Goal: Communication & Community: Answer question/provide support

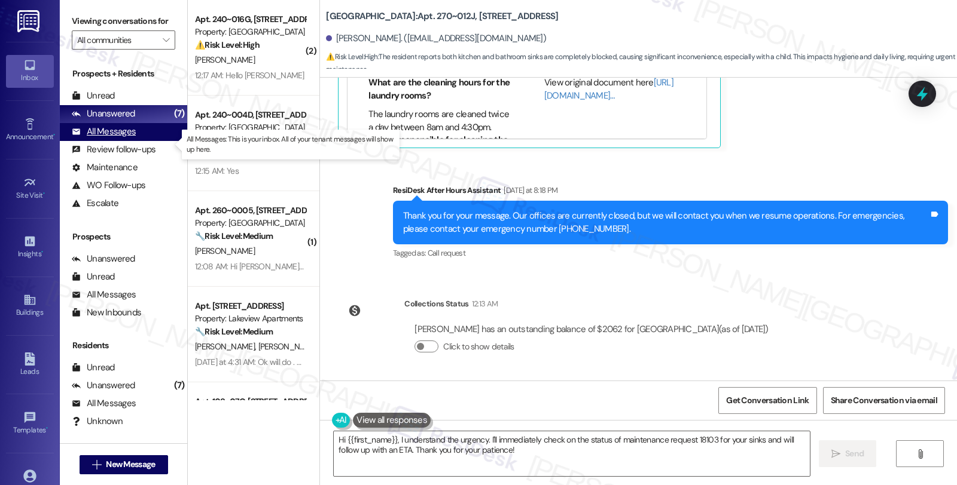
click at [106, 138] on div "All Messages" at bounding box center [104, 132] width 64 height 13
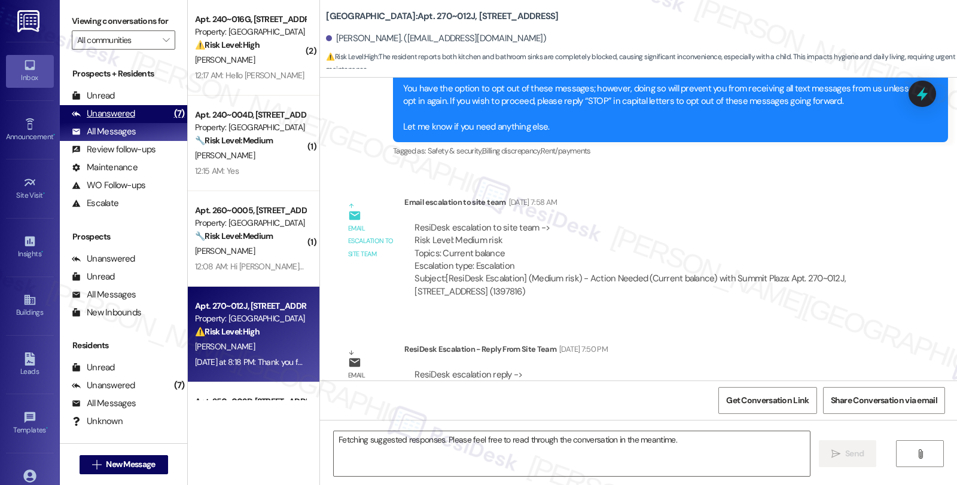
scroll to position [2645, 0]
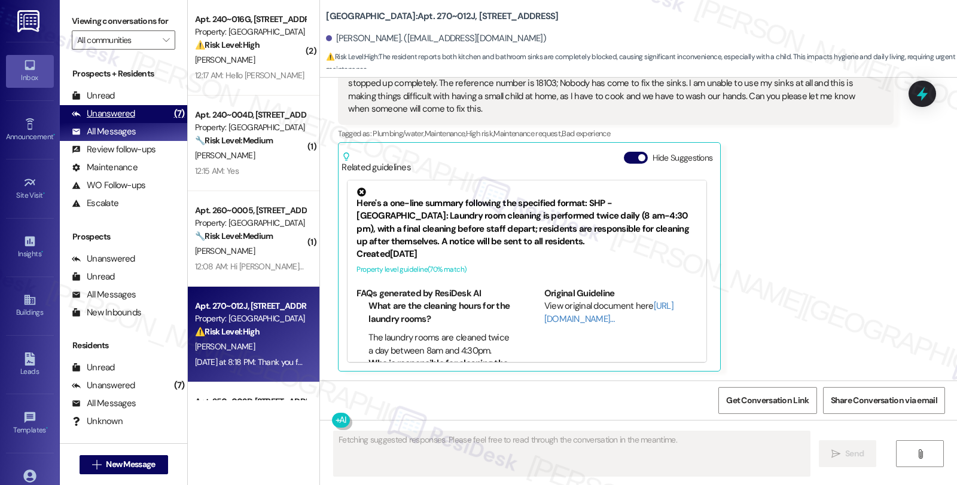
click at [130, 120] on div "Unanswered" at bounding box center [103, 114] width 63 height 13
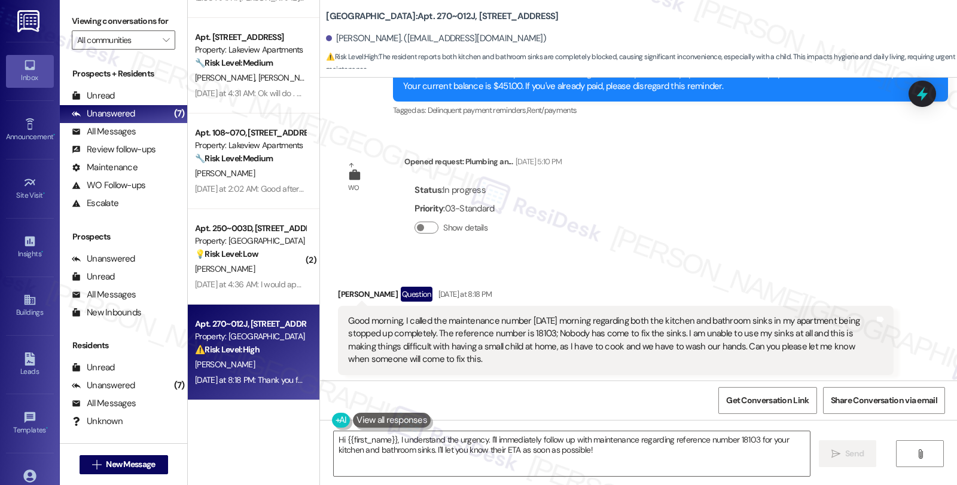
scroll to position [2446, 0]
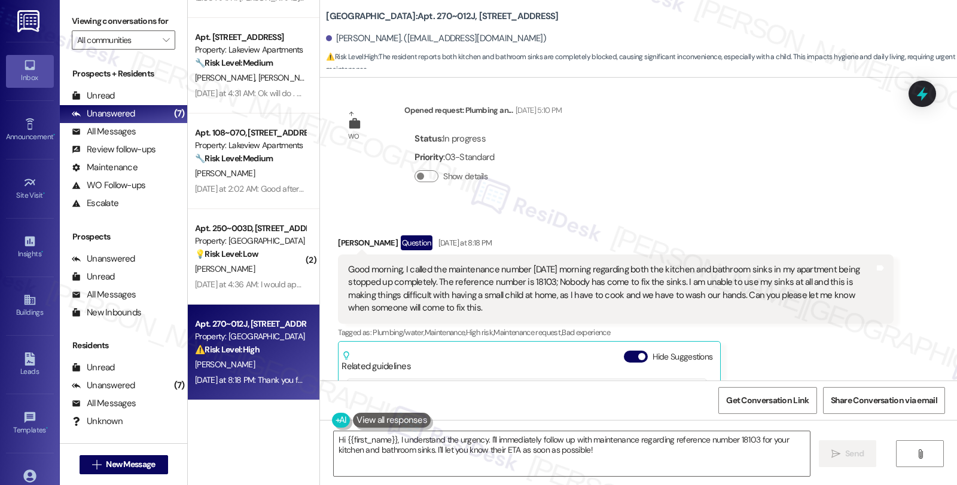
click at [531, 282] on div "Good morning, I called the maintenance number [DATE] morning regarding both the…" at bounding box center [611, 289] width 526 height 51
copy div "18103"
drag, startPoint x: 392, startPoint y: 439, endPoint x: 451, endPoint y: 437, distance: 59.2
click at [392, 439] on textarea "Hi {{first_name}}, I understand the urgency. I'll immediately follow up with ma…" at bounding box center [572, 454] width 476 height 45
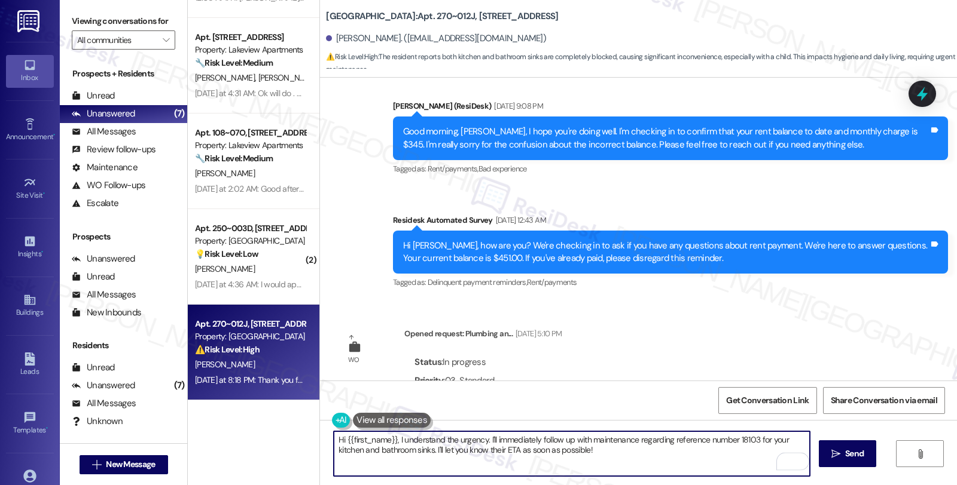
scroll to position [2180, 0]
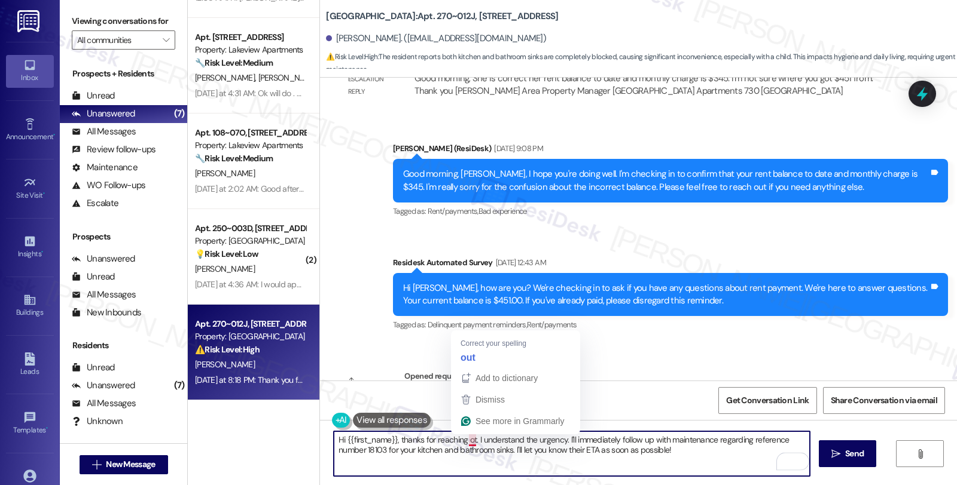
click at [465, 439] on textarea "Hi {{first_name}}, thanks for reaching ot. I understand the urgency. I'll immed…" at bounding box center [572, 454] width 476 height 45
click at [463, 435] on textarea "Hi {{first_name}}, thanks for reaching ot. I understand the urgency. I'll immed…" at bounding box center [572, 454] width 476 height 45
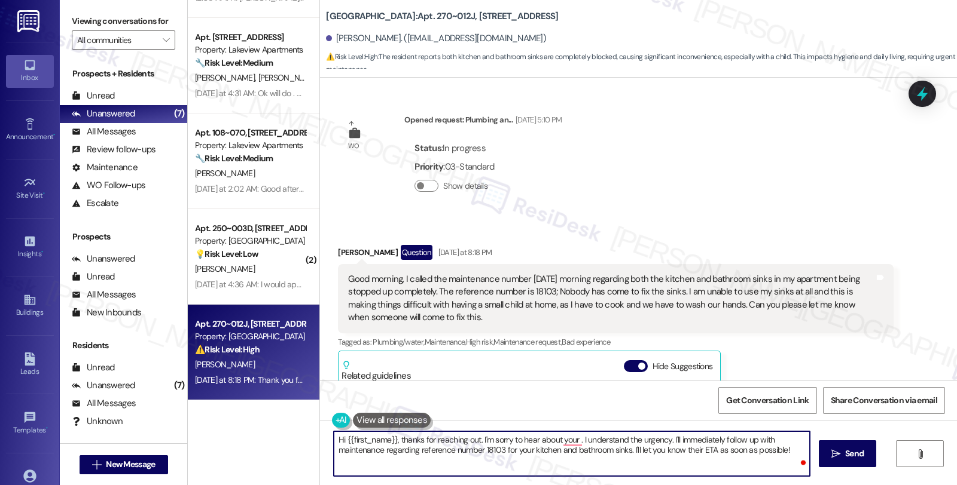
scroll to position [2446, 0]
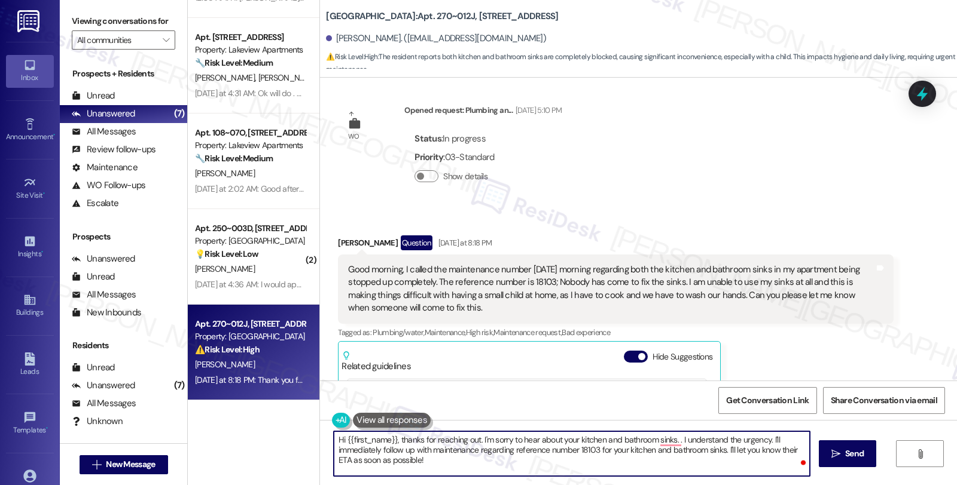
click at [610, 465] on textarea "Hi {{first_name}}, thanks for reaching out. I'm sorry to hear about your kitche…" at bounding box center [572, 454] width 476 height 45
paste textarea "18103-1"
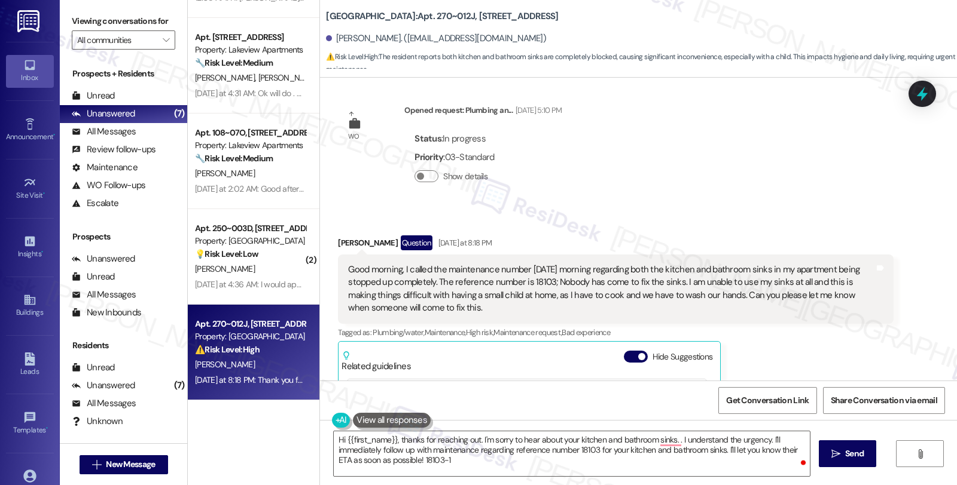
drag, startPoint x: 444, startPoint y: 307, endPoint x: 333, endPoint y: 273, distance: 115.7
click at [338, 273] on div "Good morning, I called the maintenance number yesterday morning regarding both …" at bounding box center [615, 289] width 555 height 69
copy div "Good morning, I called the maintenance number [DATE] morning regarding both the…"
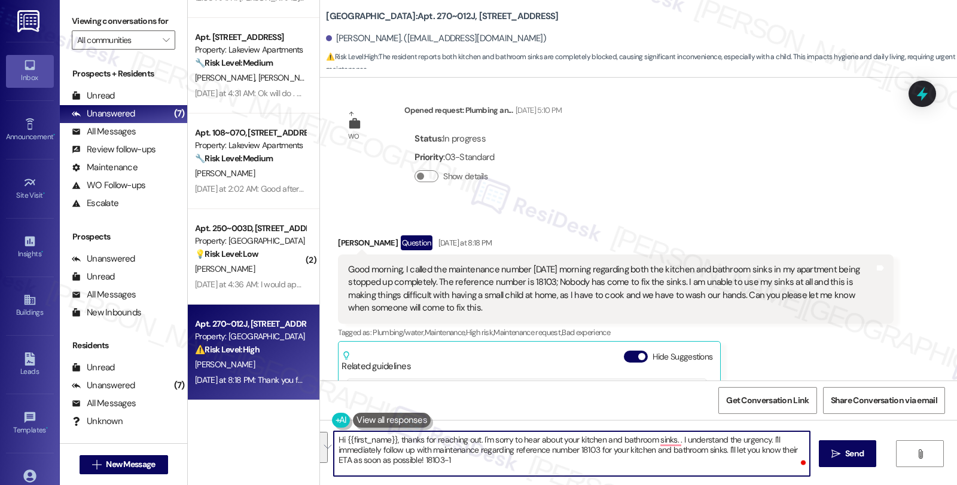
drag, startPoint x: 391, startPoint y: 439, endPoint x: 563, endPoint y: 463, distance: 173.8
click at [563, 463] on textarea "Hi {{first_name}}, thanks for reaching out. I'm sorry to hear about your kitche…" at bounding box center [572, 454] width 476 height 45
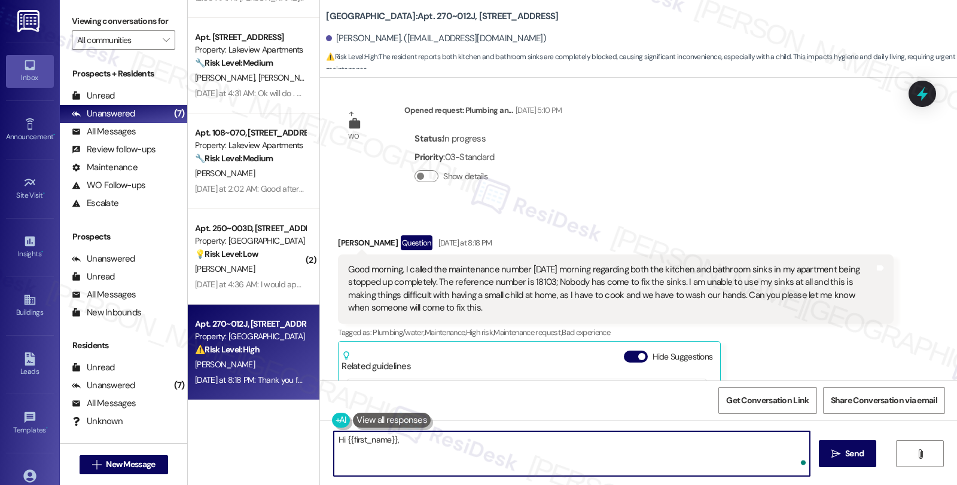
paste textarea "Thanks for reaching out and I’m really sorry to hear this still hasn’t been res…"
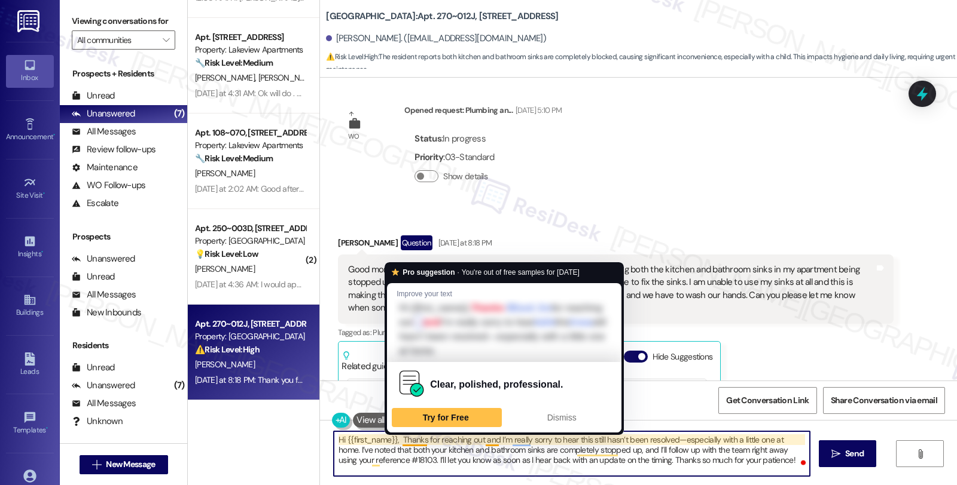
click at [395, 440] on textarea "Hi {{first_name}}, Thanks for reaching out and I’m really sorry to hear this st…" at bounding box center [572, 454] width 476 height 45
click at [395, 438] on textarea "Hi {{first_name}}, thanks for reaching out and I’m really sorry to hear this st…" at bounding box center [572, 454] width 476 height 45
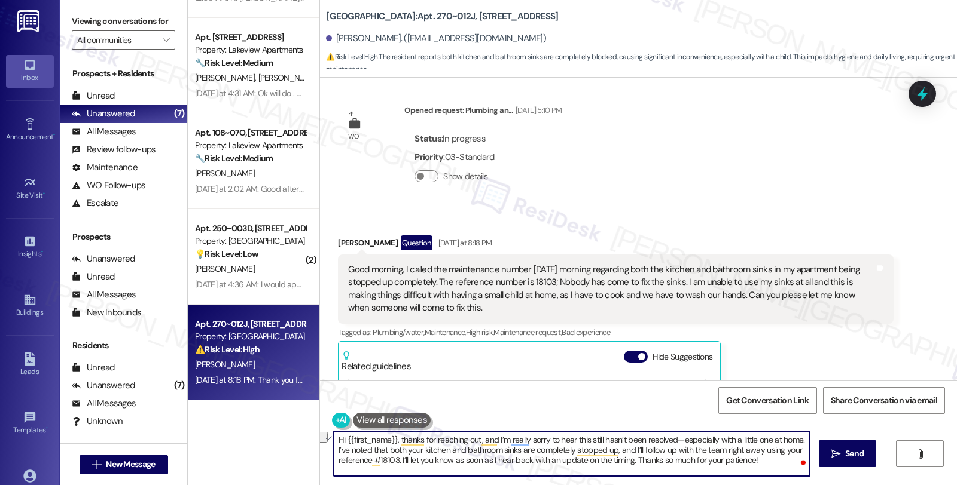
drag, startPoint x: 718, startPoint y: 451, endPoint x: 753, endPoint y: 451, distance: 35.3
click at [753, 451] on textarea "Hi {{first_name}}, thanks for reaching out, and I’m really sorry to hear this s…" at bounding box center [572, 454] width 476 height 45
drag, startPoint x: 358, startPoint y: 461, endPoint x: 591, endPoint y: 461, distance: 233.2
click at [591, 461] on textarea "Hi {{first_name}}, thanks for reaching out, and I’m really sorry to hear this s…" at bounding box center [572, 454] width 476 height 45
click at [661, 464] on textarea "Hi {{first_name}}, thanks for reaching out, and I’m really sorry to hear this s…" at bounding box center [572, 454] width 476 height 45
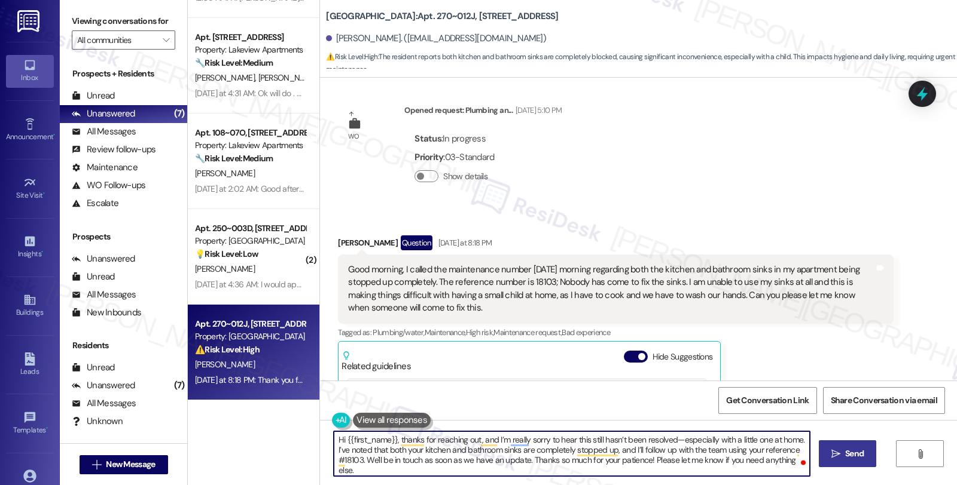
type textarea "Hi {{first_name}}, thanks for reaching out, and I’m really sorry to hear this s…"
click at [847, 462] on button " Send" at bounding box center [847, 454] width 58 height 27
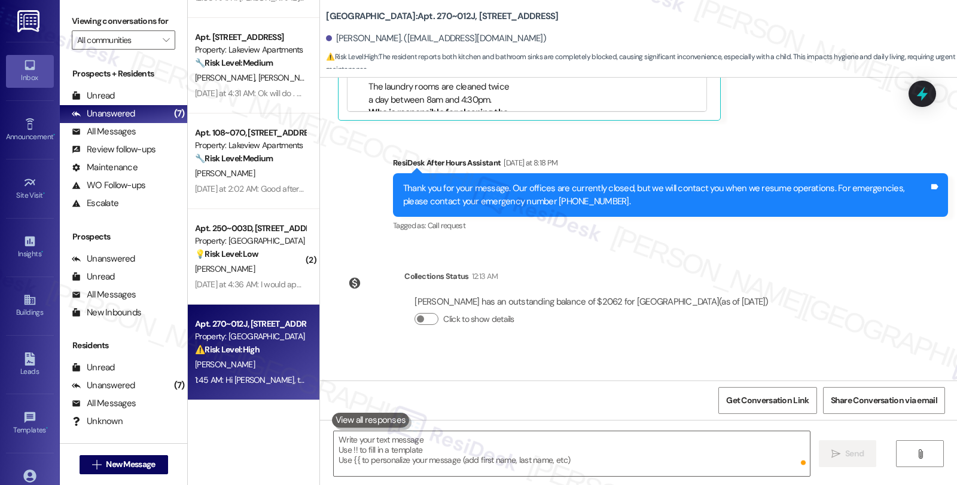
scroll to position [2978, 0]
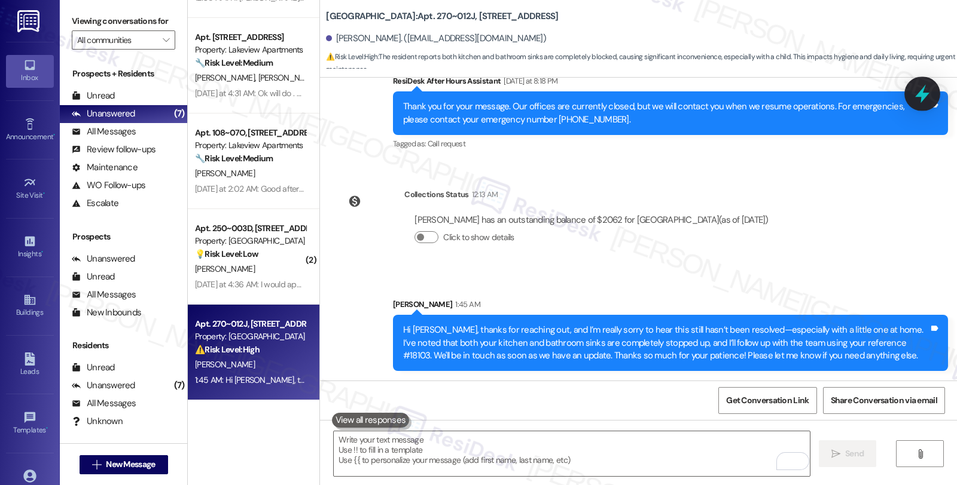
click at [923, 96] on icon at bounding box center [922, 94] width 14 height 19
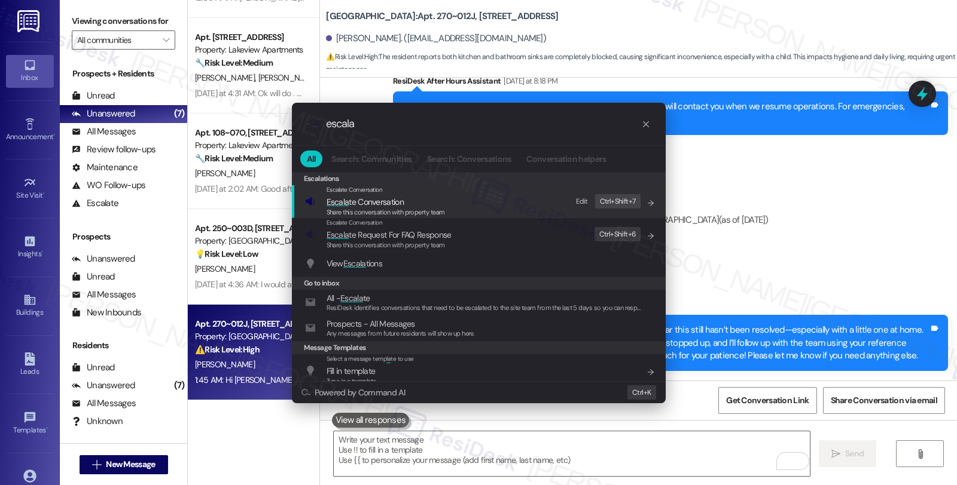
type input "escala"
click at [369, 210] on span "Share this conversation with property team" at bounding box center [385, 212] width 118 height 8
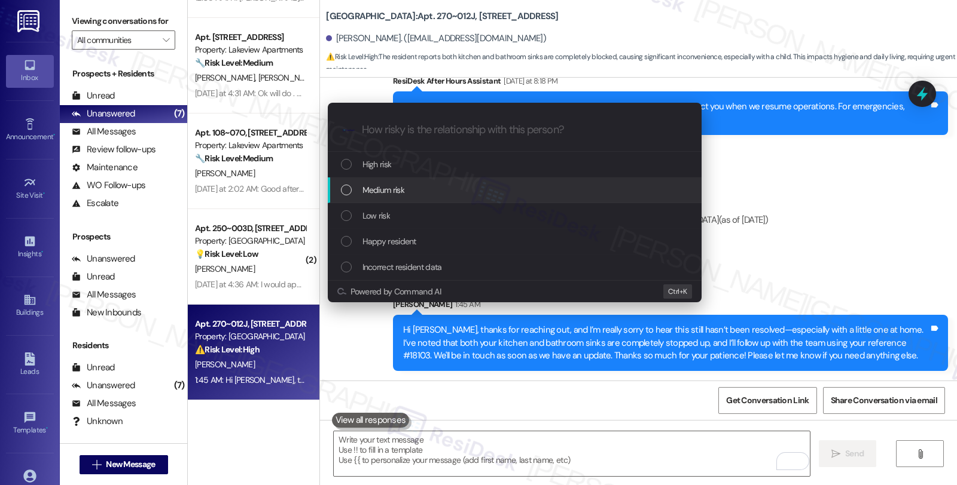
click at [379, 194] on span "Medium risk" at bounding box center [383, 190] width 42 height 13
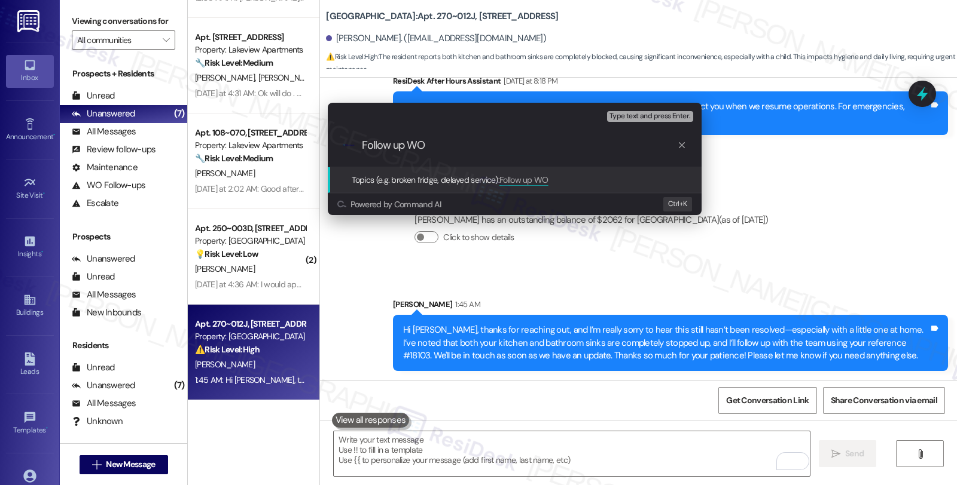
paste input "Thanks for reaching out and I’m really sorry to hear this still hasn’t been res…"
paste input "18103-1"
type input "Follow up WO 18103-1 (kitchen and bathroom sinks)"
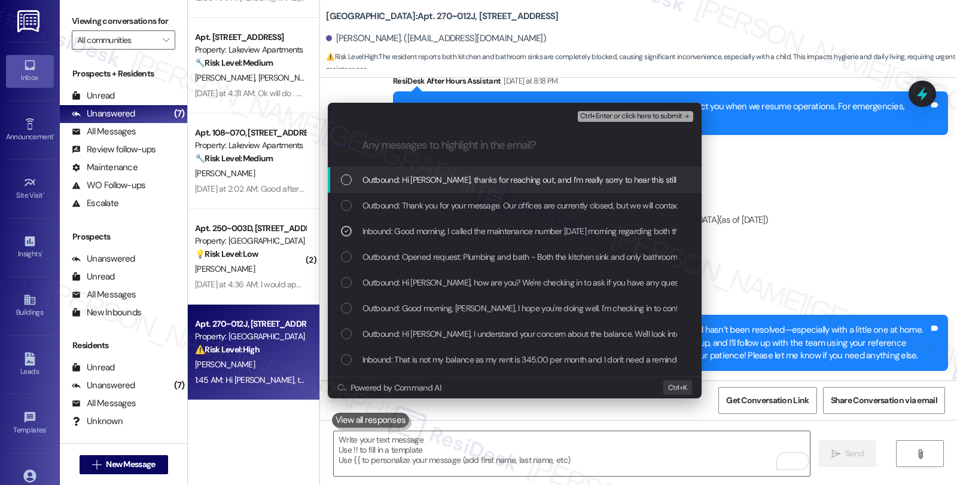
click at [632, 120] on span "Ctrl+Enter or click here to submit" at bounding box center [631, 116] width 102 height 8
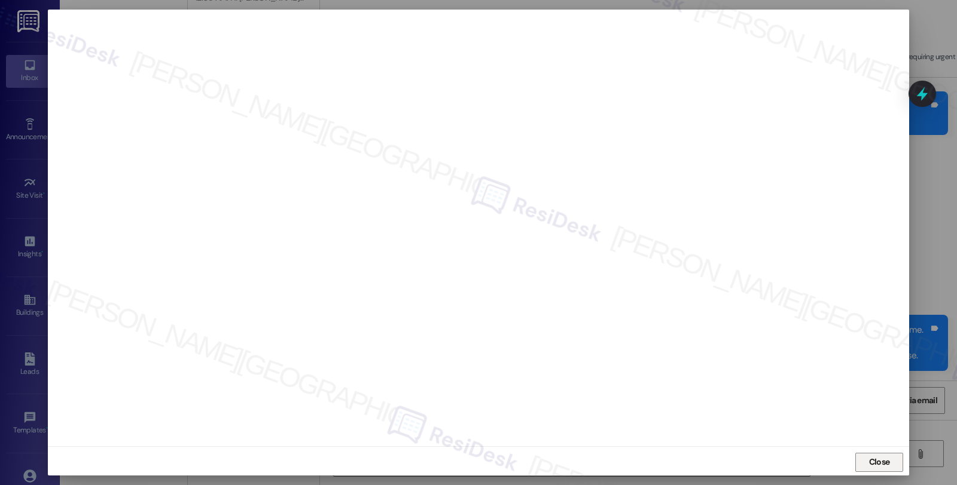
click at [870, 463] on span "Close" at bounding box center [879, 462] width 21 height 13
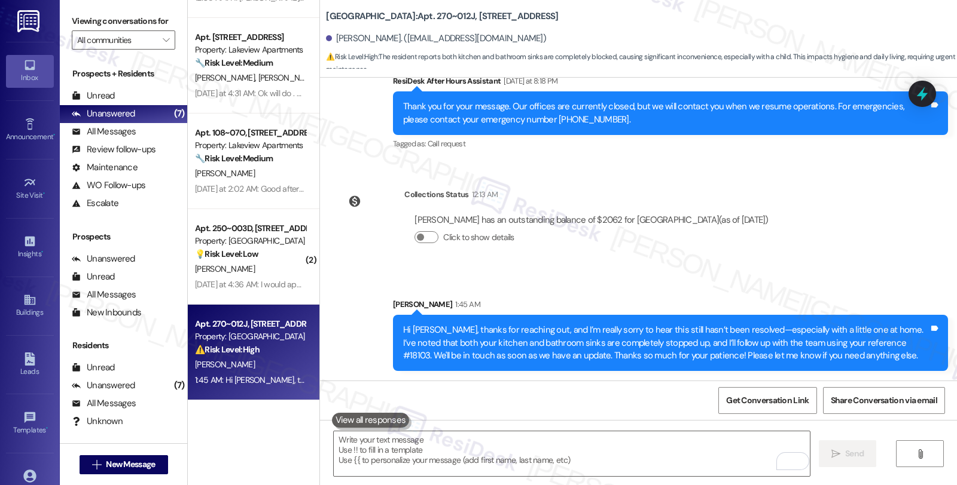
click at [924, 102] on icon at bounding box center [922, 94] width 16 height 16
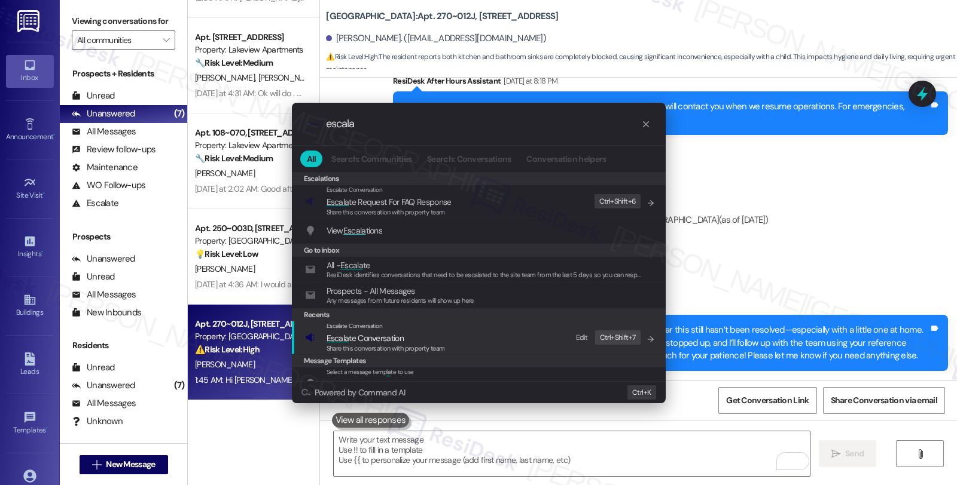
type input "escala"
click at [405, 344] on div "Share this conversation with property team" at bounding box center [385, 349] width 118 height 11
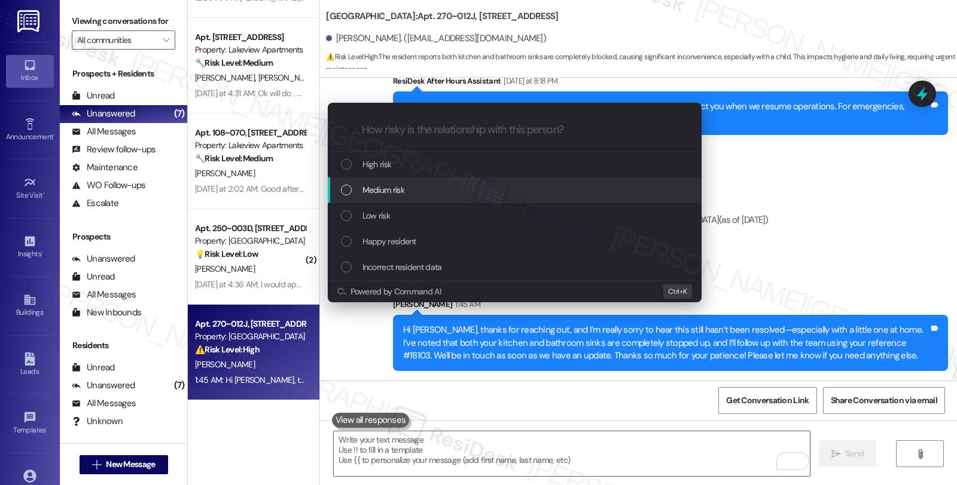
click at [416, 198] on div "Medium risk" at bounding box center [515, 191] width 374 height 26
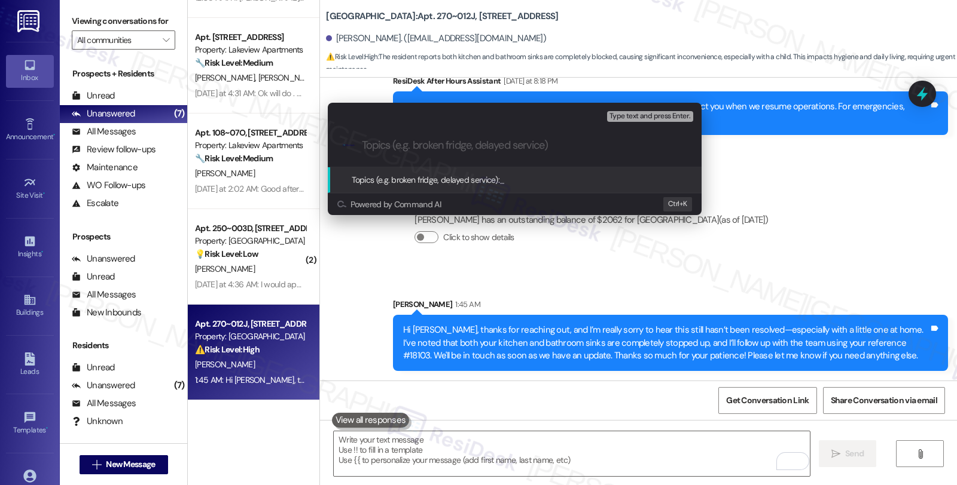
paste input "Follow up WO 18103-1 (kitchen and bathroom sinks)"
type input "Follow up WO 18103-1 (kitchen and bathroom sinks)"
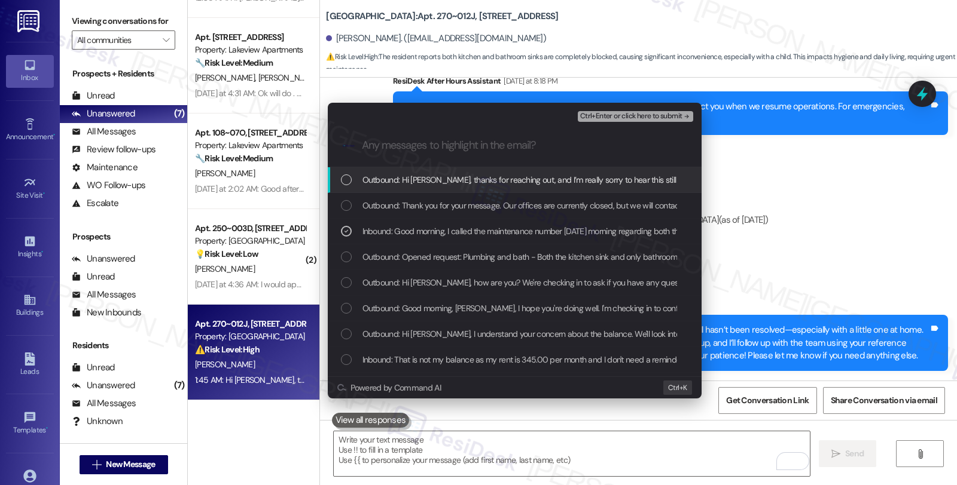
click at [633, 117] on span "Ctrl+Enter or click here to submit" at bounding box center [631, 116] width 102 height 8
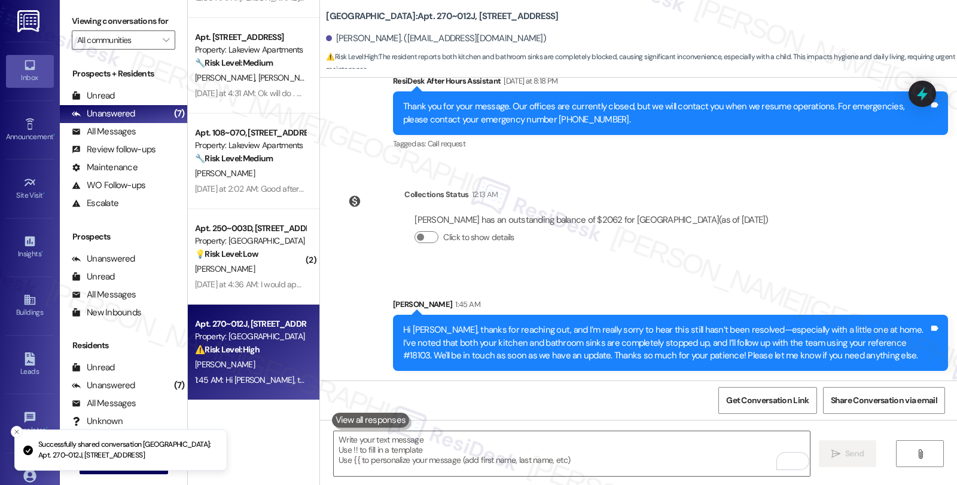
scroll to position [2763, 0]
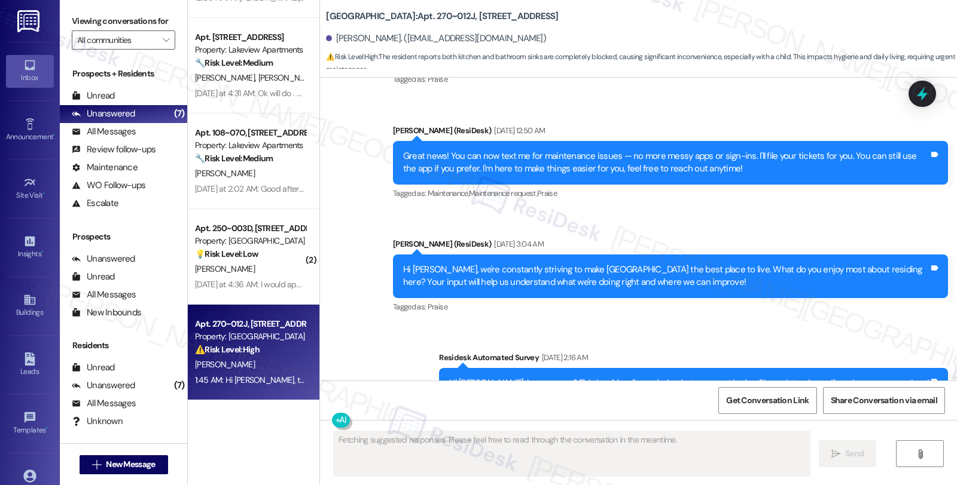
type textarea "Fetching suggested responses. Please feel free to read through the conversation…"
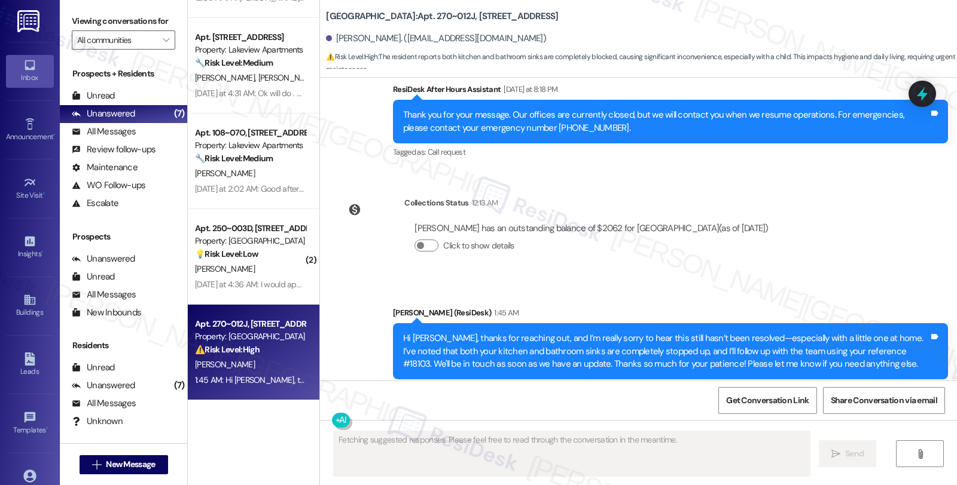
scroll to position [2995, 0]
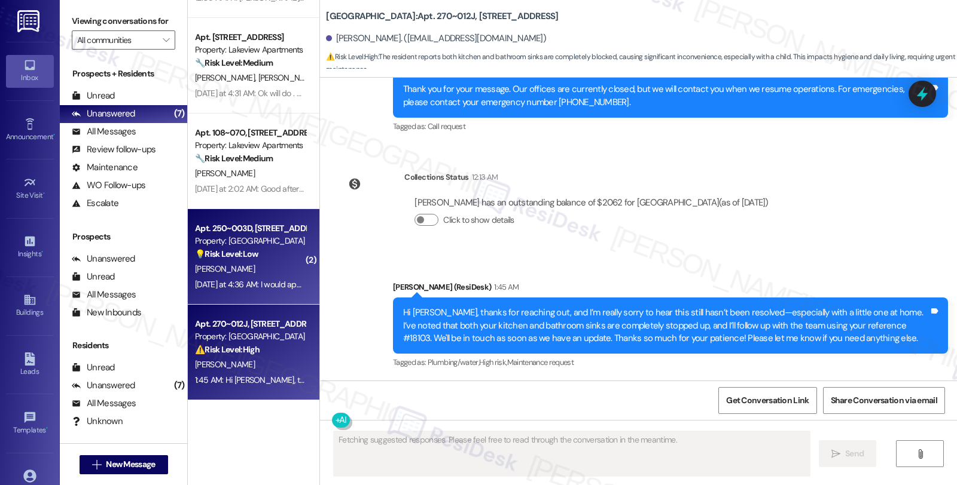
click at [275, 239] on div "Property: [GEOGRAPHIC_DATA]" at bounding box center [250, 241] width 111 height 13
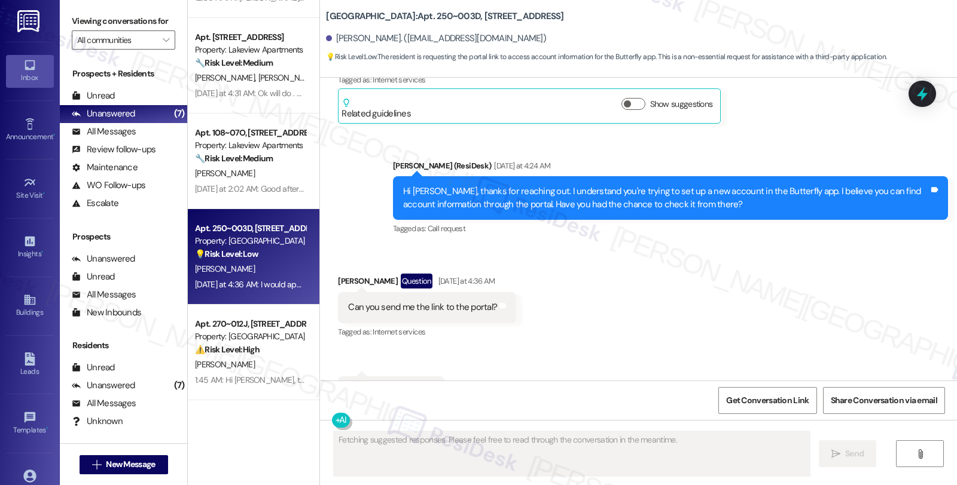
scroll to position [3750, 0]
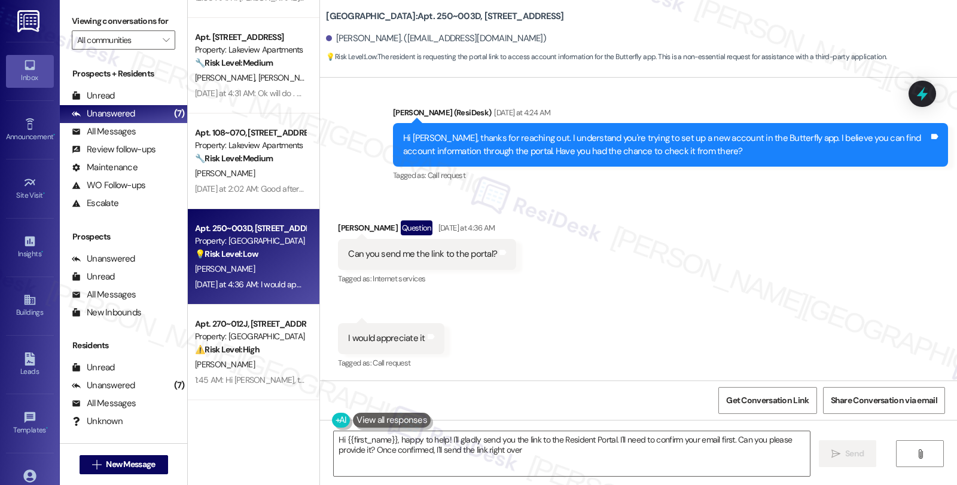
type textarea "Hi {{first_name}}, happy to help! I'll gladly send you the link to the Resident…"
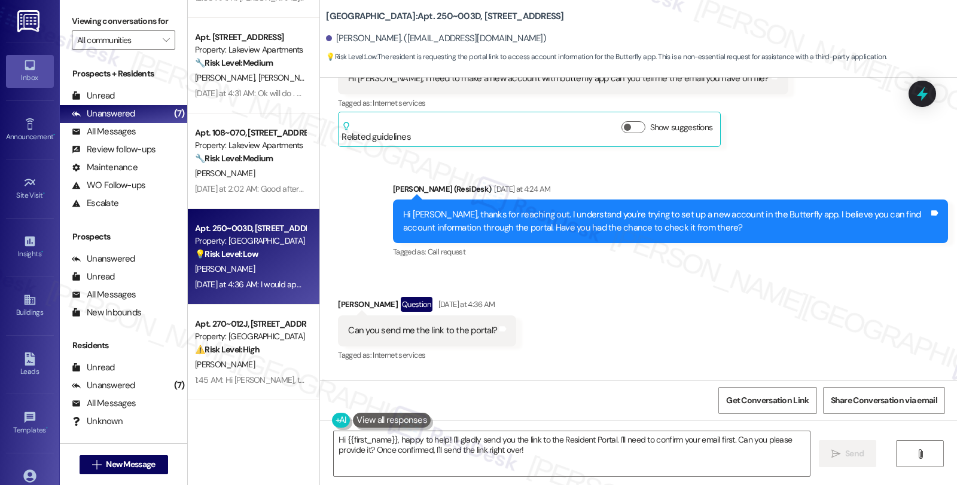
scroll to position [3661, 0]
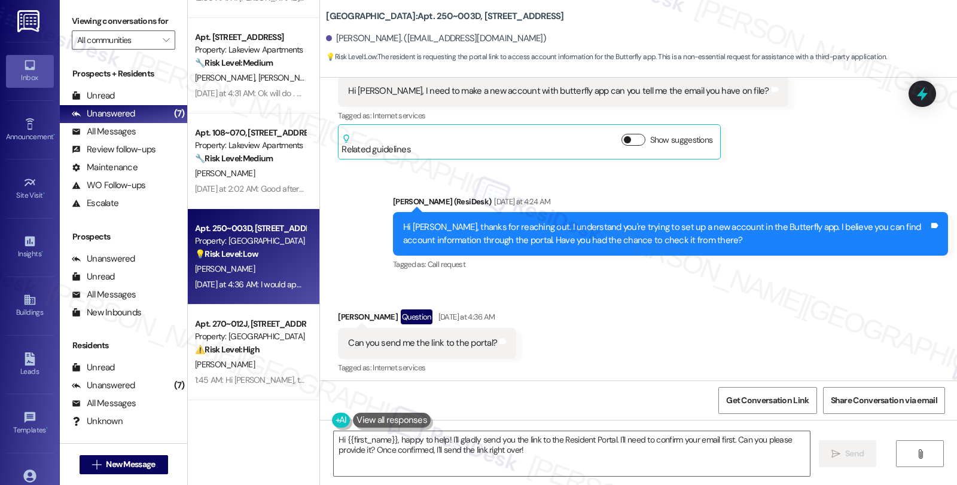
click at [624, 140] on span "button" at bounding box center [627, 139] width 7 height 7
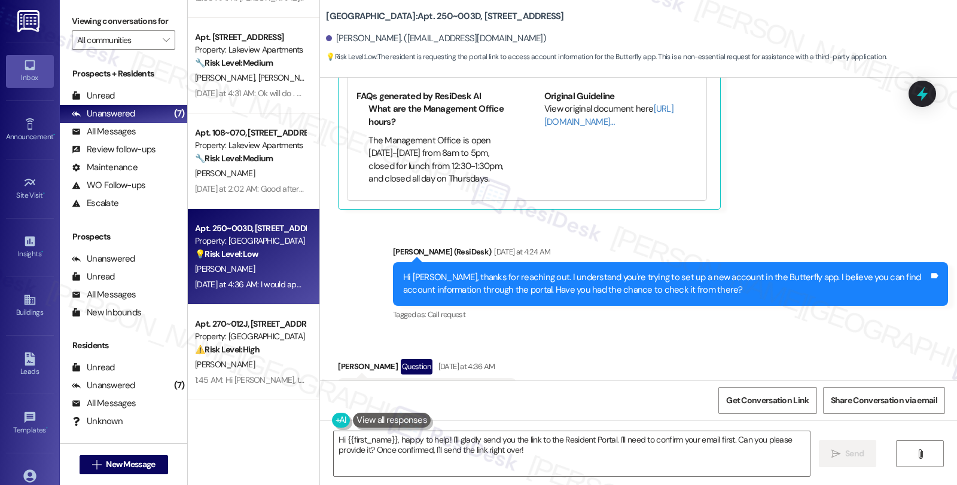
scroll to position [3734, 0]
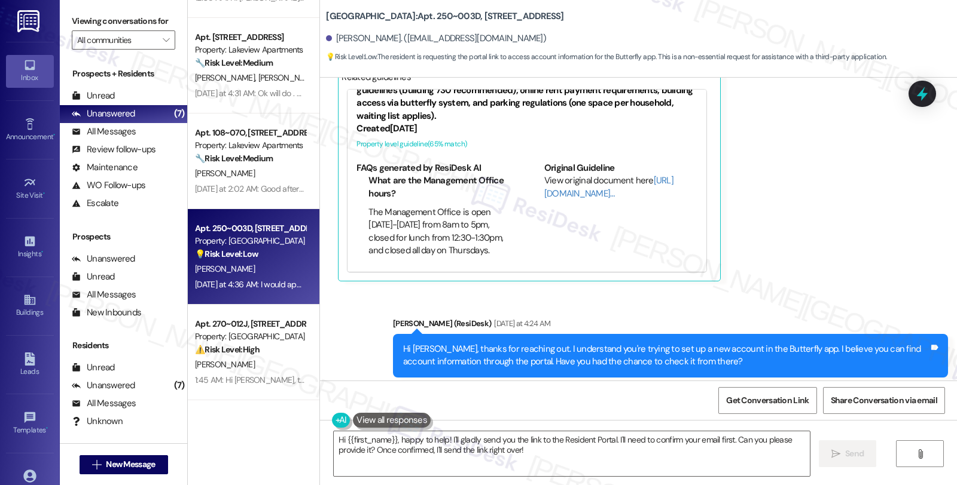
click at [573, 198] on div "View original document here http://res.cl…" at bounding box center [621, 188] width 154 height 26
click at [570, 191] on link "http://res.cl…" at bounding box center [608, 187] width 129 height 25
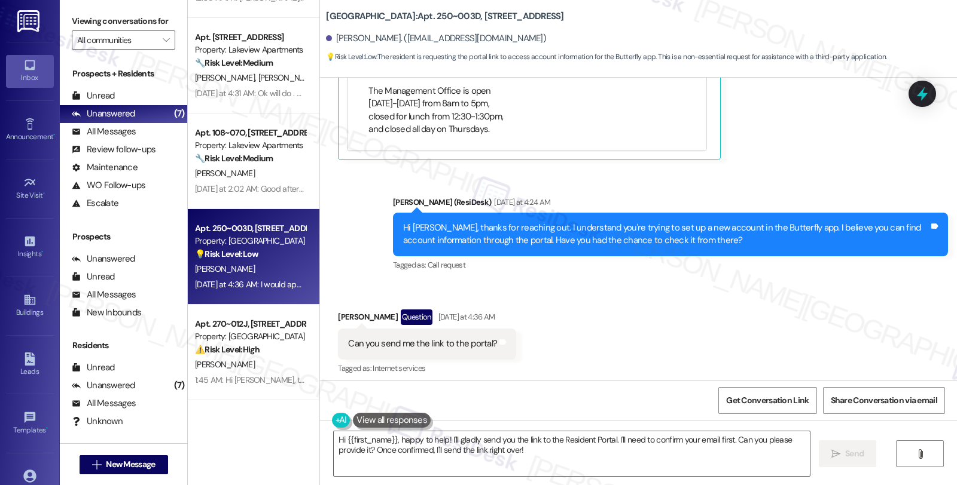
scroll to position [4055, 0]
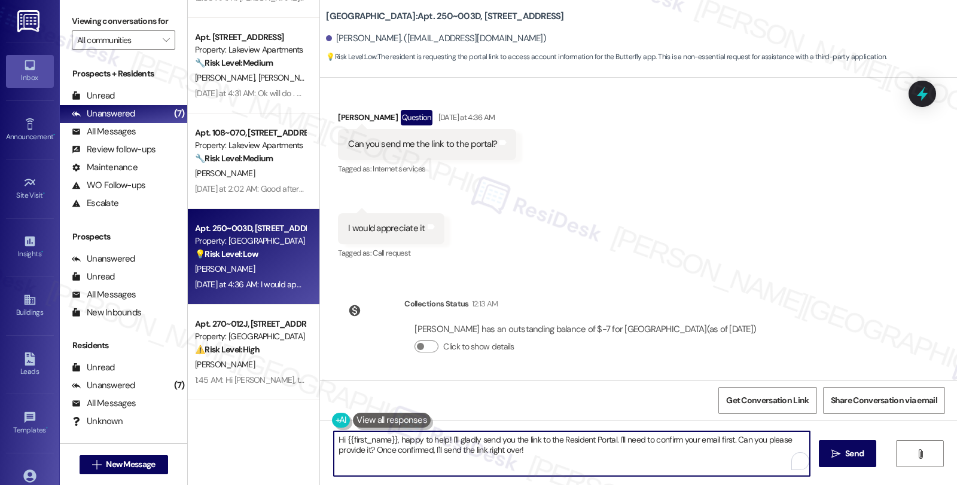
drag, startPoint x: 329, startPoint y: 439, endPoint x: 571, endPoint y: 465, distance: 243.0
click at [571, 465] on textarea "Hi {{first_name}}, happy to help! I'll gladly send you the link to the Resident…" at bounding box center [572, 454] width 476 height 45
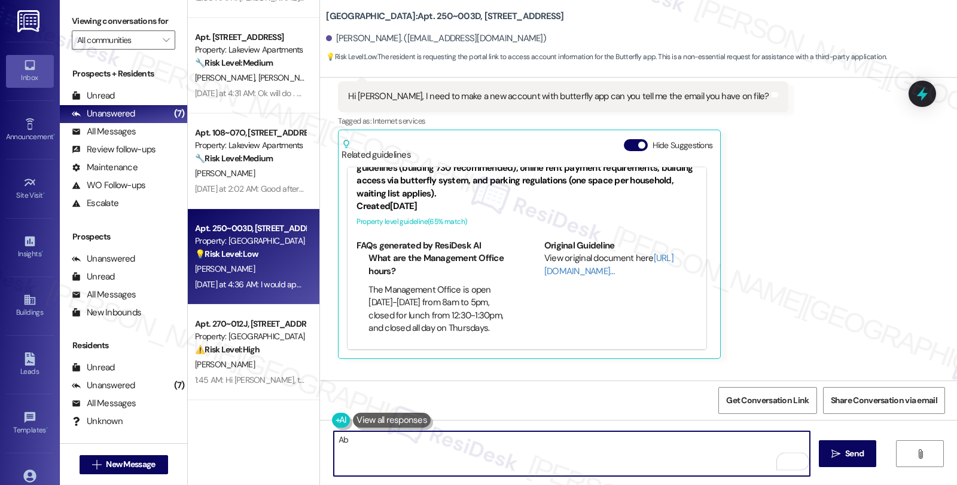
scroll to position [3722, 0]
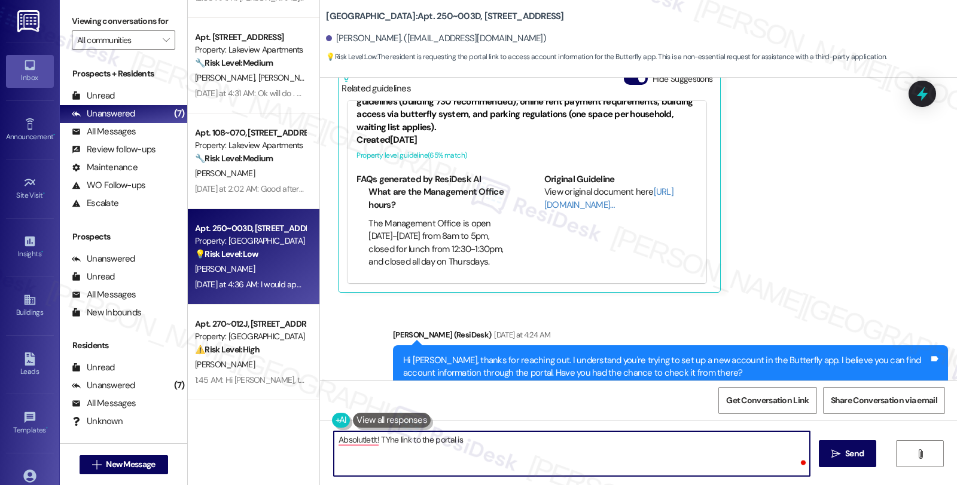
paste textarea "http://summitplaza.loftliving.com/"
click at [369, 441] on textarea "Absolutely! TYhe link to the portal is http://summitplaza.loftliving.com/" at bounding box center [572, 454] width 476 height 45
click at [459, 441] on textarea "Absolutely! Here's a link to the portal is http://summitplaza.loftliving.com/" at bounding box center [572, 454] width 476 height 45
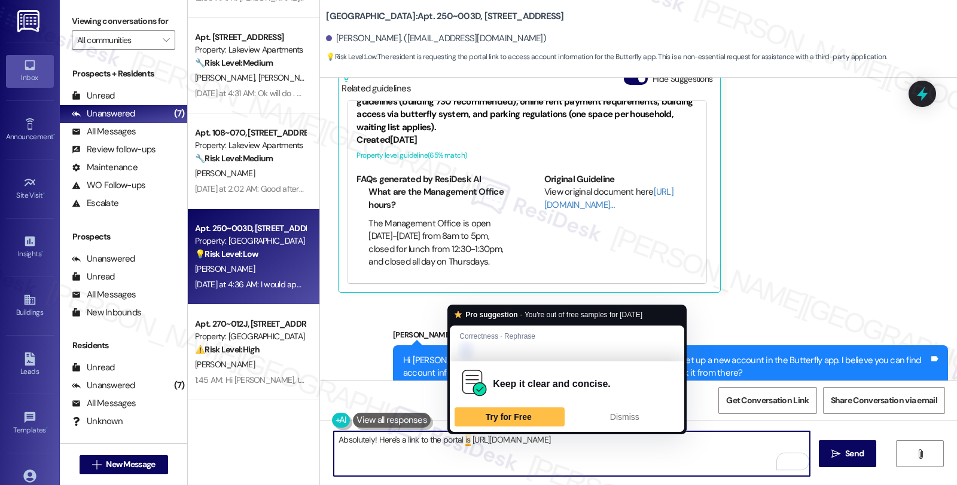
click at [459, 441] on textarea "Absolutely! Here's a link to the portal is http://summitplaza.loftliving.com/" at bounding box center [572, 454] width 476 height 45
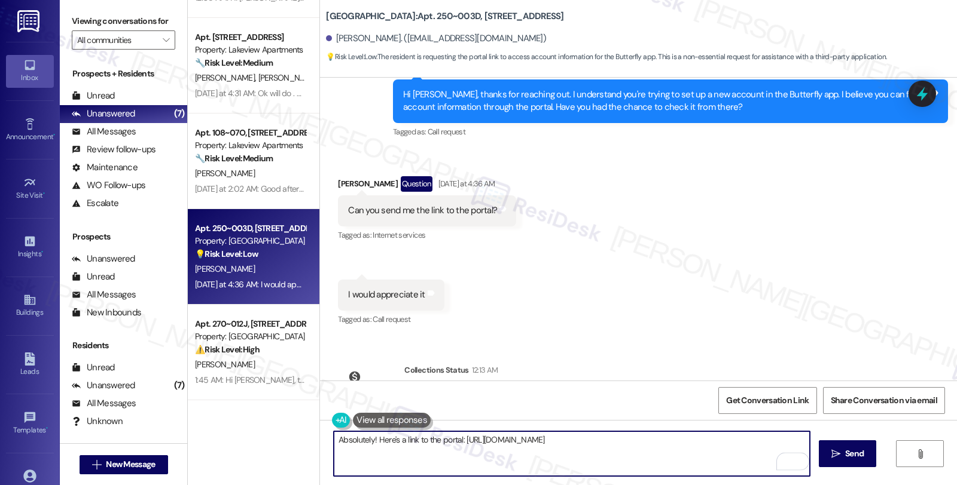
scroll to position [4055, 0]
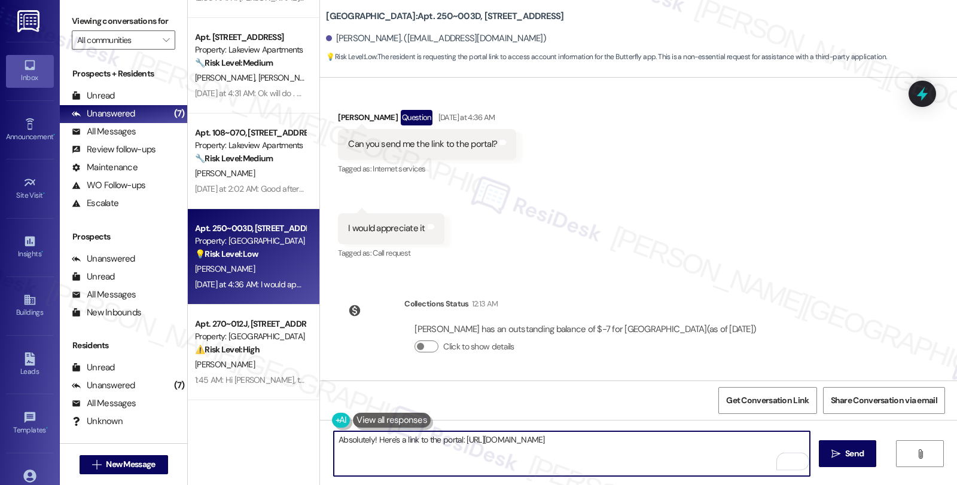
click at [612, 441] on textarea "Absolutely! Here's a link to the portal: http://summitplaza.loftliving.com/" at bounding box center [572, 454] width 476 height 45
click at [326, 463] on div "Absolutely! Here's a link to the portal: http://summitplaza.loftliving.com/ Ple…" at bounding box center [638, 465] width 637 height 90
click at [535, 469] on textarea "Absolutely! Here's a link to the portal: http://summitplaza.loftliving.com/ Let…" at bounding box center [572, 454] width 476 height 45
type textarea "Absolutely! Here's a link to the portal: http://summitplaza.loftliving.com/ Let…"
click at [848, 455] on span "Send" at bounding box center [854, 454] width 19 height 13
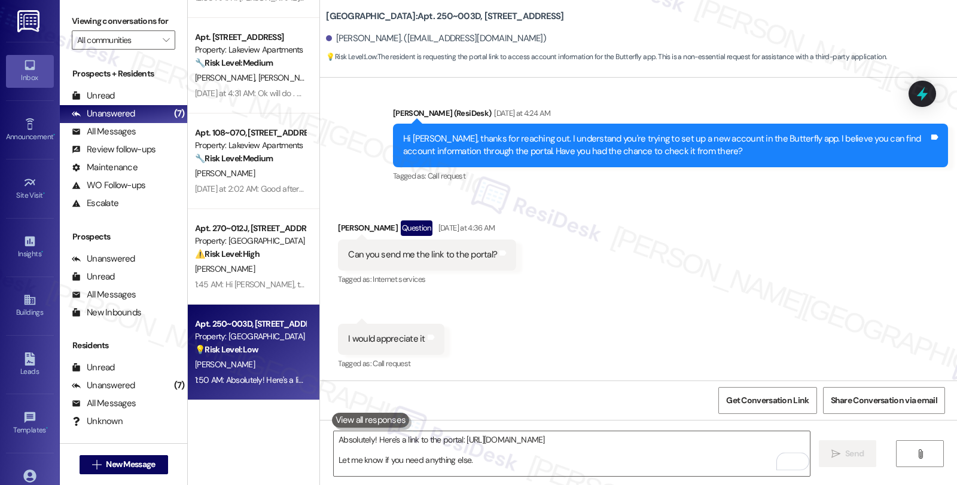
scroll to position [4164, 0]
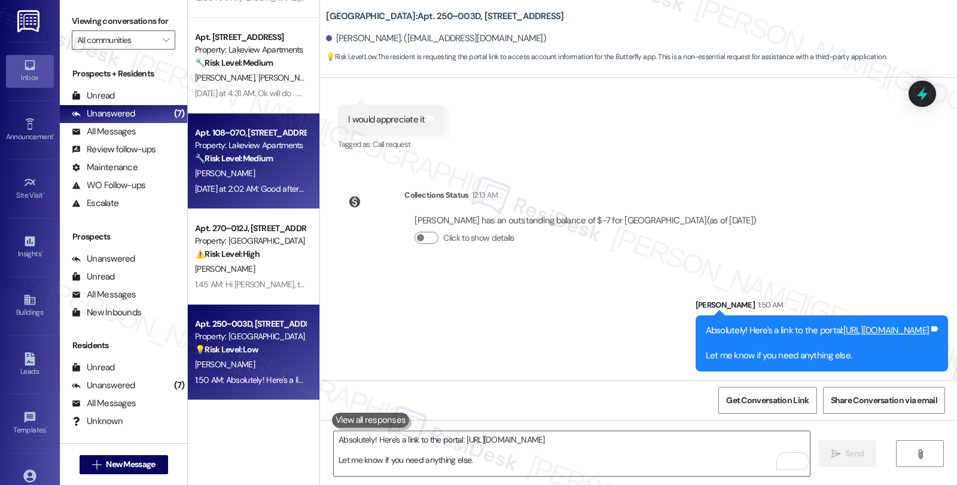
click at [237, 189] on div "Yesterday at 2:02 AM: Good afternoon sorry for the delay Got a 600 00 money ord…" at bounding box center [434, 189] width 479 height 11
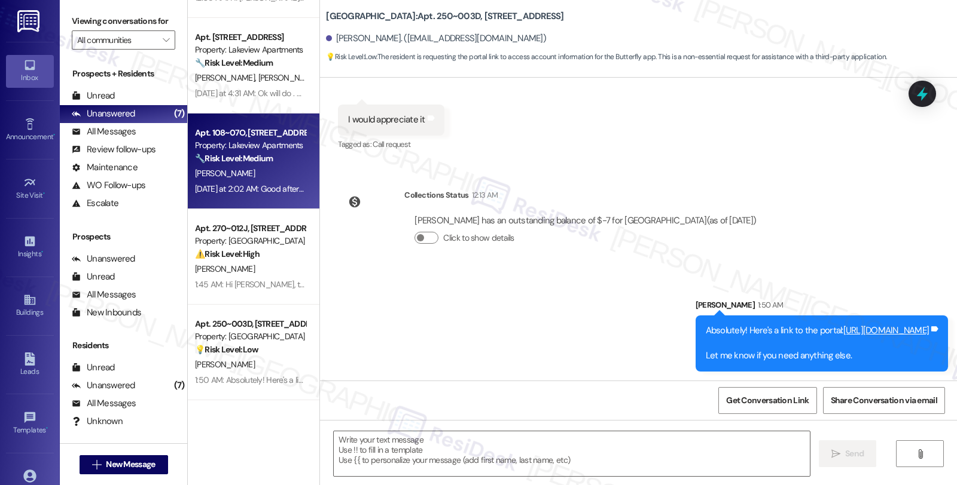
type textarea "Fetching suggested responses. Please feel free to read through the conversation…"
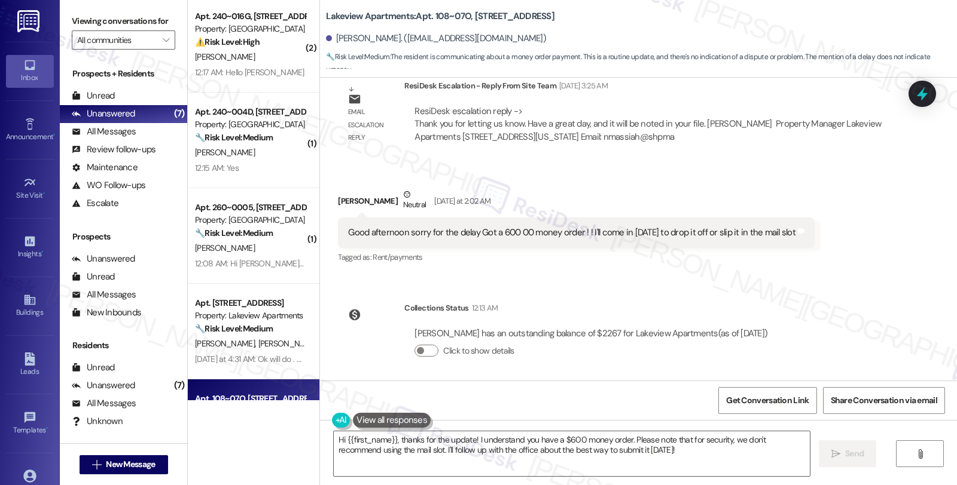
scroll to position [2124, 0]
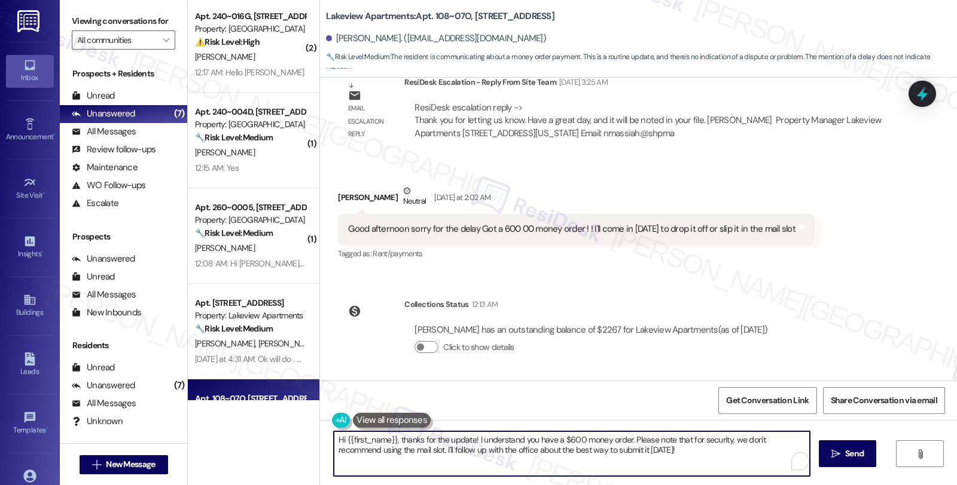
drag, startPoint x: 624, startPoint y: 440, endPoint x: 642, endPoint y: 458, distance: 25.4
click at [642, 458] on textarea "Hi {{first_name}}, thanks for the update! I understand you have a $600 money or…" at bounding box center [572, 454] width 476 height 45
type textarea "Hi {{first_name}}, thanks for the update! I understand you have a $600 money or…"
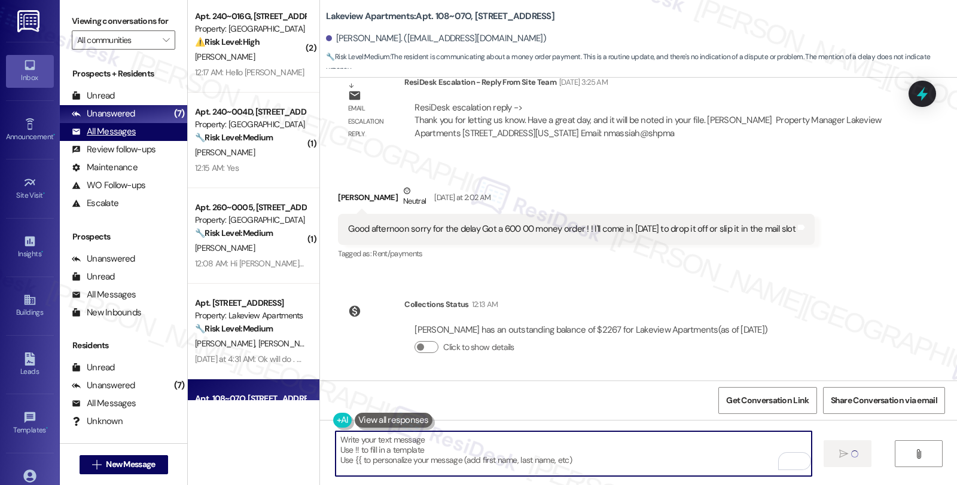
scroll to position [2015, 0]
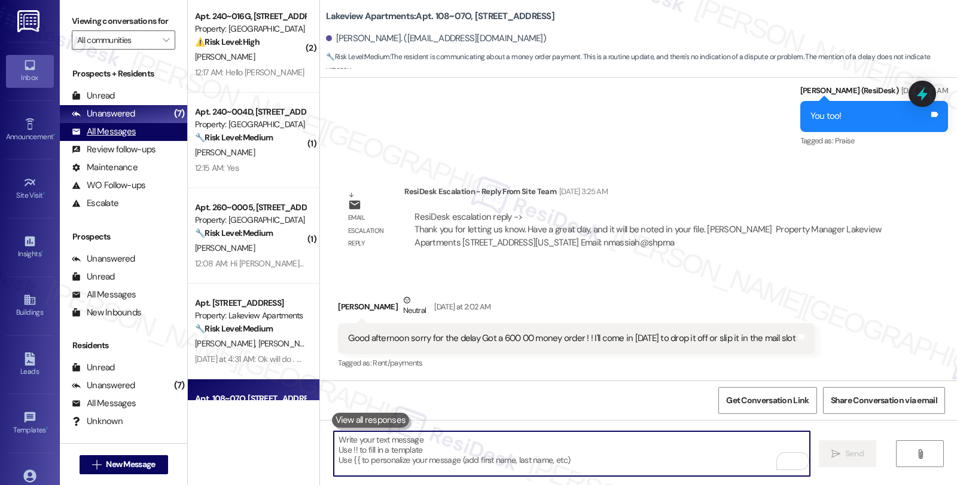
click at [139, 141] on div "All Messages (undefined)" at bounding box center [123, 132] width 127 height 18
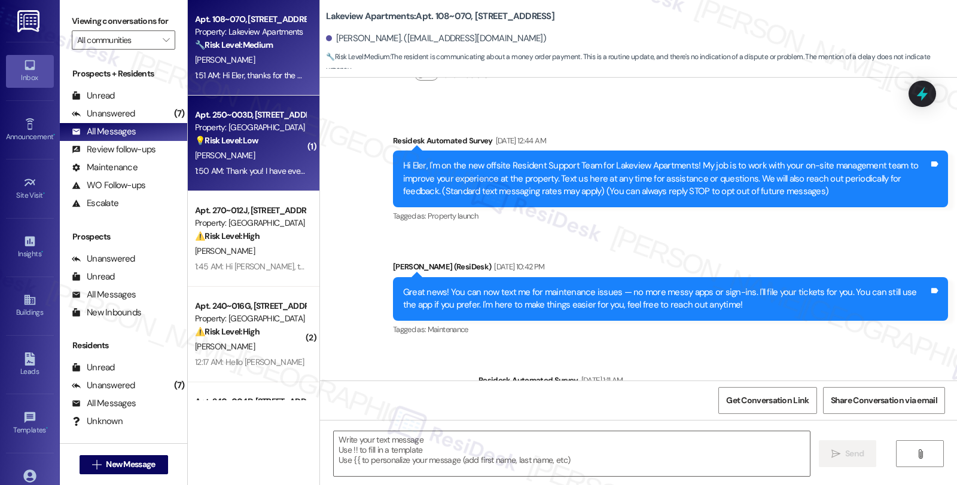
type textarea "Fetching suggested responses. Please feel free to read through the conversation…"
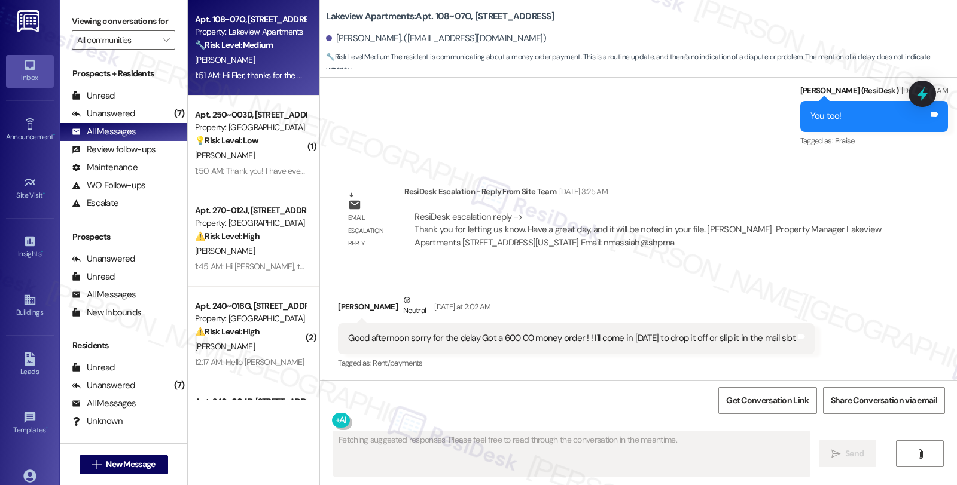
click at [273, 148] on div "A. Nasr" at bounding box center [250, 155] width 113 height 15
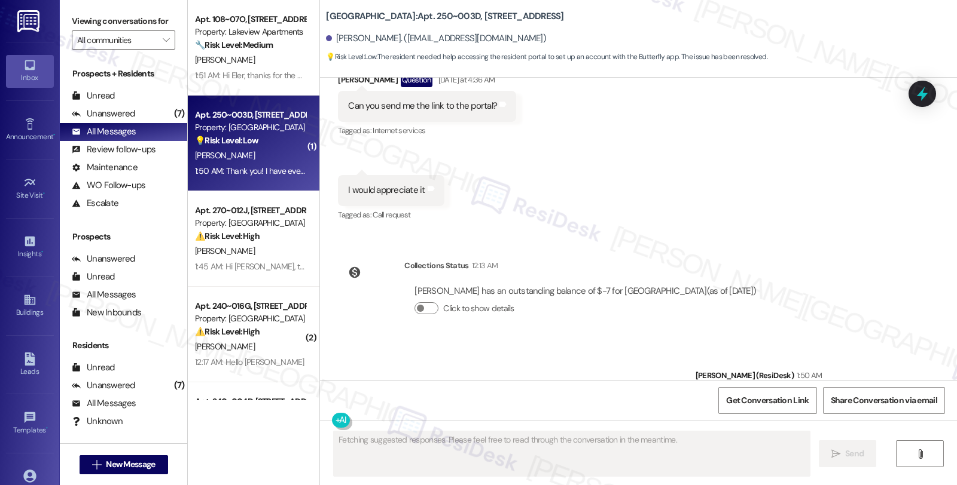
scroll to position [4088, 0]
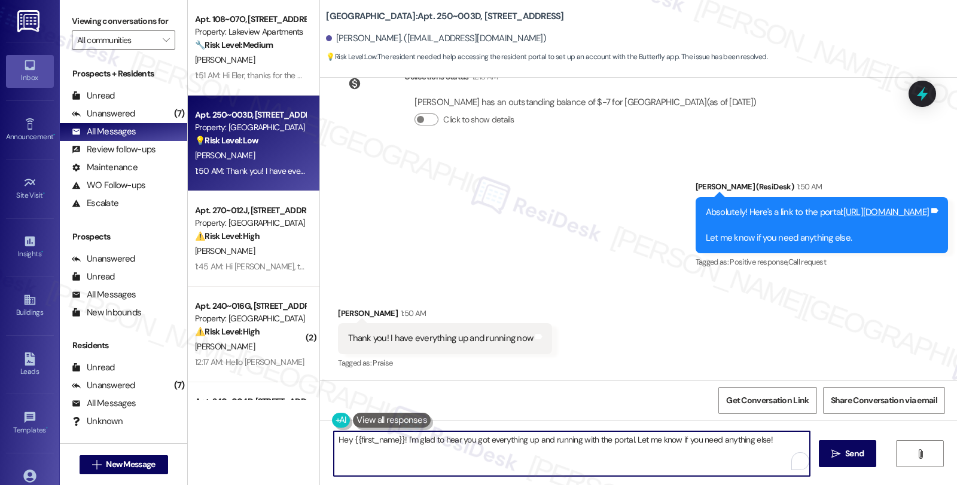
drag, startPoint x: 398, startPoint y: 443, endPoint x: 252, endPoint y: 438, distance: 146.6
click at [252, 438] on div "Apt. 108~07O, 4 East 107th Street Property: Lakeview Apartments 🔧 Risk Level: M…" at bounding box center [572, 242] width 769 height 485
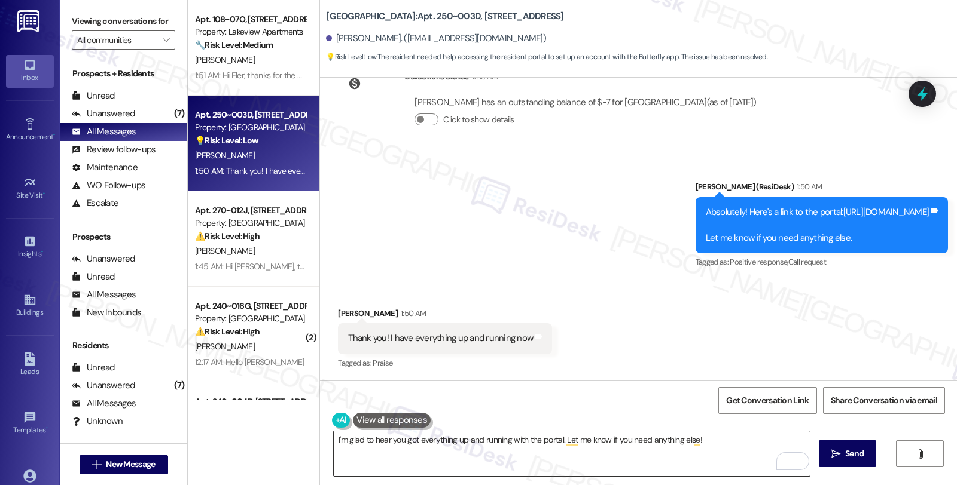
drag, startPoint x: 504, startPoint y: 459, endPoint x: 524, endPoint y: 456, distance: 20.5
click at [504, 459] on textarea "I'm glad to hear you got everything up and running with the portal. Let me know…" at bounding box center [572, 454] width 476 height 45
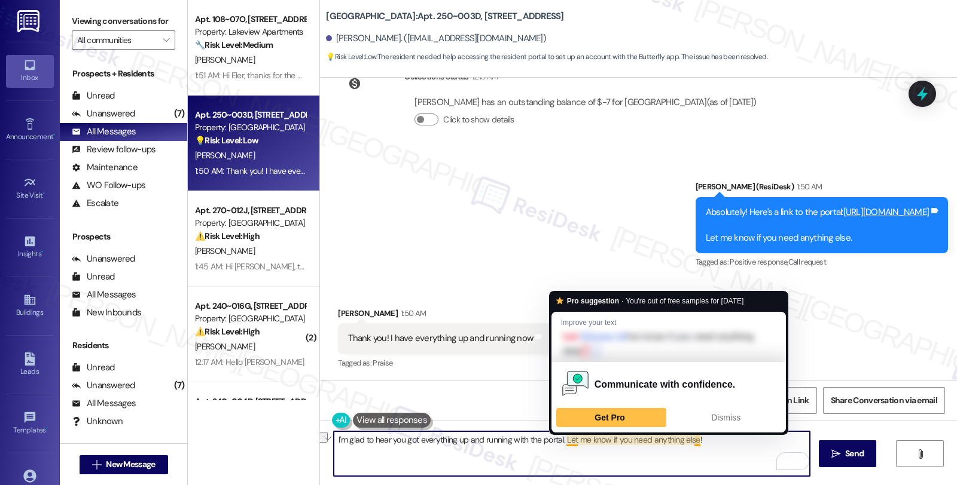
drag, startPoint x: 558, startPoint y: 441, endPoint x: 743, endPoint y: 441, distance: 184.1
click at [743, 441] on textarea "I'm glad to hear you got everything up and running with the portal. Let me know…" at bounding box center [572, 454] width 476 height 45
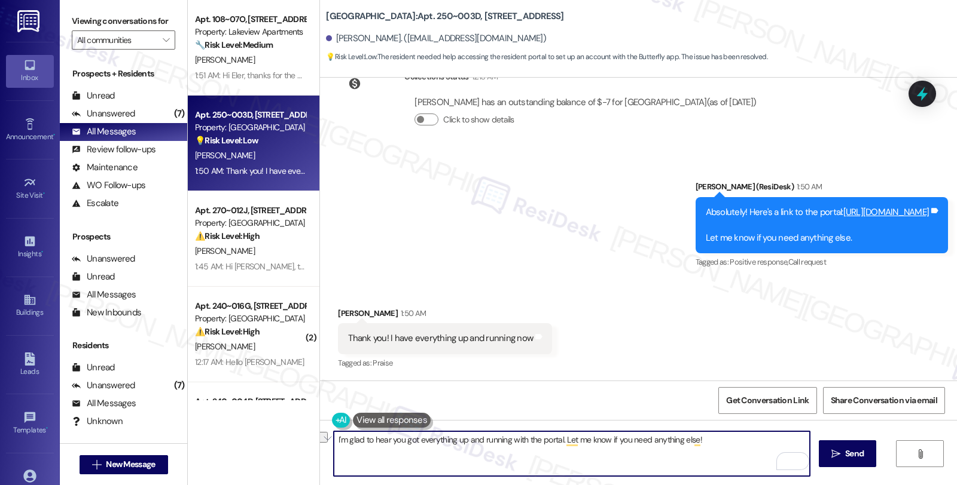
paste textarea "Should you have other concerns, please feel free to reach out. Have a great day"
drag, startPoint x: 513, startPoint y: 439, endPoint x: 553, endPoint y: 438, distance: 40.1
click at [553, 438] on textarea "I'm glad to hear you got everything up and running with the portal. Should you …" at bounding box center [572, 454] width 476 height 45
type textarea "I'm glad to hear you got everything up and running. Should you have other conce…"
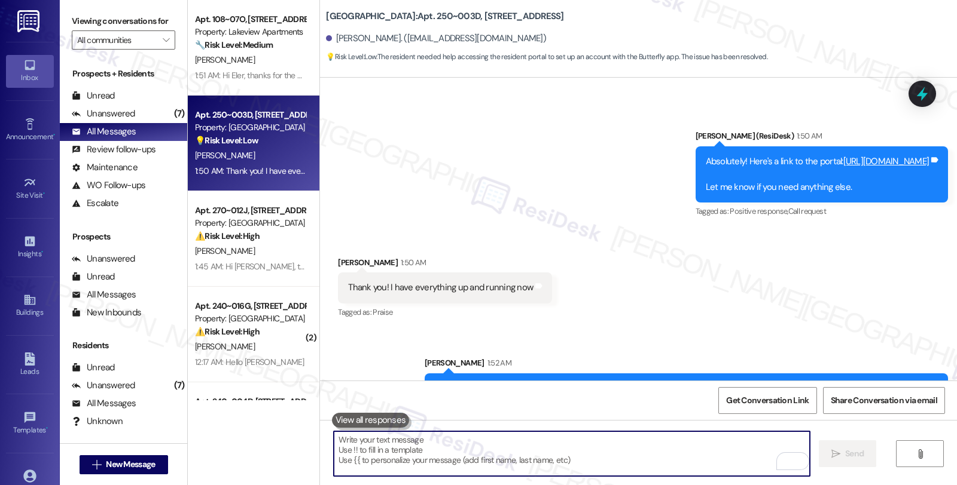
scroll to position [4171, 0]
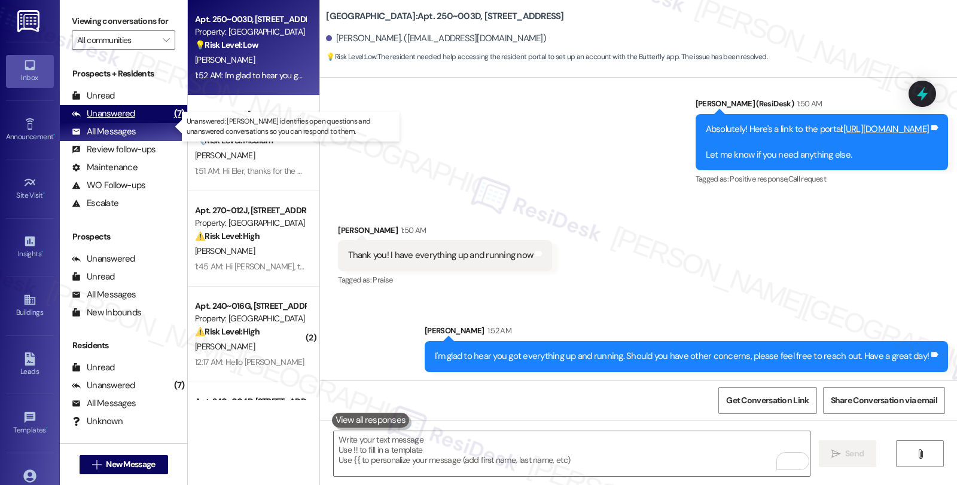
click at [115, 120] on div "Unanswered" at bounding box center [103, 114] width 63 height 13
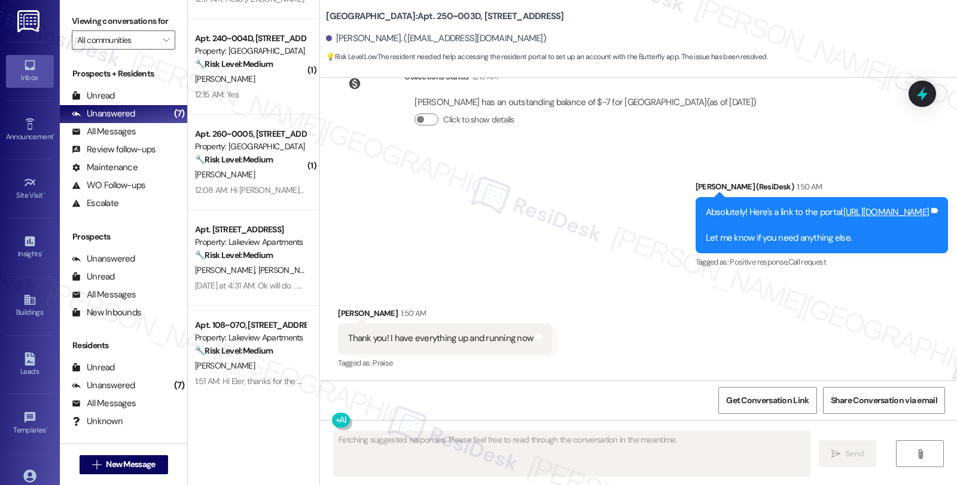
scroll to position [78, 0]
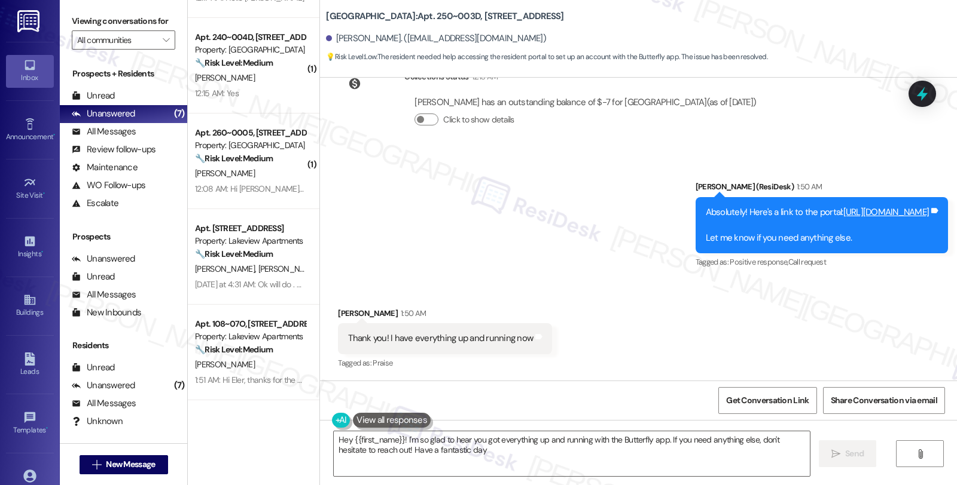
type textarea "Hey {{first_name}}! I'm so glad to hear you got everything up and running with …"
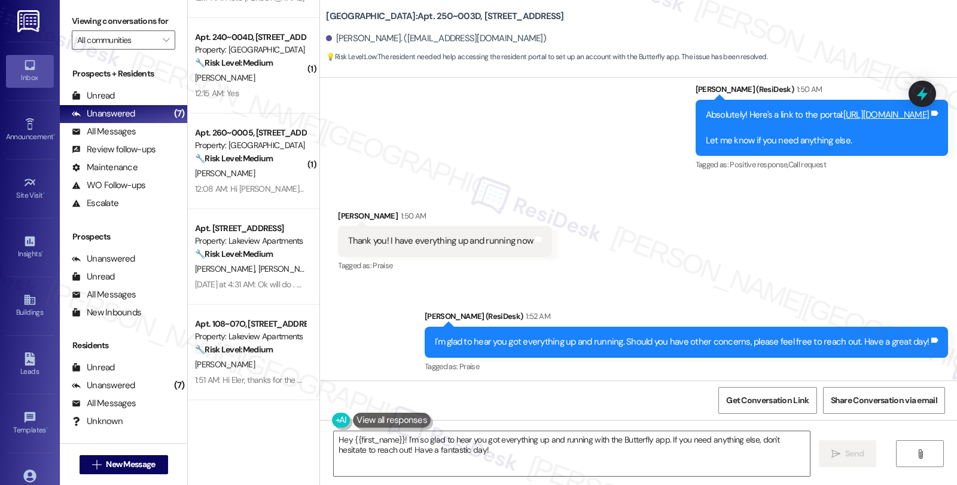
scroll to position [4189, 0]
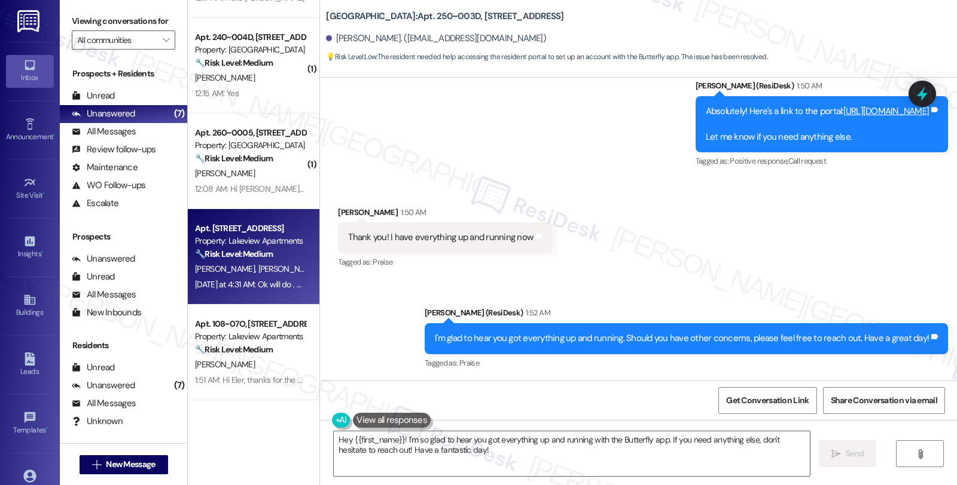
click at [258, 268] on span "[PERSON_NAME]" at bounding box center [288, 269] width 60 height 11
type textarea "Fetching suggested responses. Please feel free to read through the conversation…"
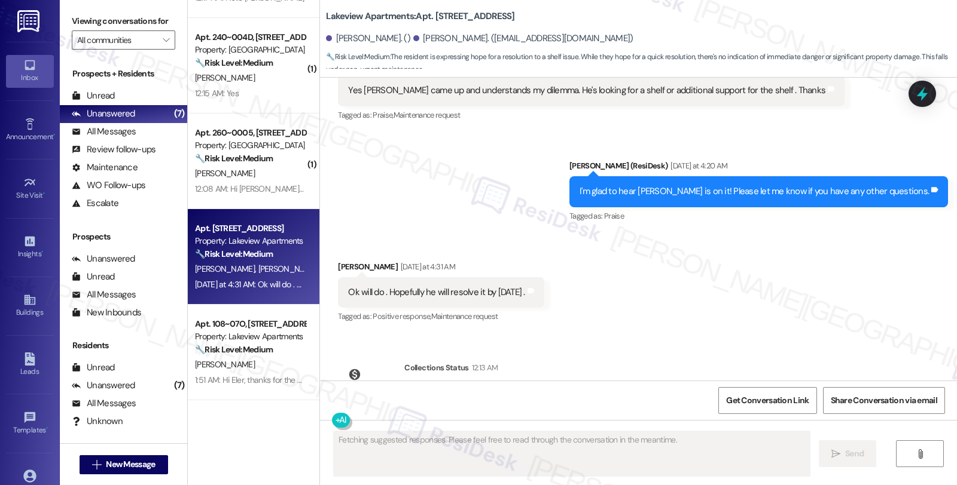
scroll to position [3308, 0]
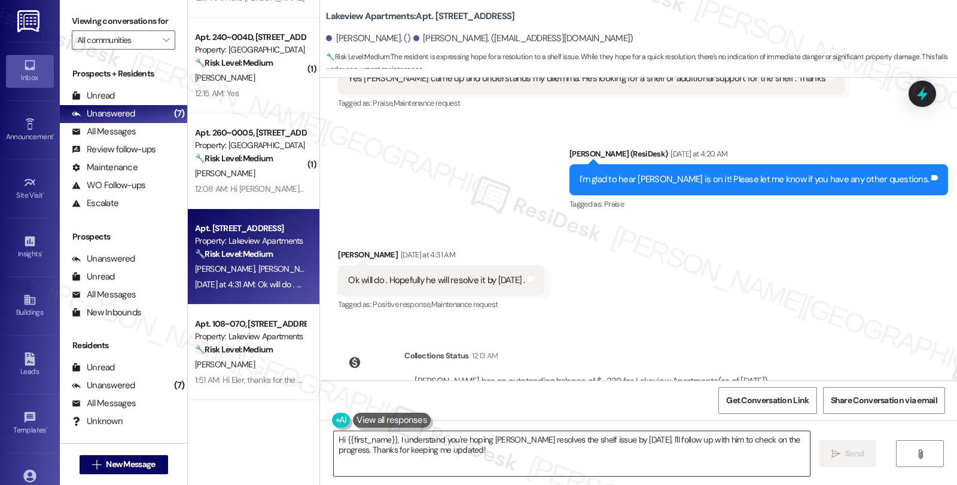
click at [334, 438] on textarea "Hi {{first_name}}, I understand you're hoping Jeff resolves the shelf issue by …" at bounding box center [572, 454] width 476 height 45
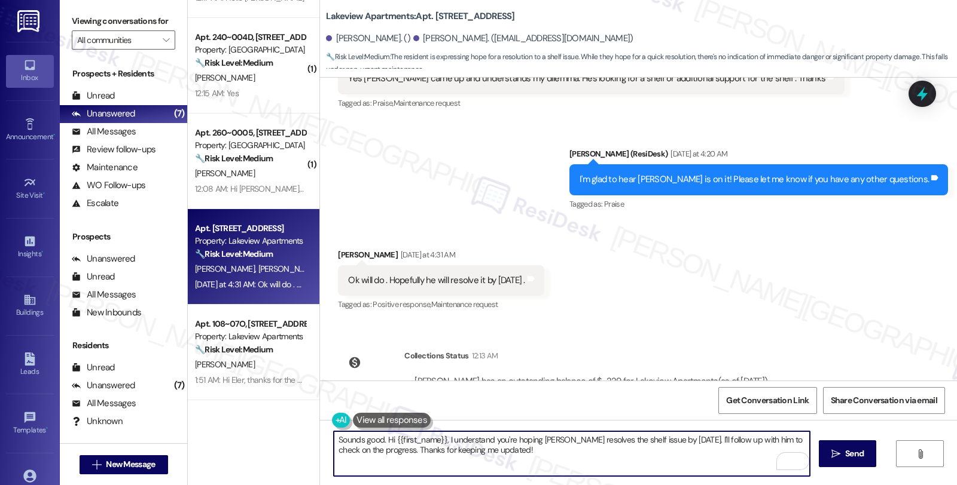
click at [524, 451] on textarea "Sounds good. Hi {{first_name}}, I understand you're hoping Jeff resolves the sh…" at bounding box center [572, 454] width 476 height 45
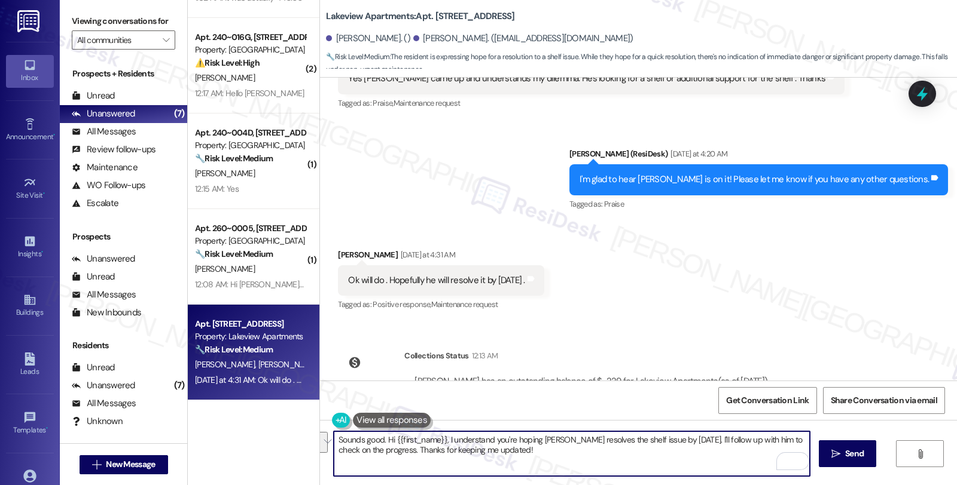
paste textarea "Should you have other concerns, please feel free to reach out. Have a great day"
type textarea "Sounds good. Should you have other concerns, please feel free to reach out. Hav…"
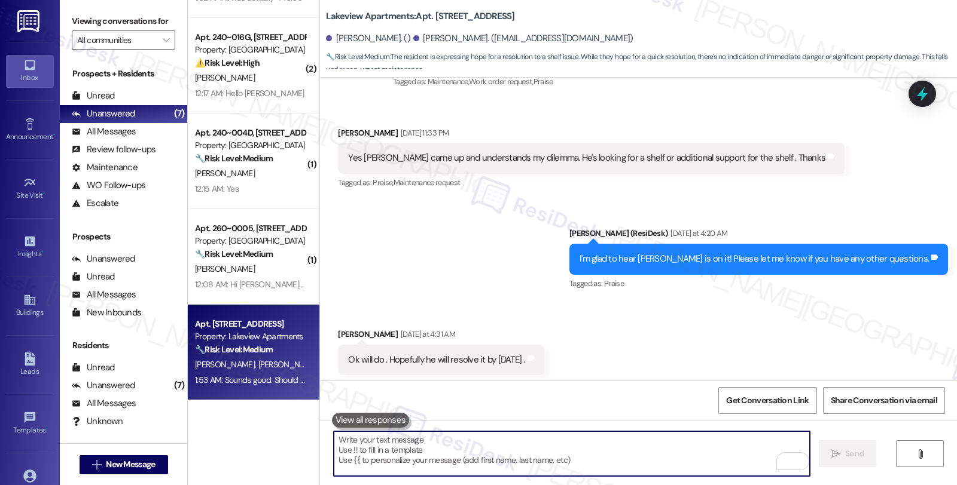
scroll to position [3392, 0]
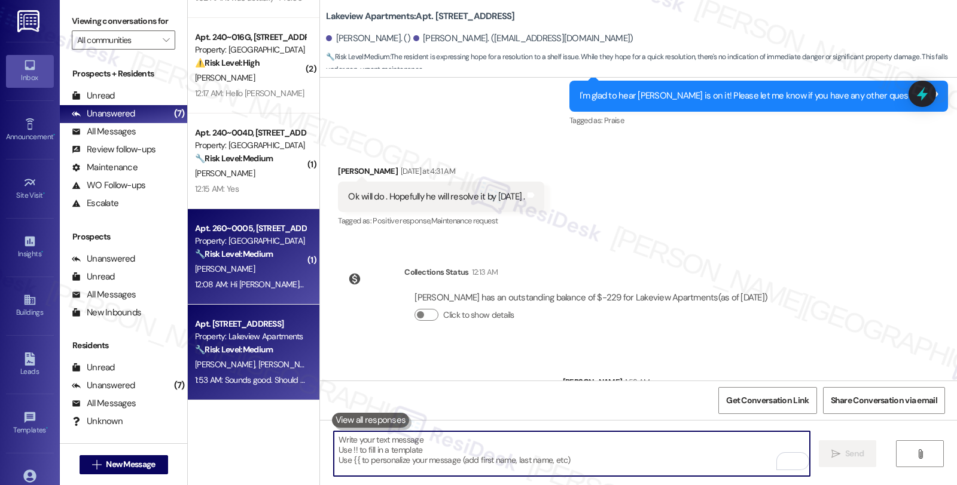
click at [274, 256] on div "🔧 Risk Level: Medium The resident reports a dishwasher malfunction that has bee…" at bounding box center [250, 254] width 111 height 13
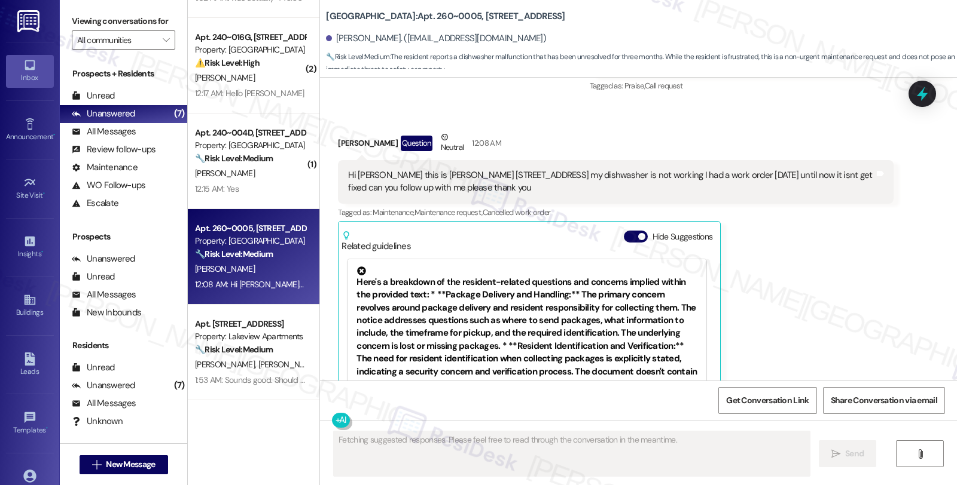
scroll to position [2101, 0]
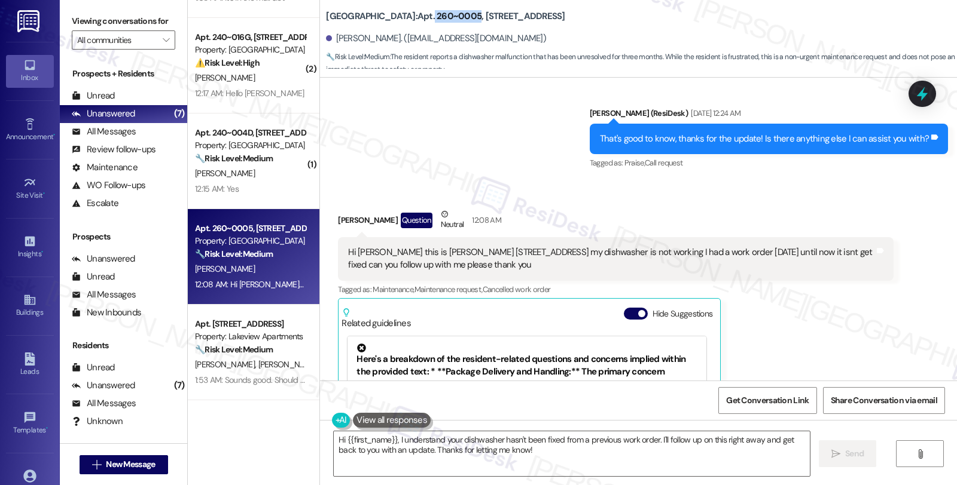
drag, startPoint x: 392, startPoint y: 16, endPoint x: 435, endPoint y: 16, distance: 43.0
click at [435, 16] on b "Summit Plaza: Apt. 260~0005, 730 Newark Avenue" at bounding box center [445, 16] width 239 height 13
copy b "260~0005"
click at [653, 439] on textarea "Hi {{first_name}}, I understand your dishwasher hasn't been fixed from a previo…" at bounding box center [572, 454] width 476 height 45
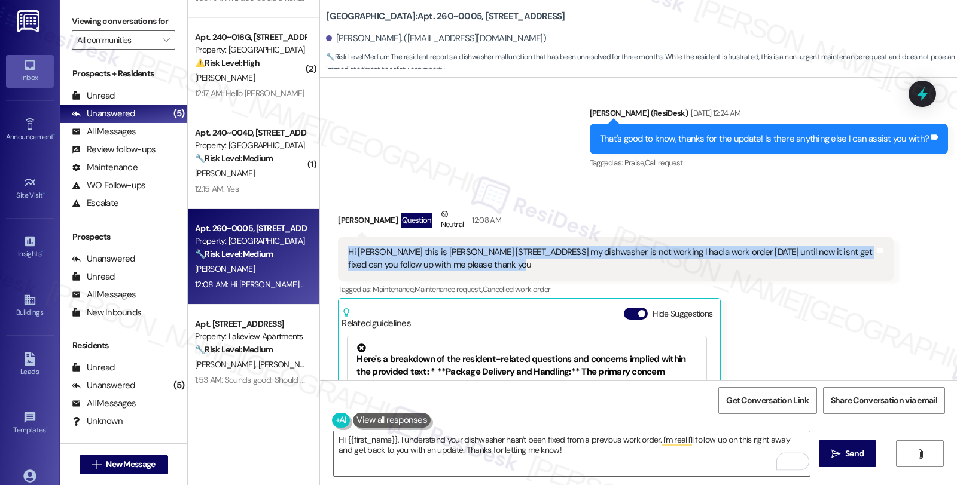
drag, startPoint x: 420, startPoint y: 267, endPoint x: 317, endPoint y: 254, distance: 103.6
click at [320, 254] on div "Received via SMS Awny Boles Question Neutral 12:08 AM Hi sarah this is Awny bol…" at bounding box center [638, 359] width 637 height 356
copy div "Hi [PERSON_NAME] this is [PERSON_NAME] [STREET_ADDRESS] my dishwasher is not wo…"
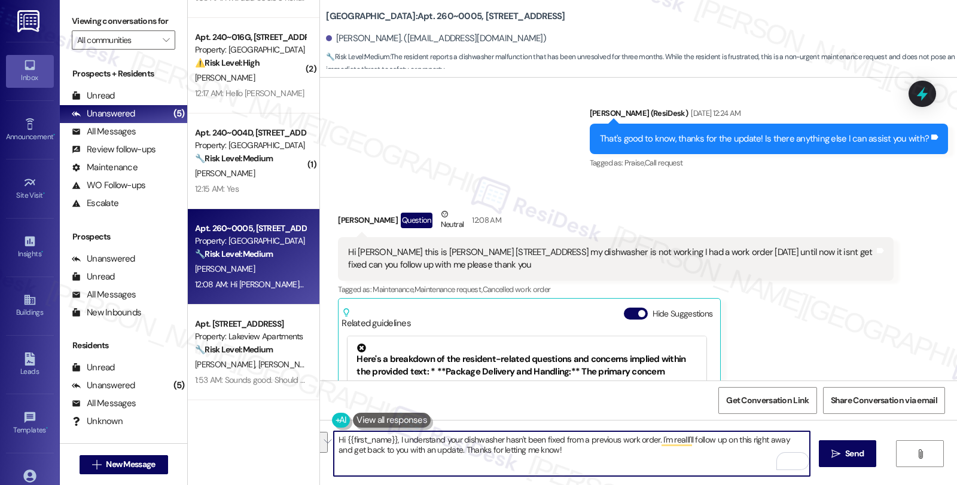
drag, startPoint x: 555, startPoint y: 448, endPoint x: 233, endPoint y: 428, distance: 322.3
click at [233, 428] on div "( 3 ) Apt. 108~07O, 4 East 107th Street Property: Lakeview Apartments ⚠️ Risk L…" at bounding box center [572, 242] width 769 height 485
paste textarea "Awny, thanks for reaching out and letting us know. I'm sorry to hear your dishw…"
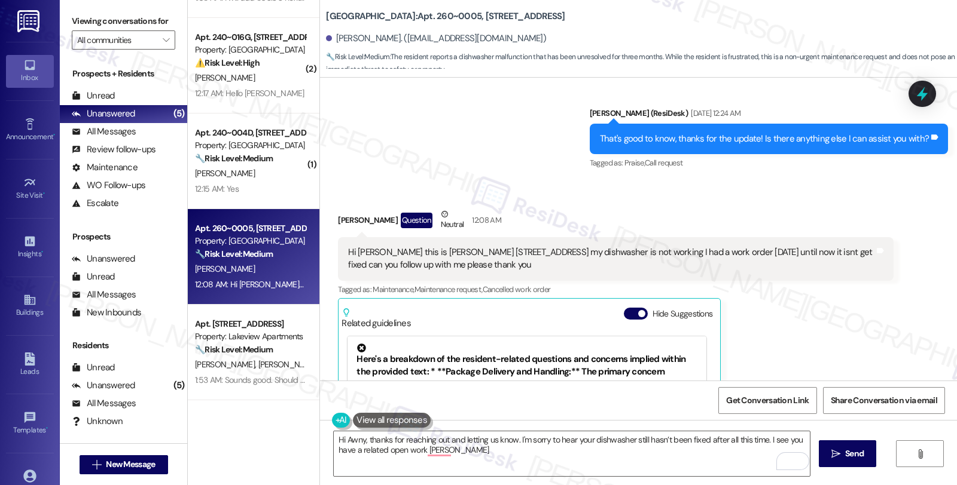
click at [761, 362] on div "Awny Boles Question Neutral 12:08 AM Hi sarah this is Awny boles 700 Newark Ave…" at bounding box center [615, 368] width 555 height 320
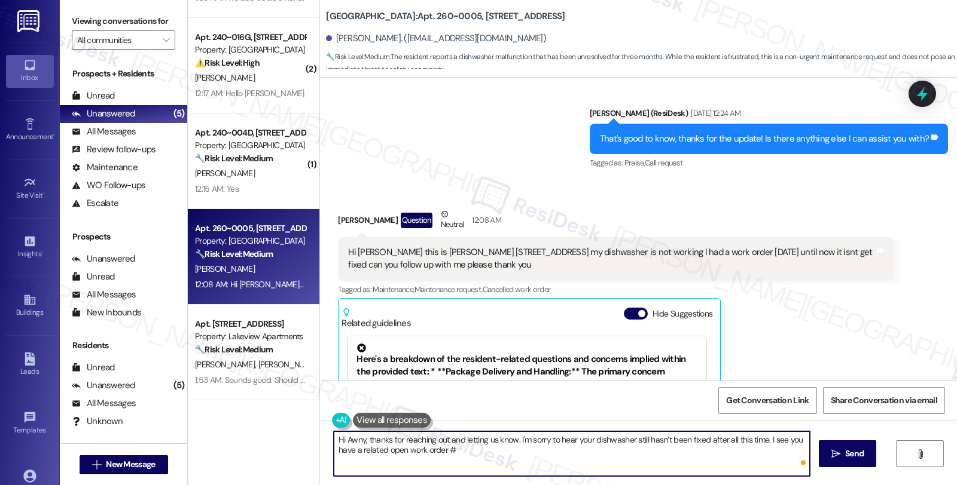
paste textarea "18070-1"
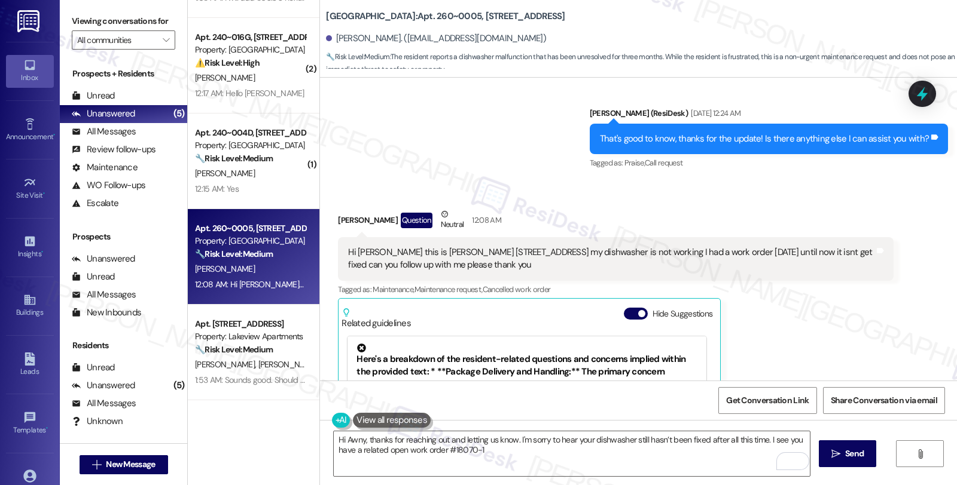
click at [856, 303] on div "Awny Boles Question Neutral 12:08 AM Hi sarah this is Awny boles 700 Newark Ave…" at bounding box center [615, 368] width 555 height 320
click at [495, 451] on textarea "Hi Awny, thanks for reaching out and letting us know. I'm sorry to hear your di…" at bounding box center [572, 454] width 476 height 45
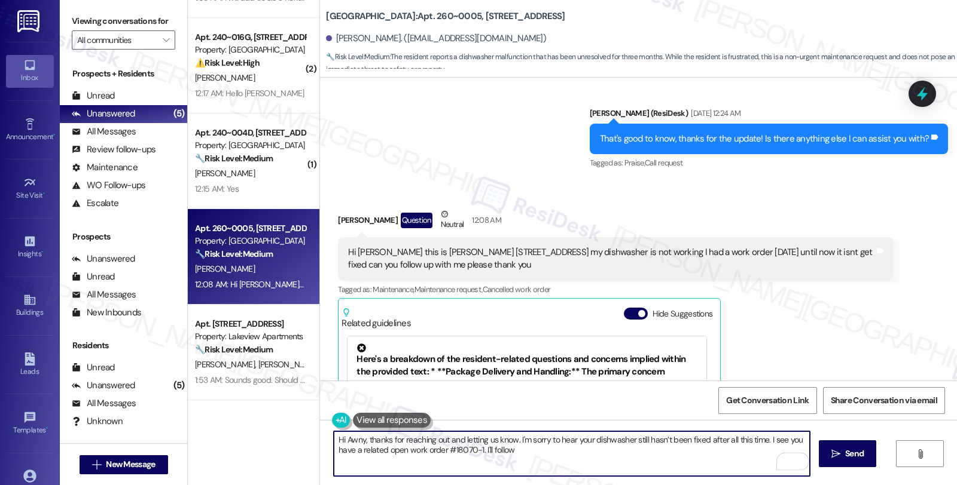
click at [533, 450] on textarea "Hi Awny, thanks for reaching out and letting us know. I'm sorry to hear your di…" at bounding box center [572, 454] width 476 height 45
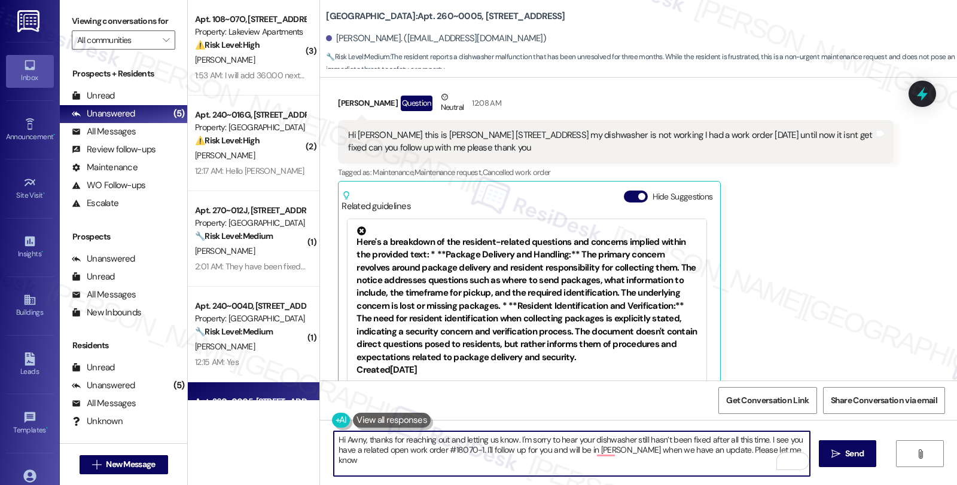
scroll to position [2234, 0]
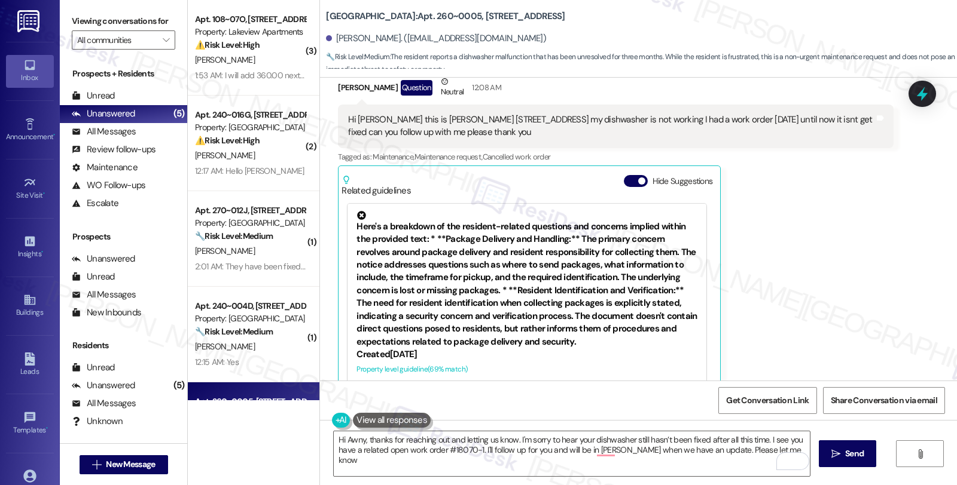
click at [865, 265] on div "Awny Boles Question Neutral 12:08 AM Hi sarah this is Awny boles 700 Newark Ave…" at bounding box center [615, 235] width 555 height 320
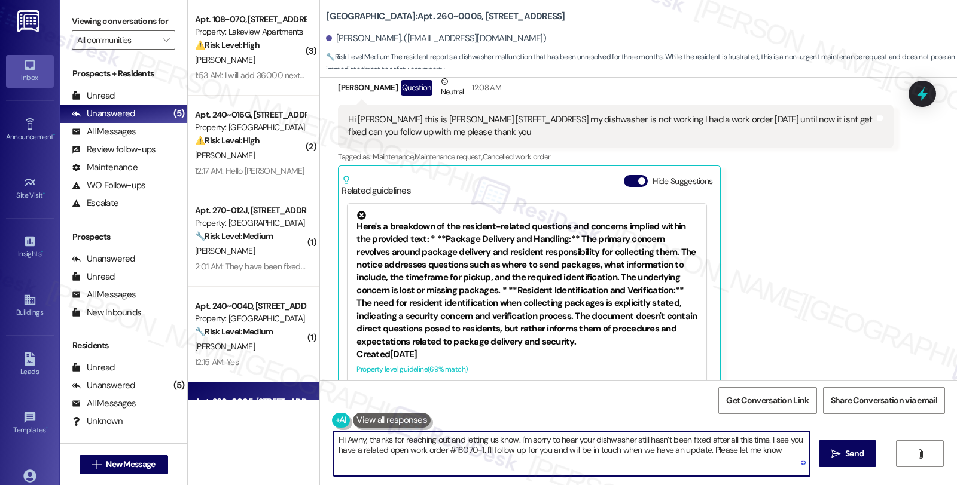
click at [775, 446] on textarea "Hi Awny, thanks for reaching out and letting us know. I'm sorry to hear your di…" at bounding box center [572, 454] width 476 height 45
type textarea "Hi Awny, thanks for reaching out and letting us know. I'm sorry to hear your di…"
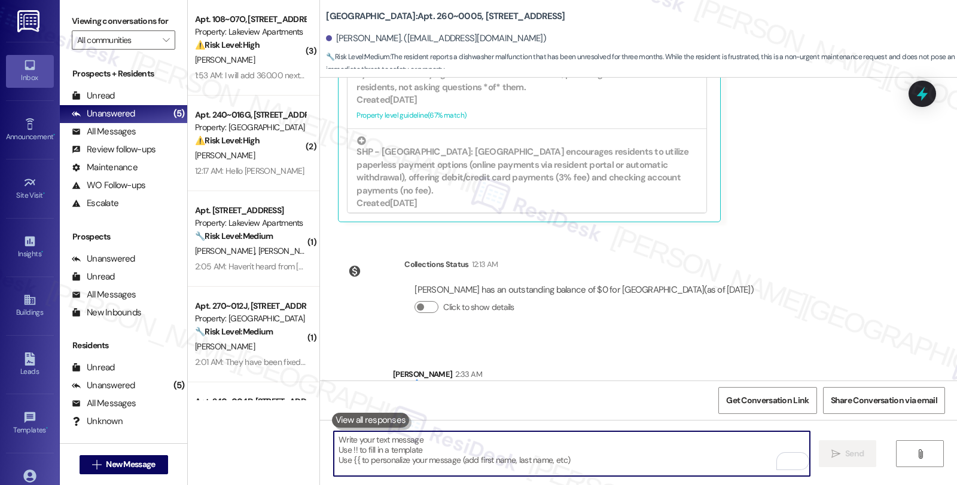
scroll to position [2476, 0]
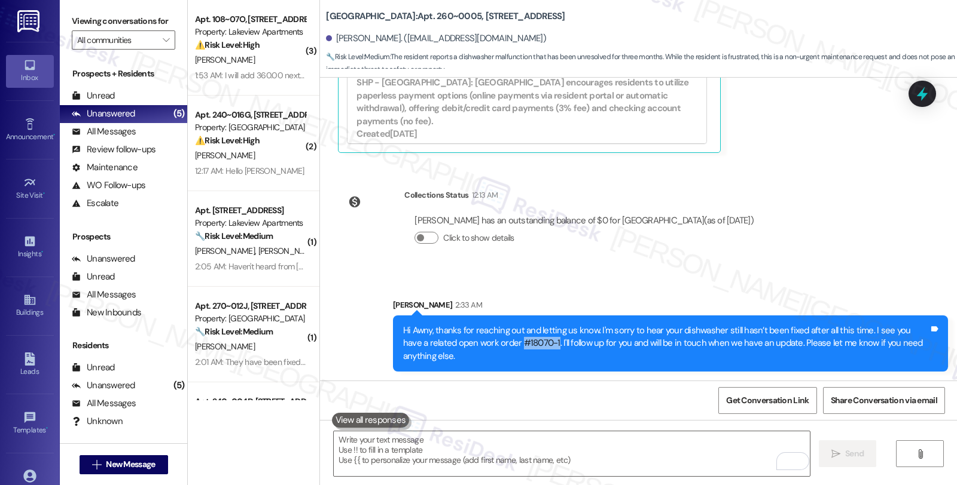
drag, startPoint x: 487, startPoint y: 342, endPoint x: 523, endPoint y: 341, distance: 35.9
click at [523, 341] on div "Hi Awny, thanks for reaching out and letting us know. I'm sorry to hear your di…" at bounding box center [666, 344] width 526 height 38
copy div "#18070-1"
click at [928, 97] on icon at bounding box center [922, 94] width 20 height 20
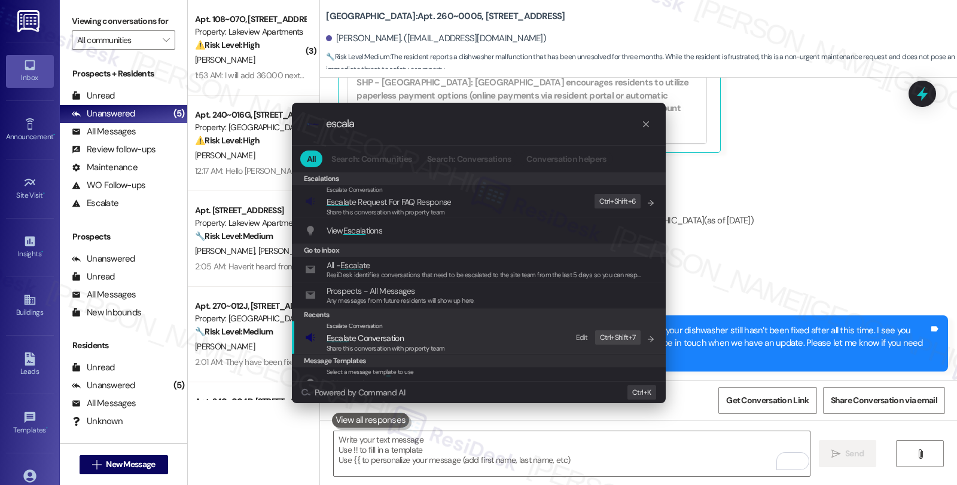
type input "escala"
click at [425, 341] on span "Escala te Conversation" at bounding box center [385, 338] width 118 height 13
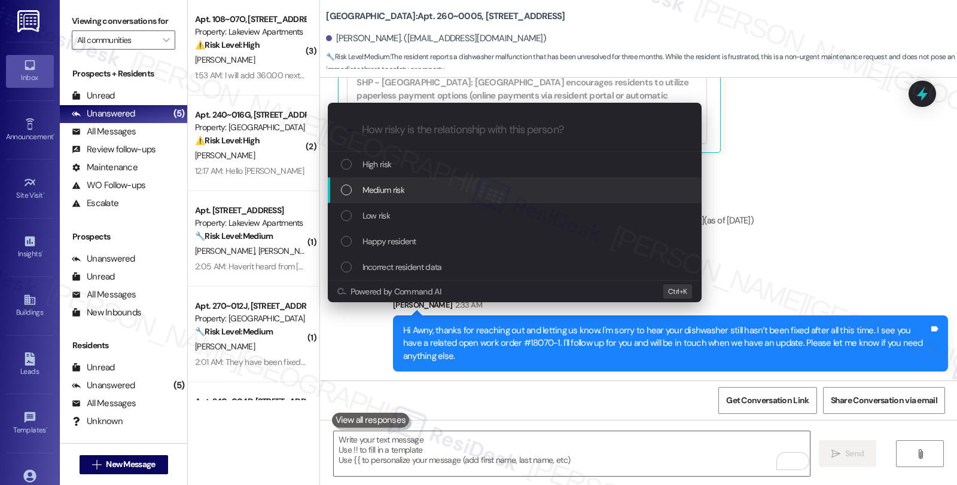
click at [423, 200] on div "Medium risk" at bounding box center [515, 191] width 374 height 26
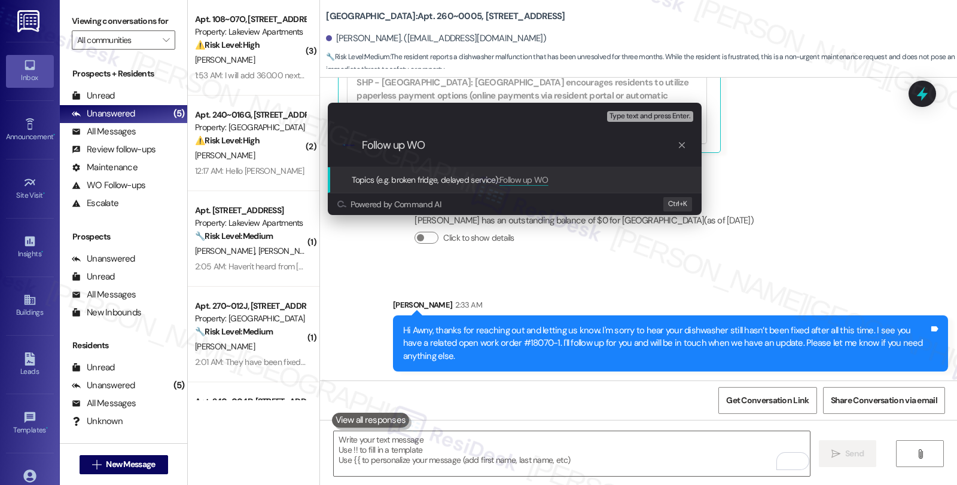
paste input "#18070-1"
click at [494, 151] on input "Follow up WO #18070-1 (dishasher)" at bounding box center [519, 145] width 315 height 13
type input "Follow up WO #18070-1 (dishwasher)"
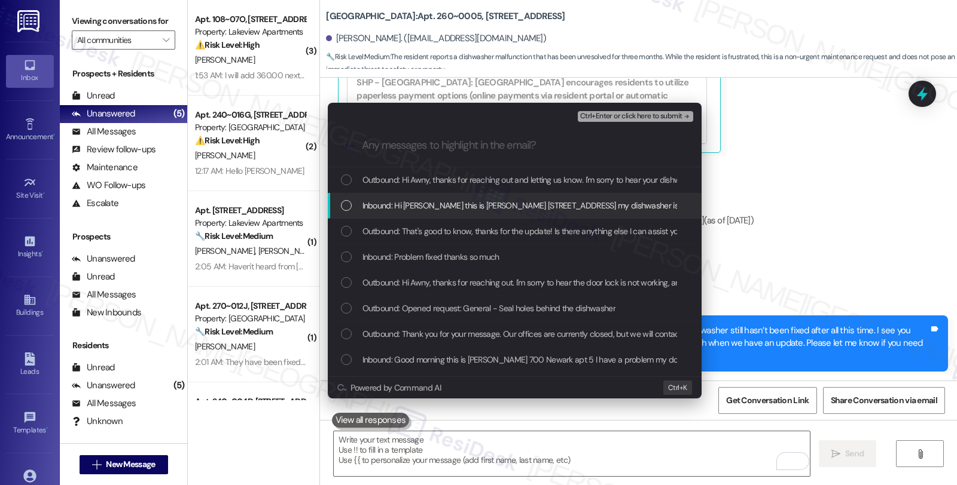
click at [497, 204] on span "Inbound: Hi sarah this is Awny boles 700 Newark Ave apt 5 my dishwasher is not …" at bounding box center [705, 205] width 686 height 13
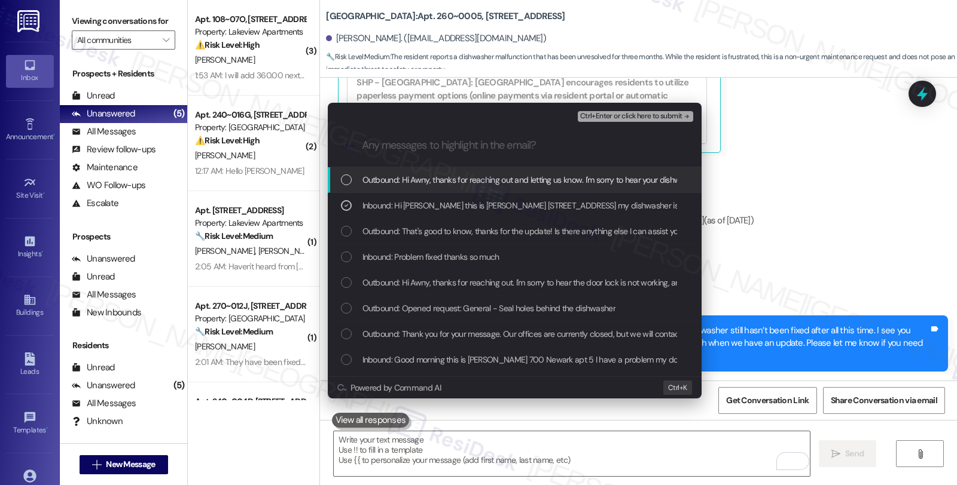
click at [628, 115] on span "Ctrl+Enter or click here to submit" at bounding box center [631, 116] width 102 height 8
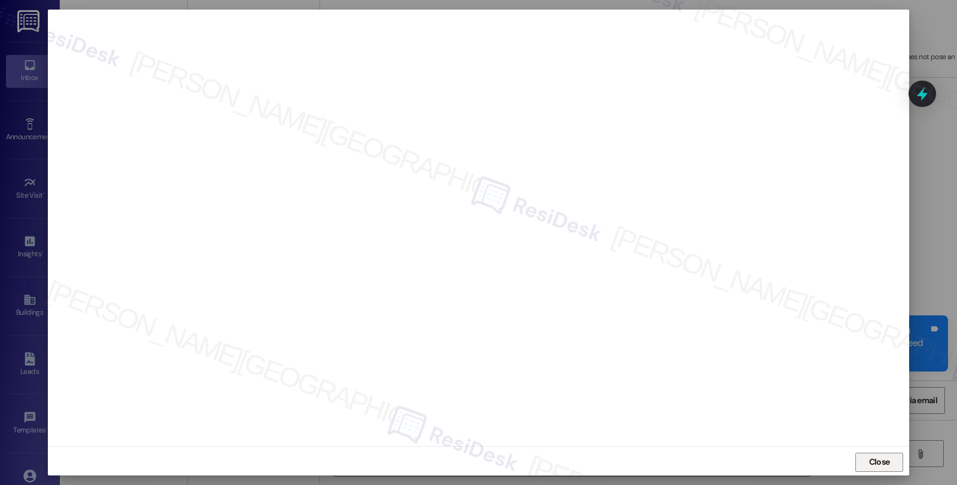
click at [879, 462] on span "Close" at bounding box center [879, 462] width 21 height 13
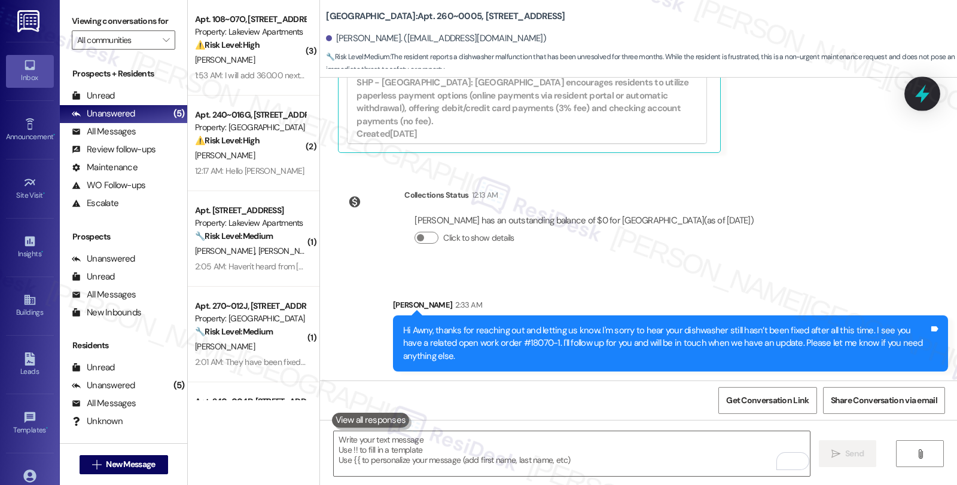
click at [923, 97] on icon at bounding box center [922, 94] width 14 height 19
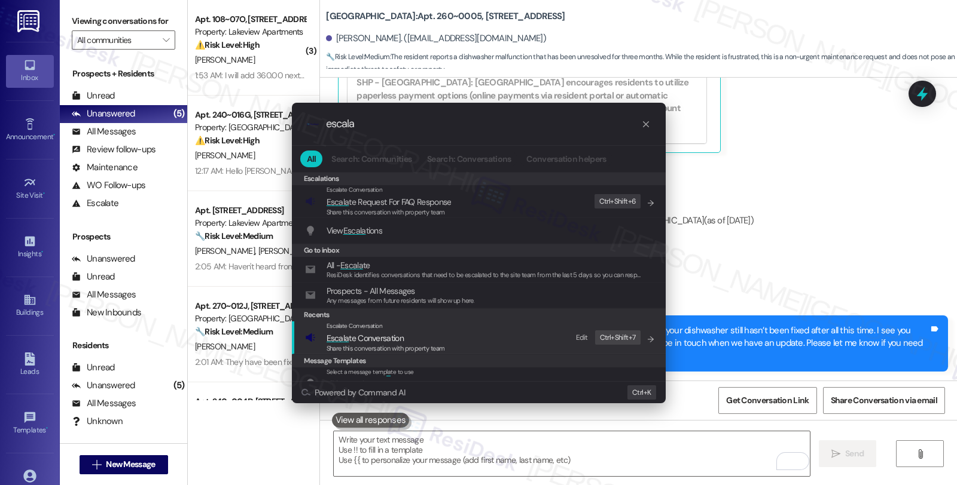
type input "escala"
click at [403, 344] on span "Share this conversation with property team" at bounding box center [385, 348] width 118 height 8
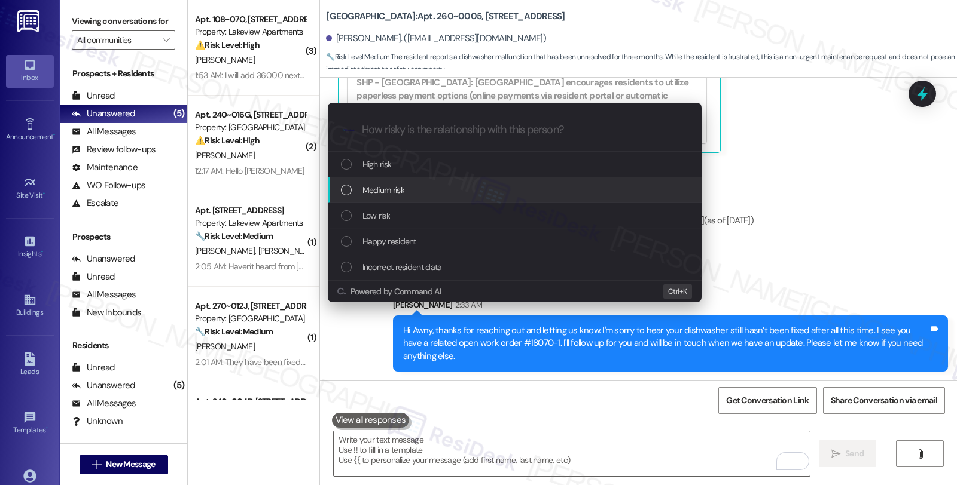
click at [395, 185] on span "Medium risk" at bounding box center [383, 190] width 42 height 13
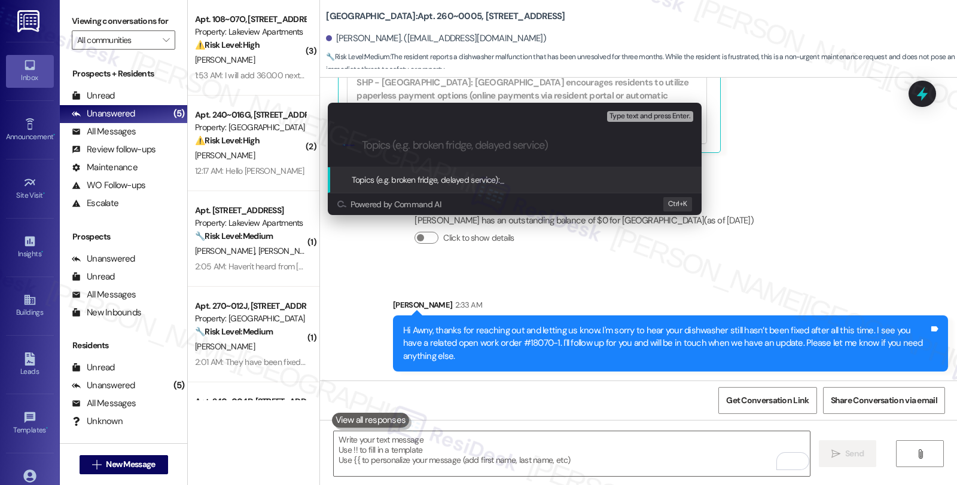
paste input "Follow up WO #18070-1 (dishwasher)"
type input "Follow up WO #18070-1 (dishwasher)"
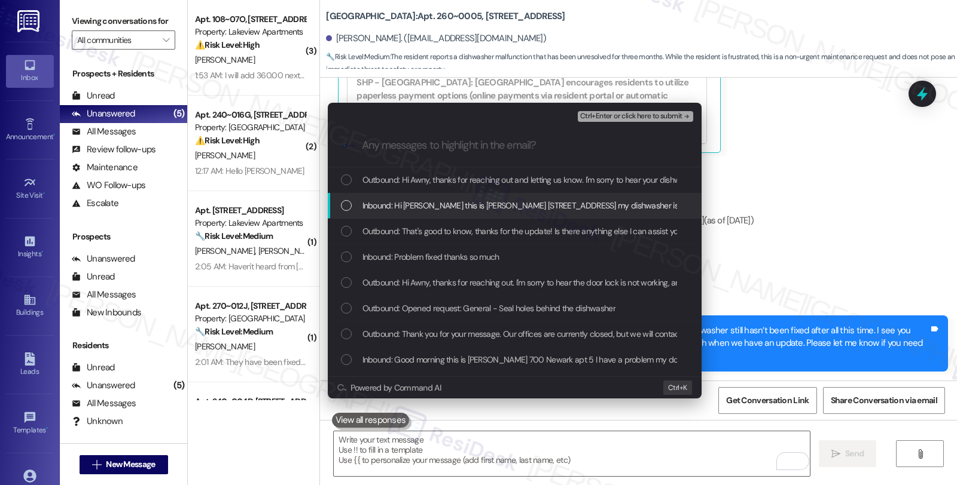
click at [460, 204] on span "Inbound: Hi sarah this is Awny boles 700 Newark Ave apt 5 my dishwasher is not …" at bounding box center [705, 205] width 686 height 13
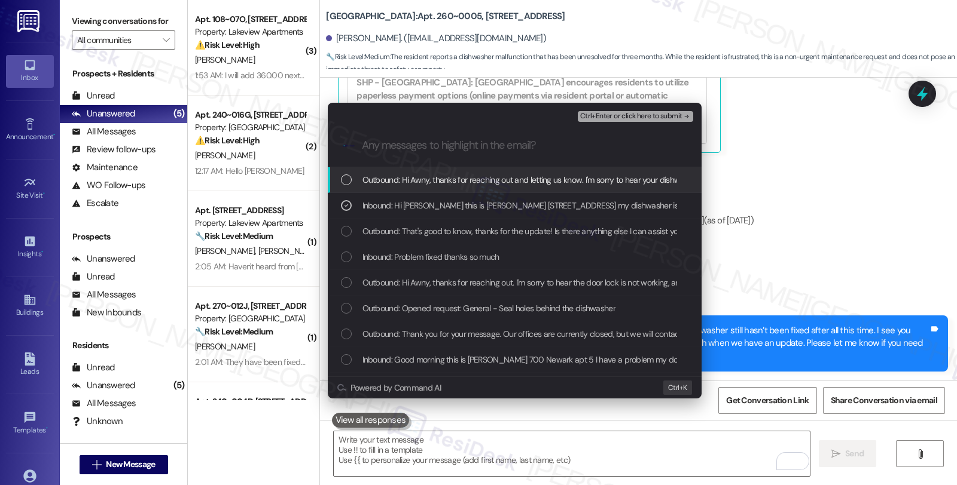
click at [612, 116] on span "Ctrl+Enter or click here to submit" at bounding box center [631, 116] width 102 height 8
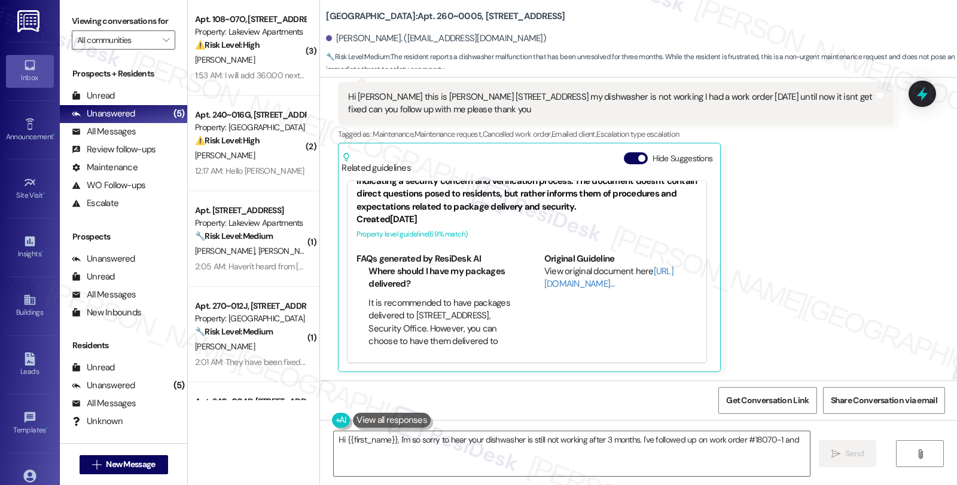
scroll to position [332, 0]
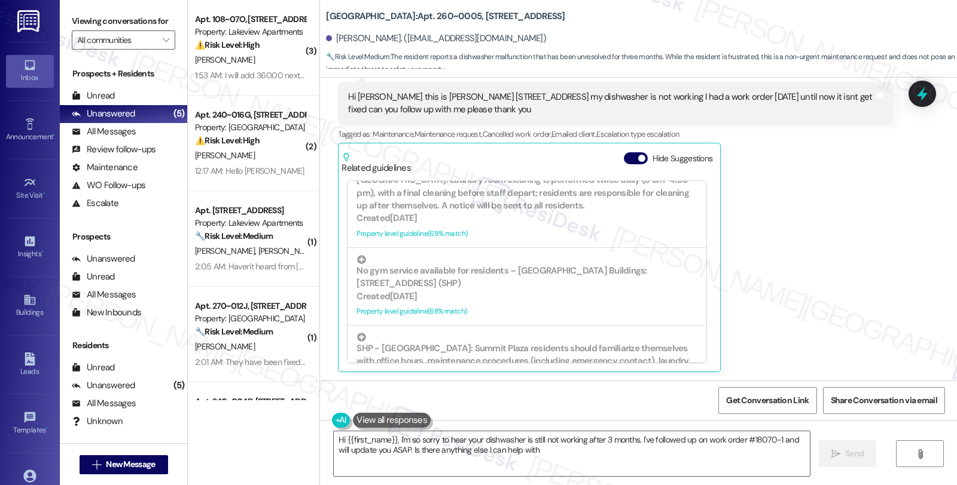
type textarea "Hi {{first_name}}, I'm so sorry to hear your dishwasher is still not working af…"
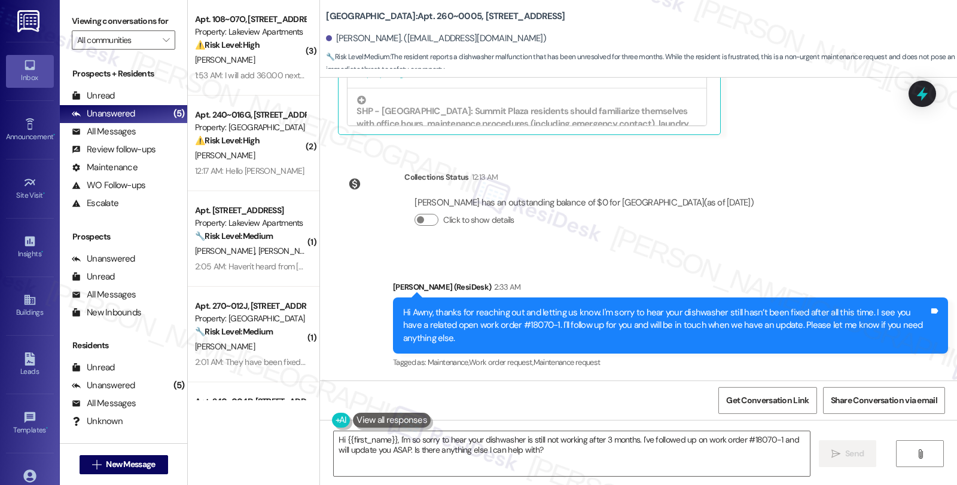
click at [834, 249] on div "WO Opened request: Doors and l... [DATE] 9:51 PM Status : Complete Priority : 0…" at bounding box center [638, 229] width 637 height 303
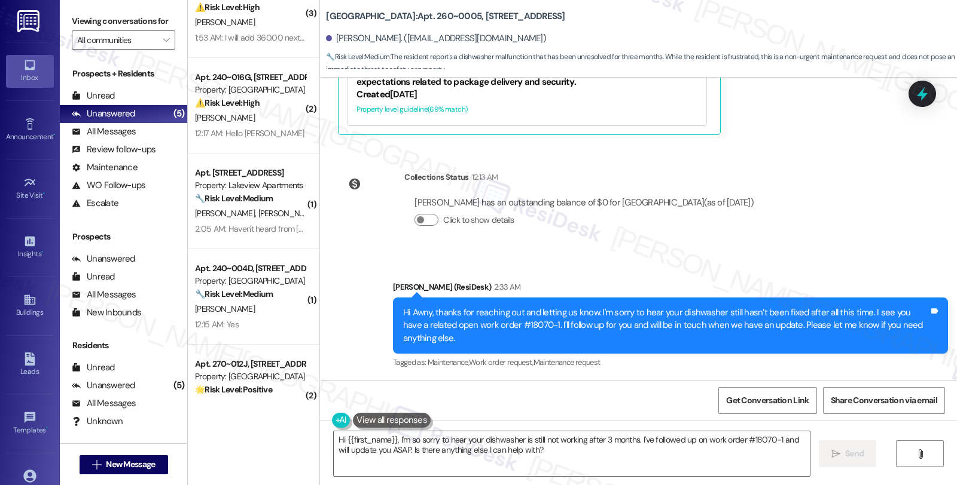
scroll to position [78, 0]
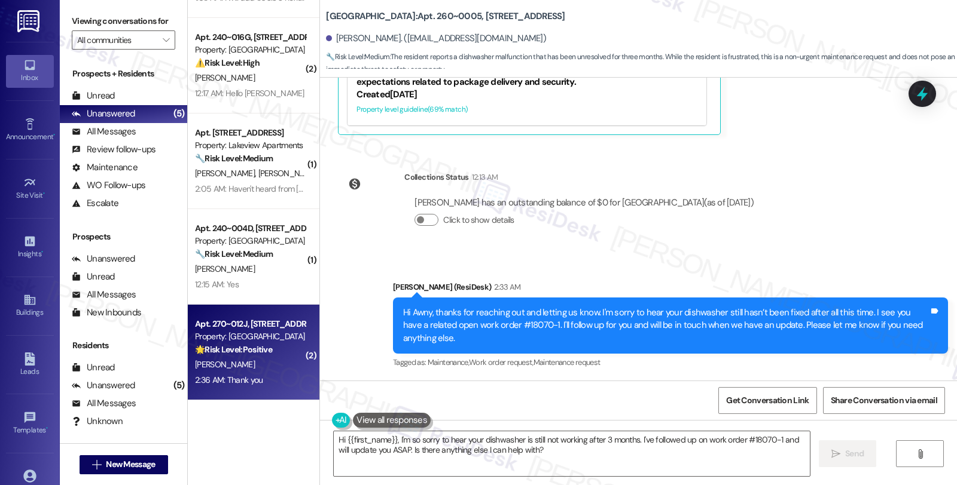
click at [258, 344] on div "🌟 Risk Level: Positive The resident is expressing gratitude after the issue has…" at bounding box center [250, 350] width 111 height 13
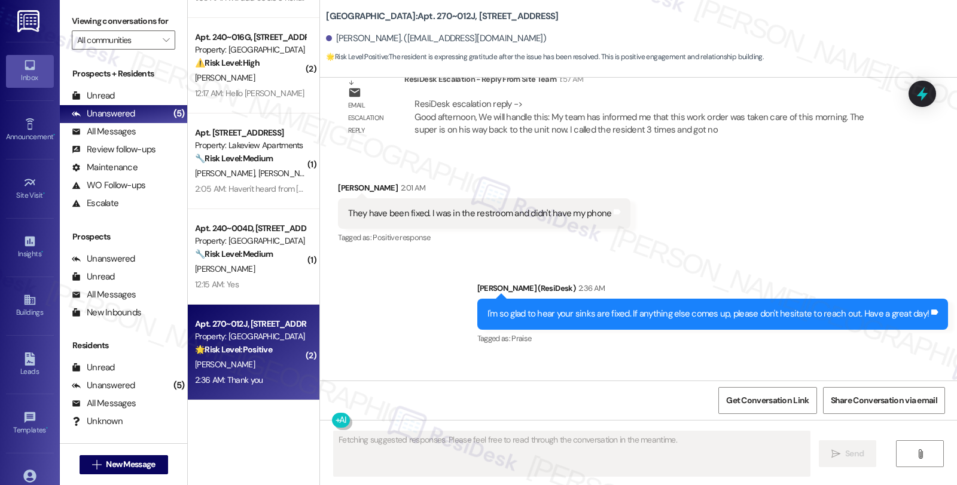
scroll to position [3360, 0]
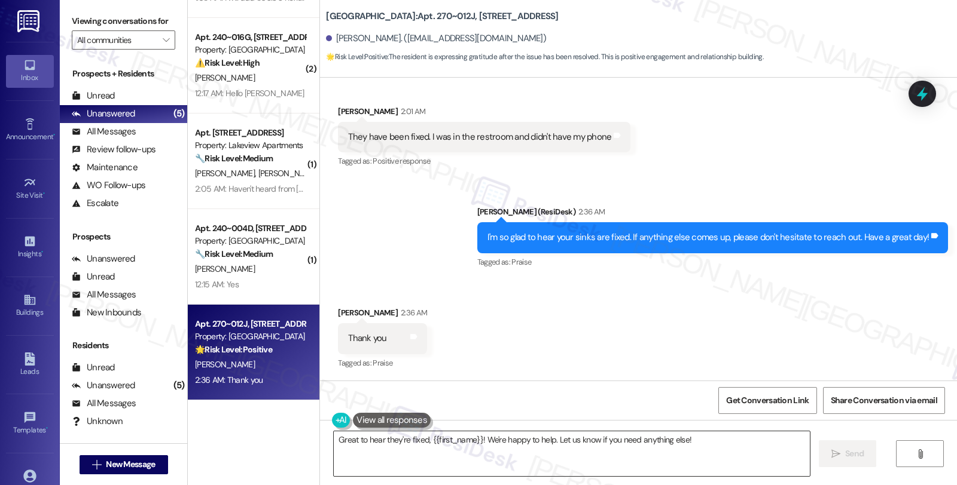
click at [441, 456] on textarea "Great to hear they're fixed, {{first_name}}! We're happy to help. Let us know i…" at bounding box center [572, 454] width 476 height 45
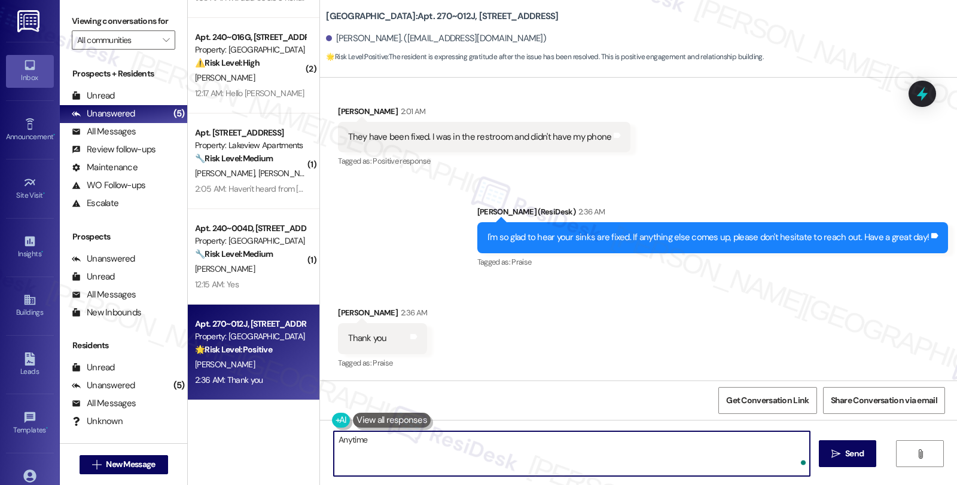
type textarea "Anytime!"
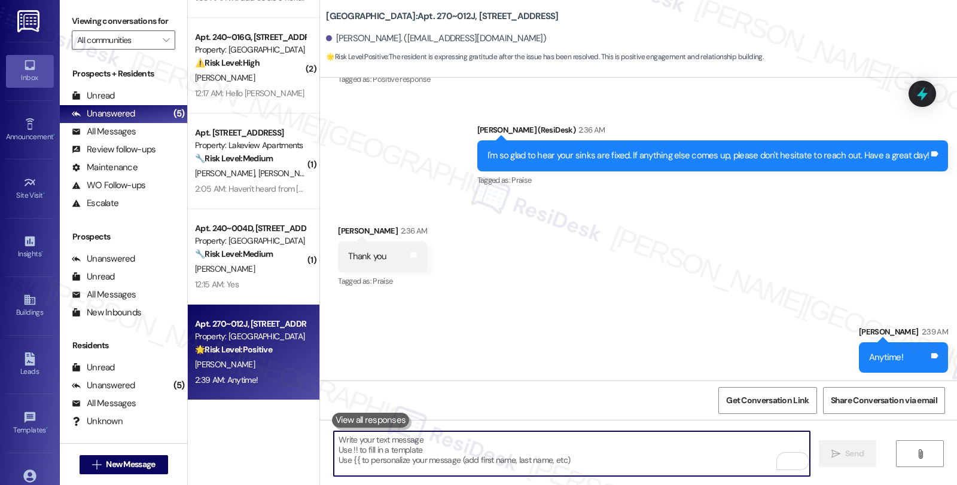
scroll to position [3444, 0]
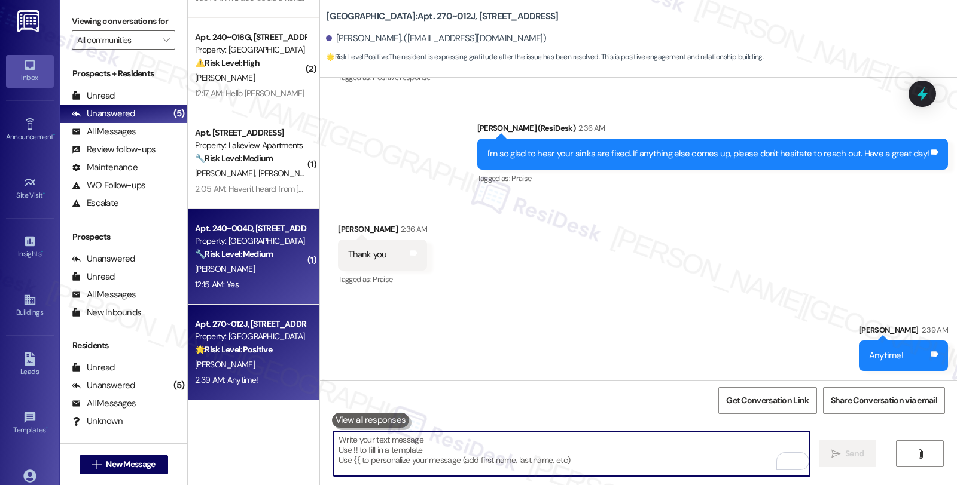
click at [265, 288] on div "12:15 AM: Yes 12:15 AM: Yes" at bounding box center [250, 284] width 113 height 15
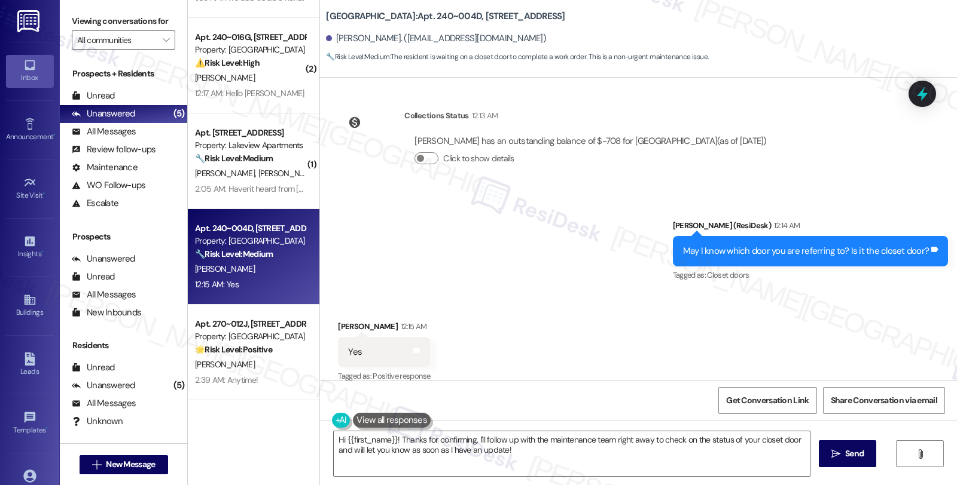
scroll to position [1752, 0]
drag, startPoint x: 327, startPoint y: 39, endPoint x: 381, endPoint y: 39, distance: 54.4
click at [381, 39] on div "[PERSON_NAME]. ([EMAIL_ADDRESS][DOMAIN_NAME])" at bounding box center [436, 38] width 220 height 13
copy div "[PERSON_NAME]"
drag, startPoint x: 399, startPoint y: 19, endPoint x: 435, endPoint y: 21, distance: 35.3
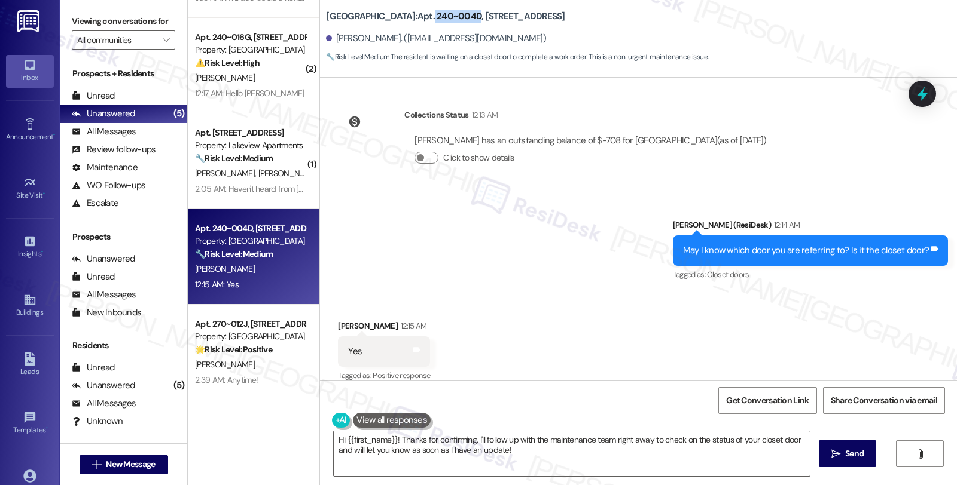
click at [435, 21] on b "[GEOGRAPHIC_DATA]: Apt. 240~004D, [STREET_ADDRESS]" at bounding box center [445, 16] width 239 height 13
copy b "240~004D"
click at [374, 447] on textarea "Hi {{first_name}}! Thanks for confirming. I'll follow up with the maintenance t…" at bounding box center [572, 454] width 476 height 45
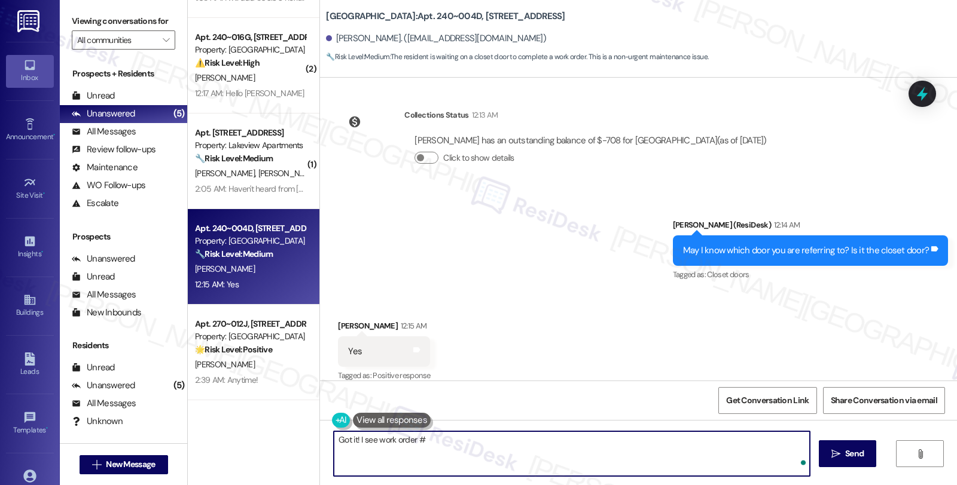
paste textarea "18073-1"
click at [512, 445] on textarea "Got it! I see work order #18073-1 for the closet" at bounding box center [572, 454] width 476 height 45
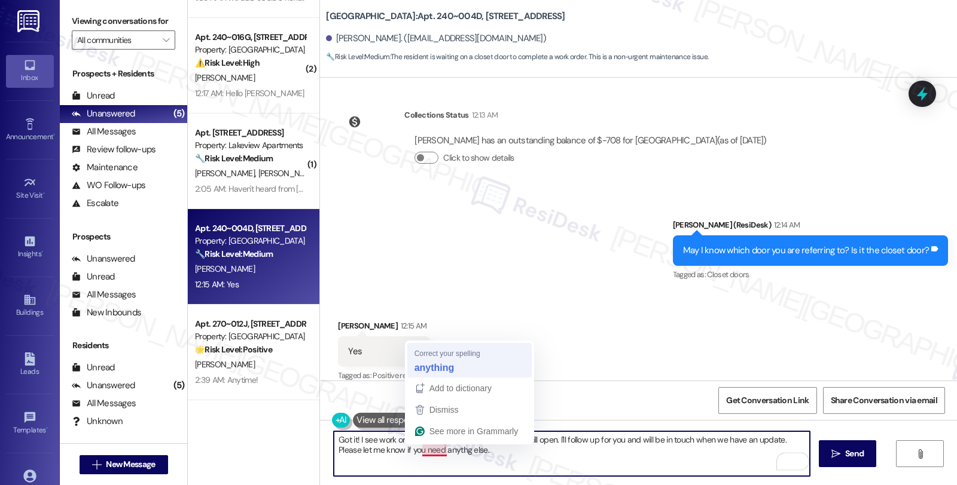
type textarea "Got it! I see work order #18073-1 for the closet door is still open. I'll follo…"
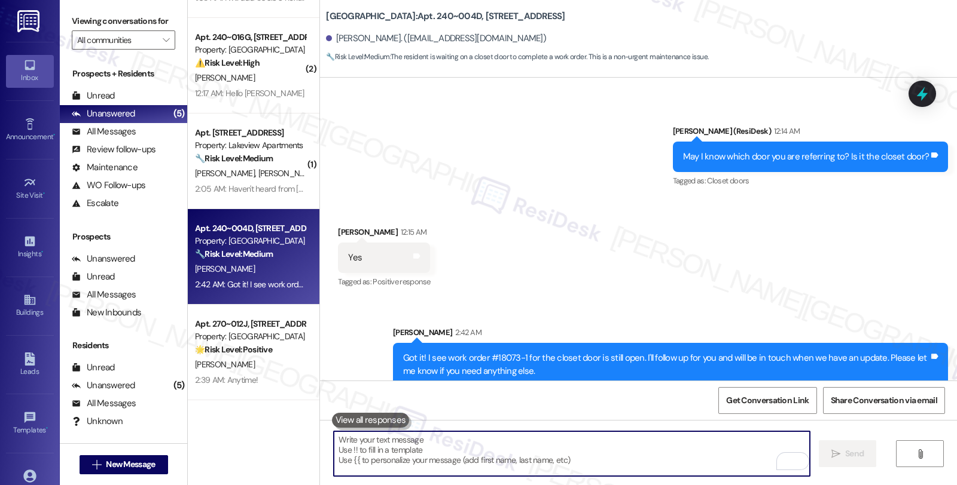
scroll to position [1848, 0]
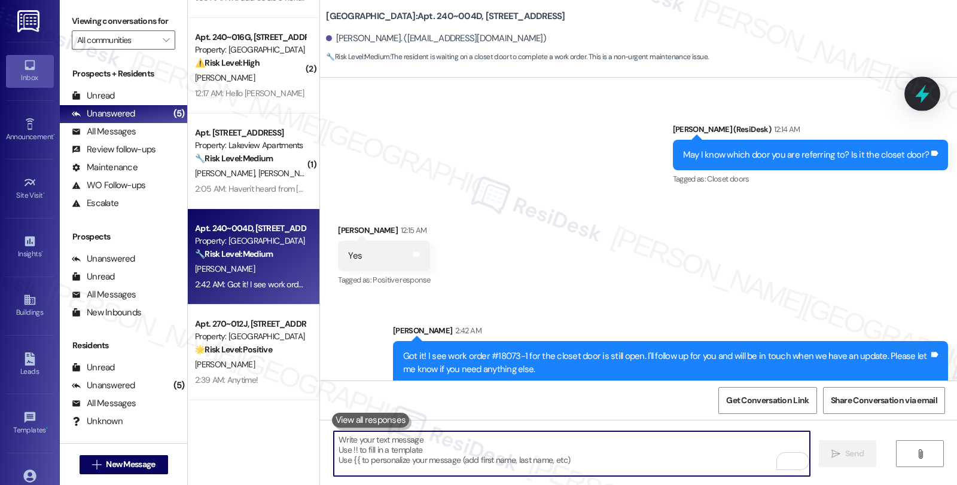
click at [920, 96] on icon at bounding box center [922, 94] width 14 height 19
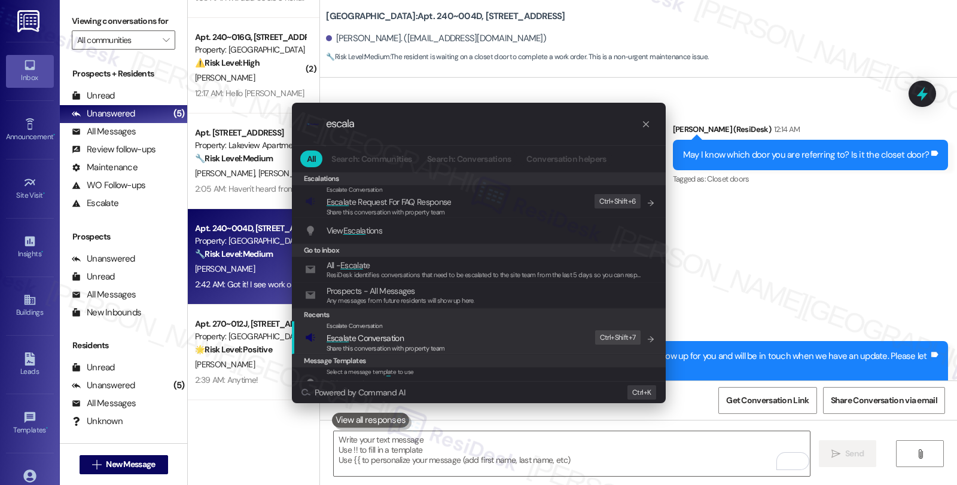
type input "escala"
click at [409, 334] on span "Escala te Conversation" at bounding box center [385, 338] width 118 height 13
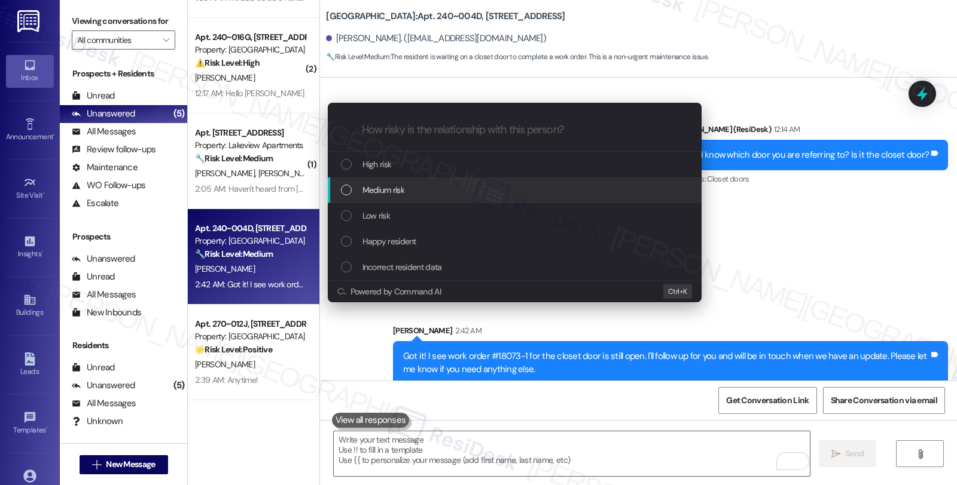
click at [395, 194] on span "Medium risk" at bounding box center [383, 190] width 42 height 13
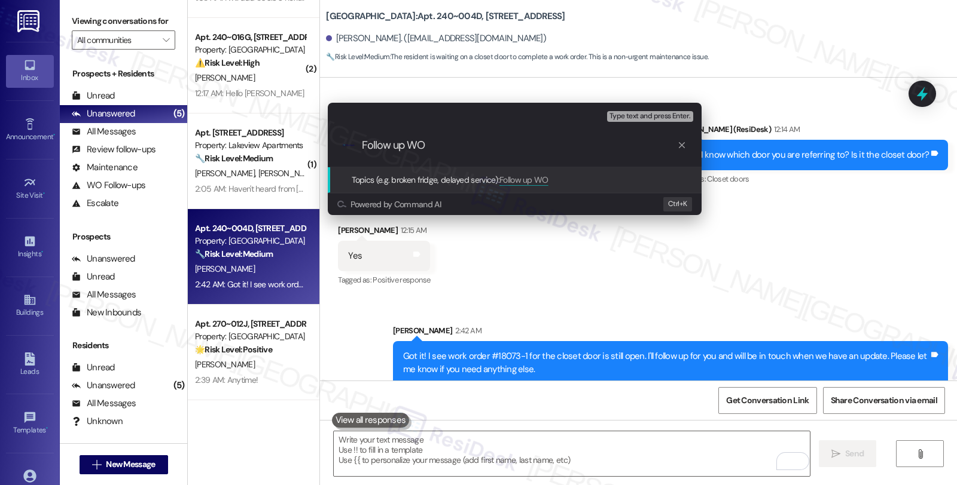
paste input "18073-1"
click at [422, 148] on input "Follow up WO18073-1" at bounding box center [519, 145] width 315 height 13
click at [504, 142] on input "Follow up WO #18073-1" at bounding box center [519, 145] width 315 height 13
type input "Follow up WO #18073-1 (closet door)"
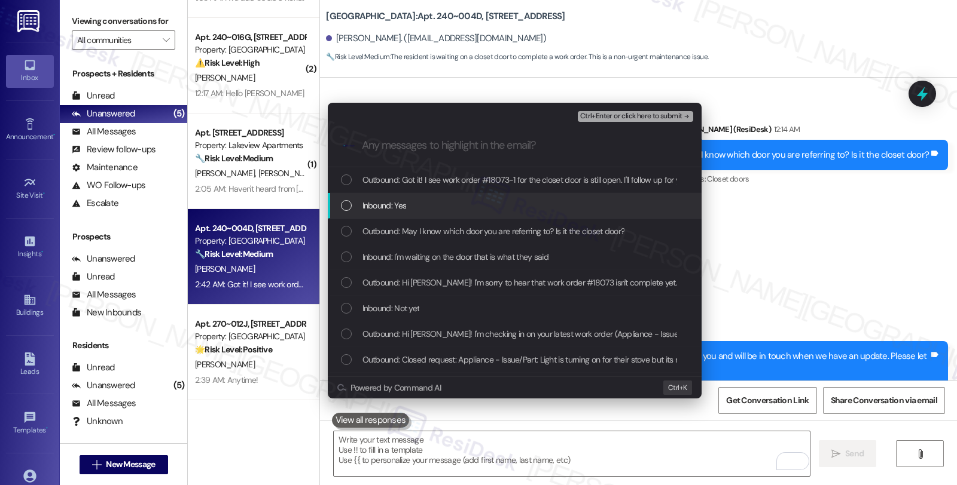
click at [402, 200] on span "Inbound: Yes" at bounding box center [384, 205] width 44 height 13
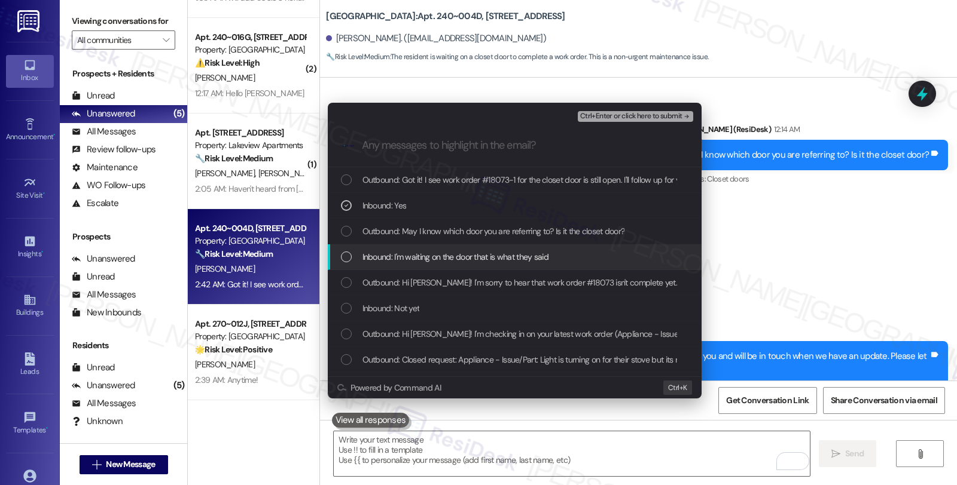
click at [401, 259] on span "Inbound: I'm waiting on the door that is what they said" at bounding box center [455, 257] width 187 height 13
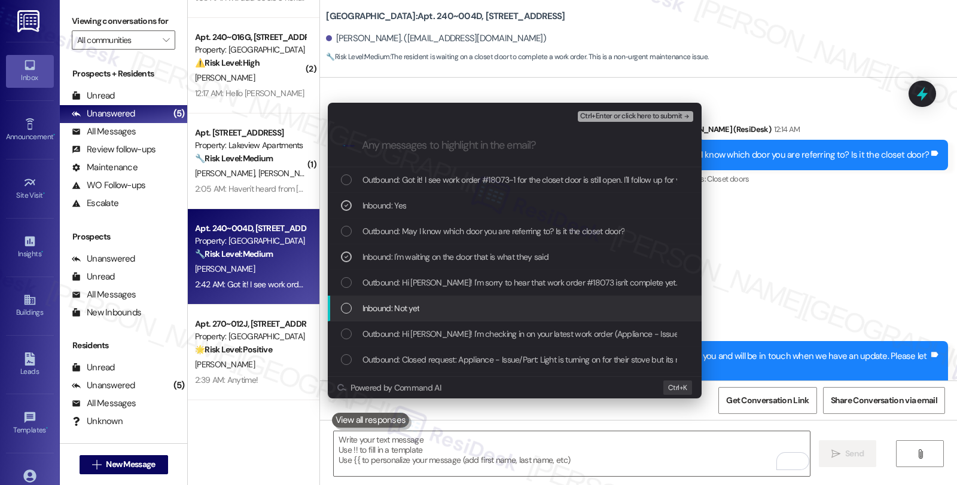
click at [467, 308] on div "Inbound: Not yet" at bounding box center [516, 308] width 350 height 13
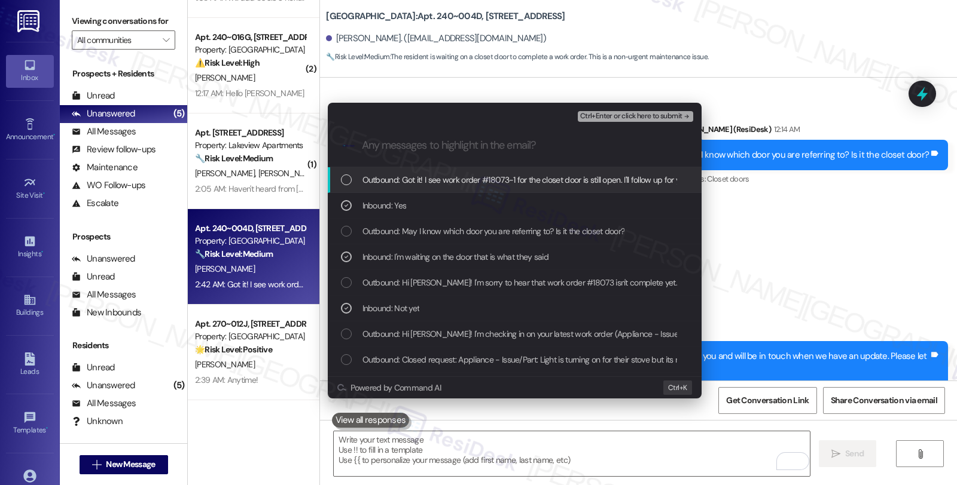
click at [582, 115] on span "Ctrl+Enter or click here to submit" at bounding box center [631, 116] width 102 height 8
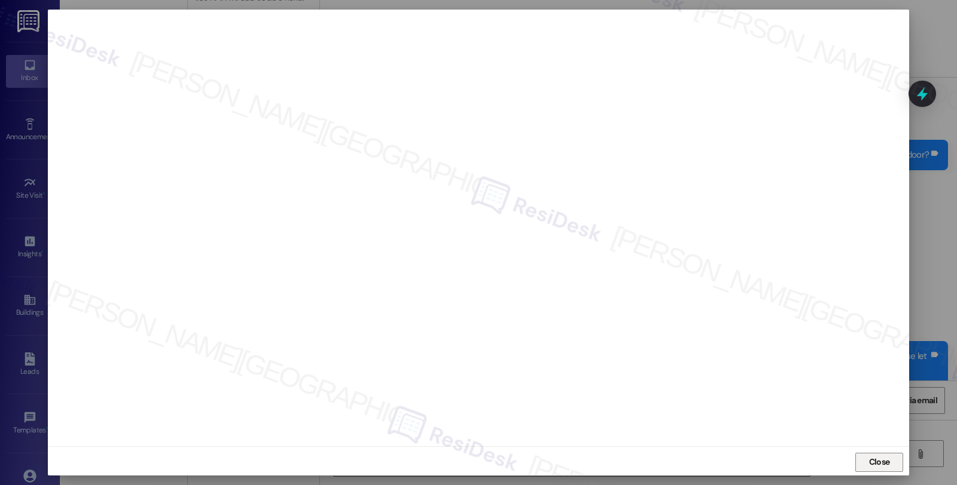
click at [881, 460] on span "Close" at bounding box center [879, 462] width 21 height 13
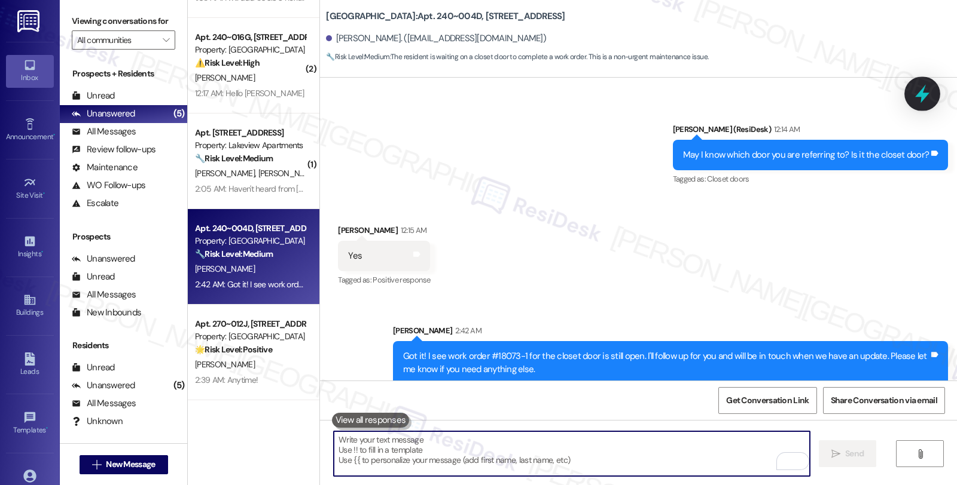
click at [924, 102] on icon at bounding box center [922, 94] width 20 height 20
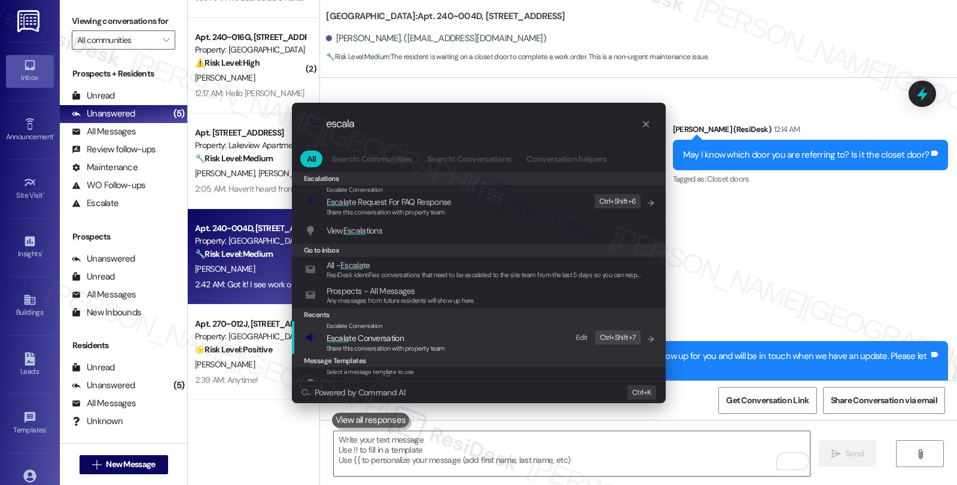
type input "escala"
click at [350, 337] on span "Escala te Conversation" at bounding box center [364, 338] width 77 height 11
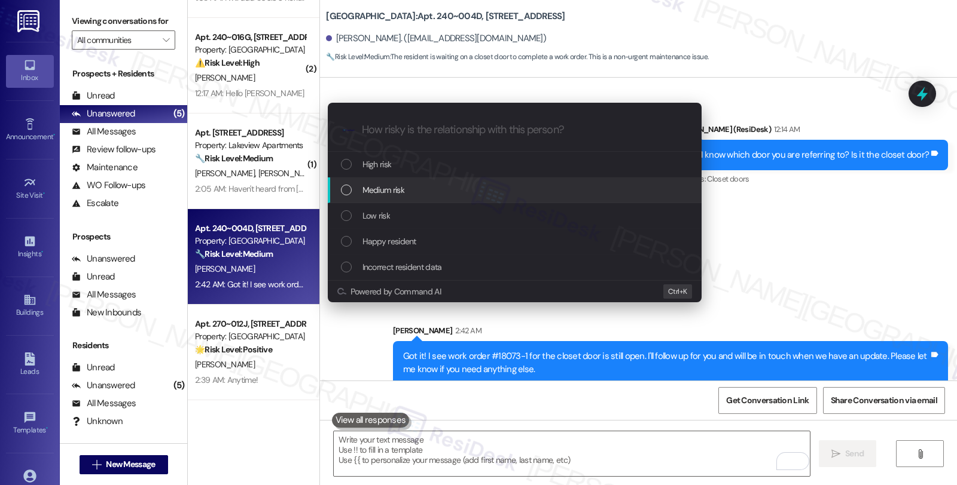
click at [387, 182] on div "Medium risk" at bounding box center [515, 191] width 374 height 26
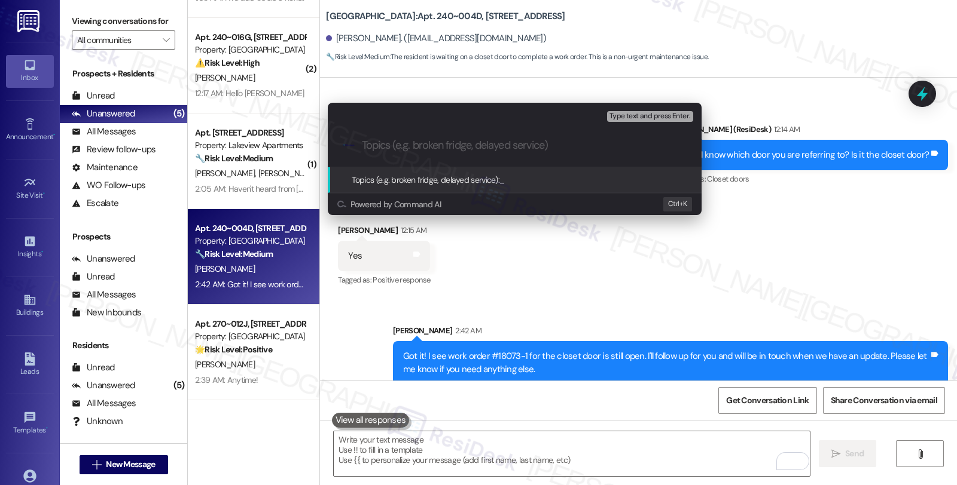
paste input "Follow up WO #18073-1 (closet door)"
type input "Follow up WO #18073-1 (closet door)"
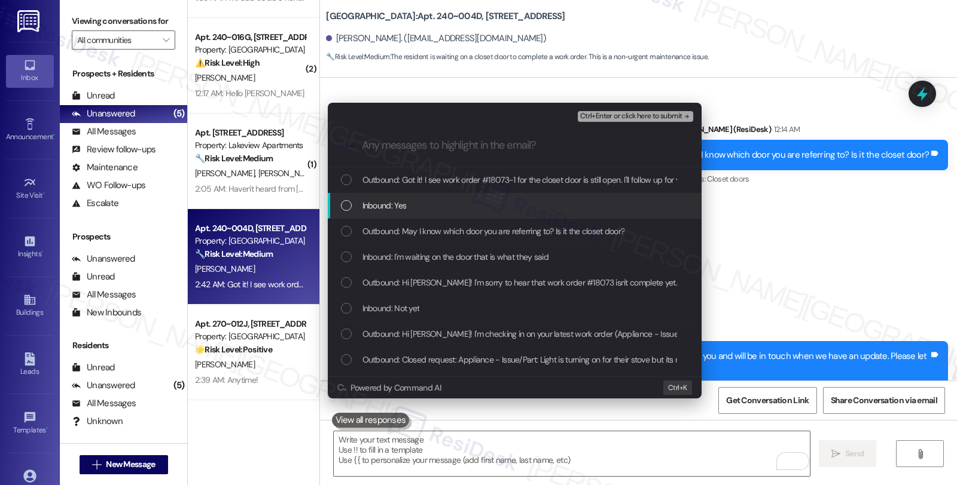
click at [380, 207] on span "Inbound: Yes" at bounding box center [384, 205] width 44 height 13
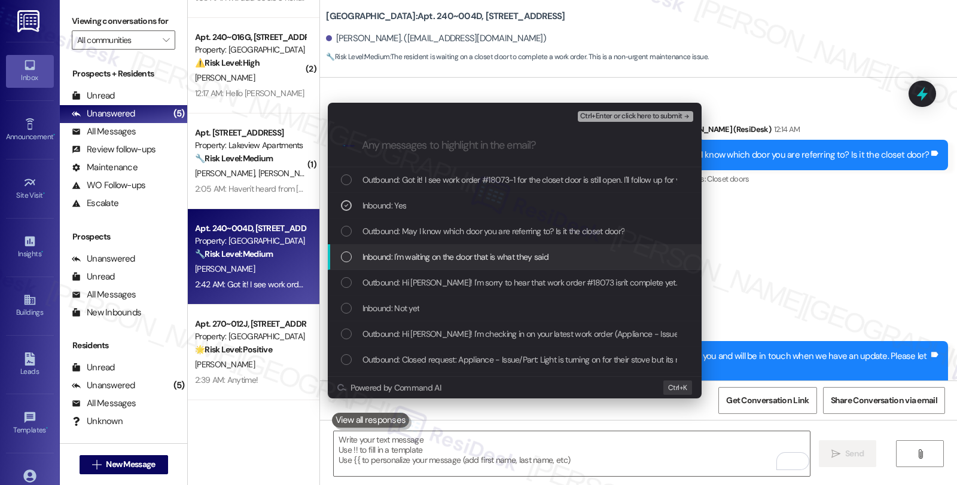
click at [386, 251] on span "Inbound: I'm waiting on the door that is what they said" at bounding box center [455, 257] width 187 height 13
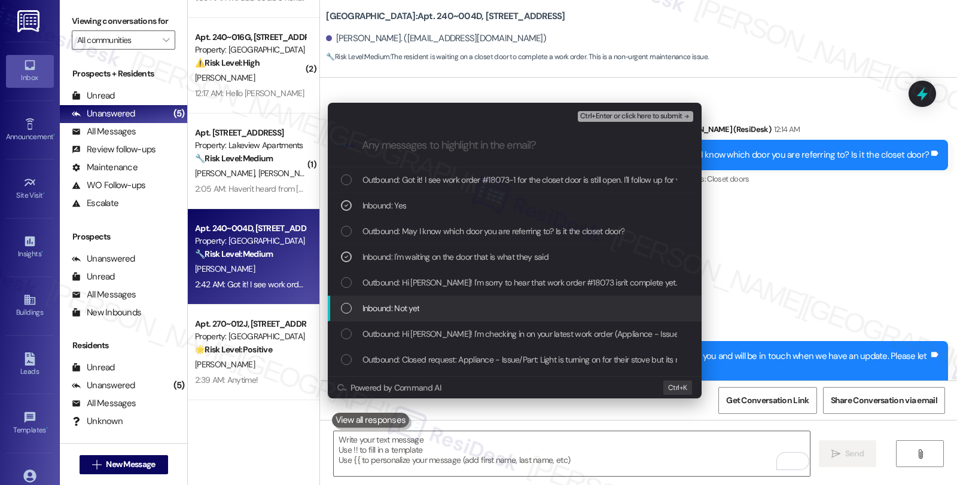
click at [444, 309] on div "Inbound: Not yet" at bounding box center [516, 308] width 350 height 13
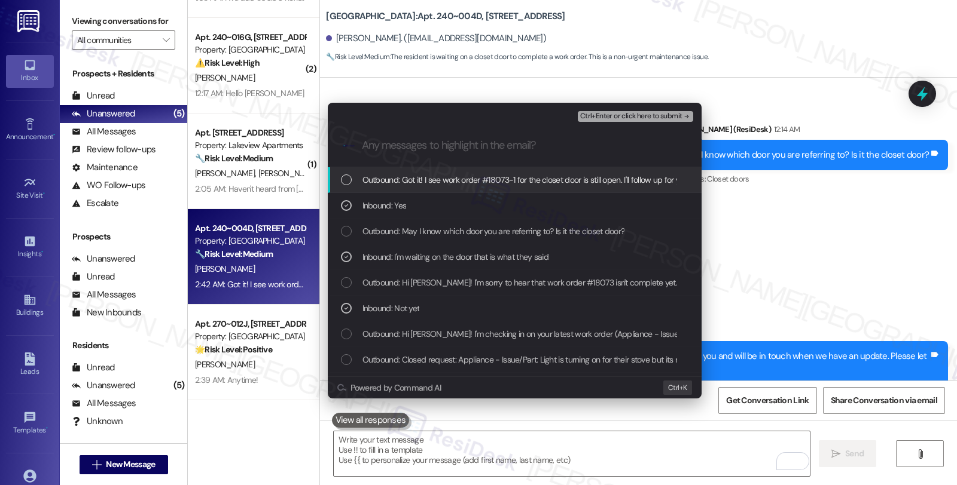
click at [628, 109] on div "Ctrl+Enter or click here to submit" at bounding box center [637, 117] width 118 height 16
click at [628, 112] on span "Ctrl+Enter or click here to submit" at bounding box center [631, 116] width 102 height 8
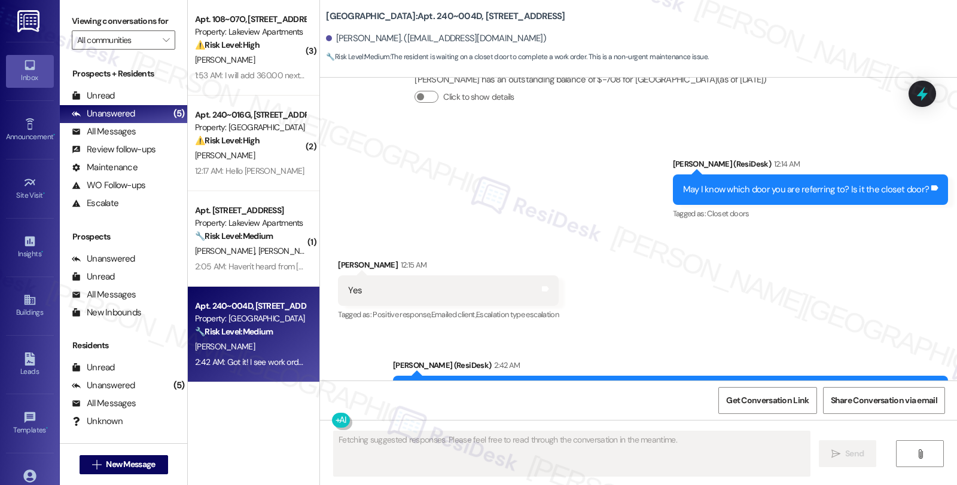
scroll to position [1866, 0]
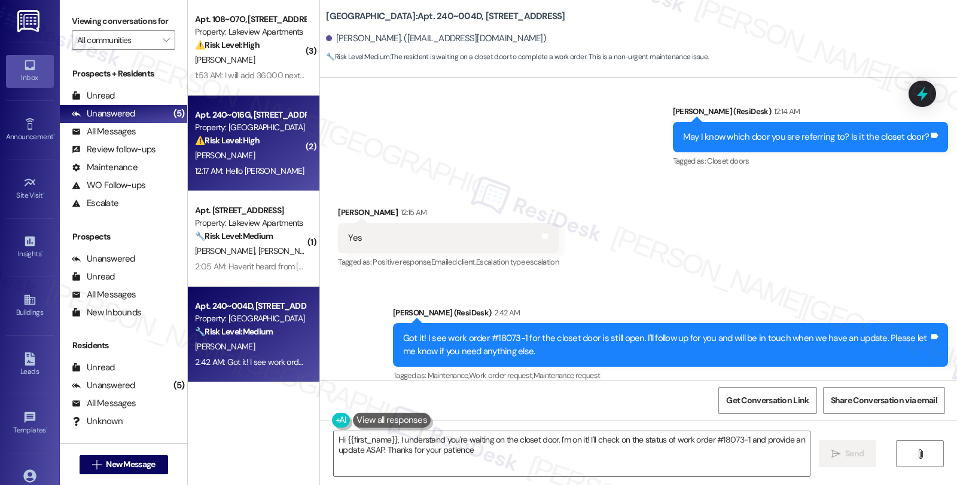
type textarea "Hi {{first_name}}, I understand you're waiting on the closet door. I'm on it! I…"
click at [301, 142] on div "Apt. 240~016G, 730 Newark Avenue Property: Summit Plaza ⚠️ Risk Level: High The…" at bounding box center [254, 144] width 132 height 96
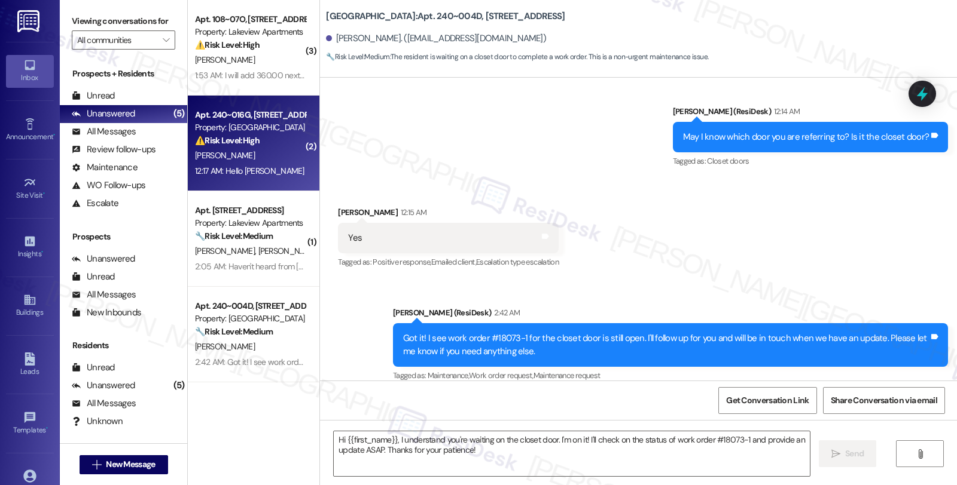
type textarea "Fetching suggested responses. Please feel free to read through the conversation…"
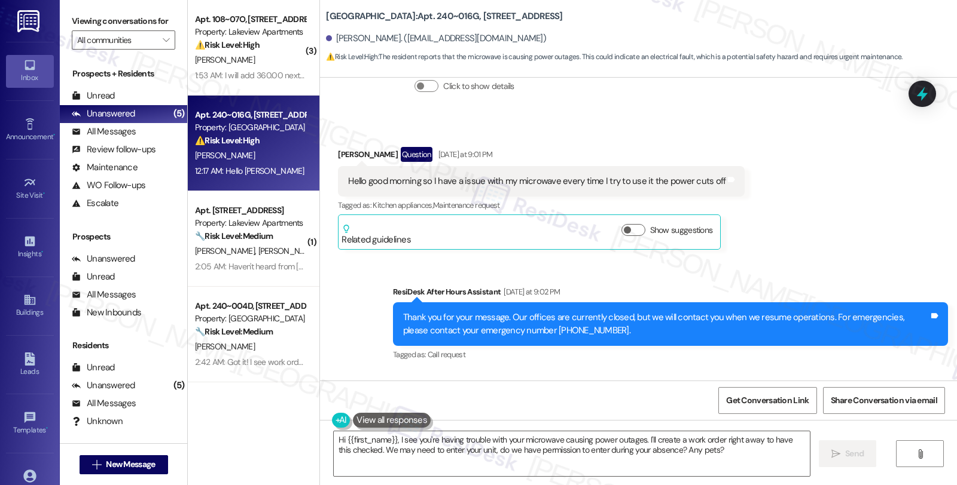
scroll to position [5963, 0]
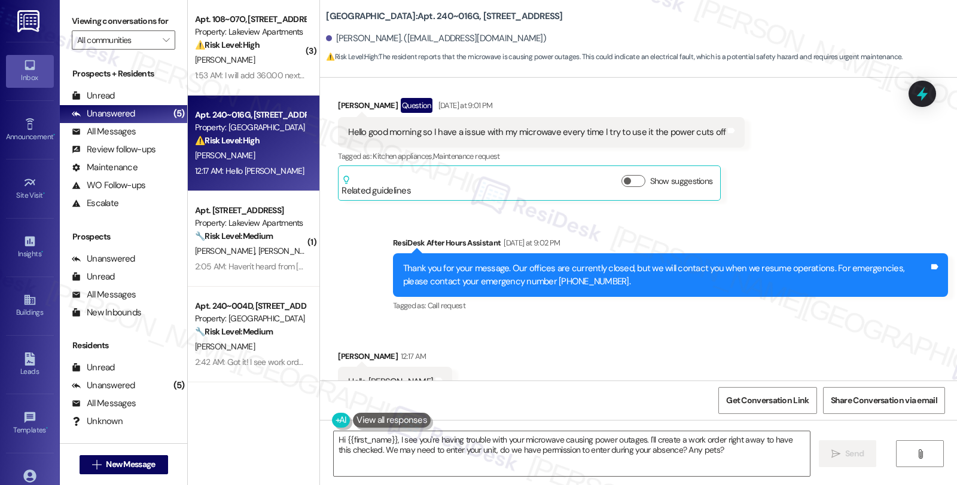
click at [396, 19] on b "Summit Plaza: Apt. 240~016G, 730 Newark Avenue" at bounding box center [444, 16] width 236 height 13
drag, startPoint x: 392, startPoint y: 16, endPoint x: 432, endPoint y: 16, distance: 40.1
click at [432, 16] on b "Summit Plaza: Apt. 240~016G, 730 Newark Avenue" at bounding box center [444, 16] width 236 height 13
copy b "240~016G"
click at [391, 438] on textarea "Hi {{first_name}}, I see you're having trouble with your microwave causing powe…" at bounding box center [572, 454] width 476 height 45
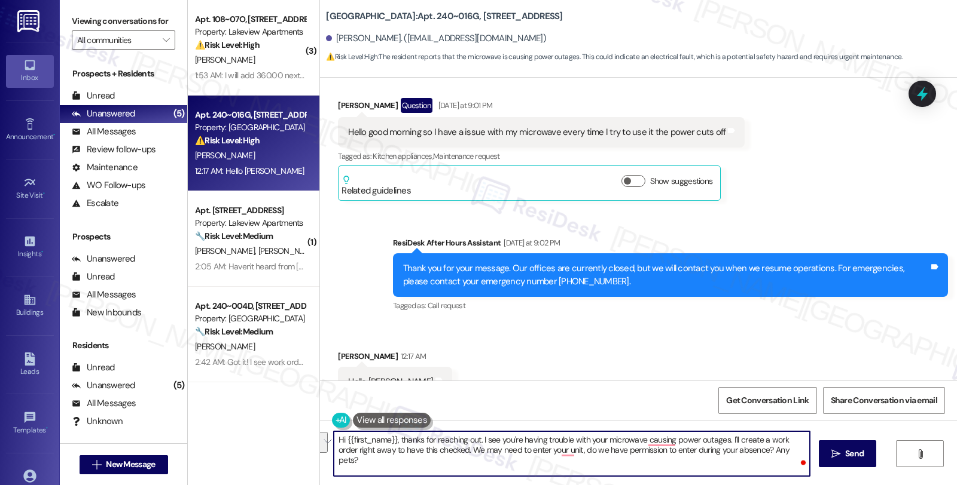
drag, startPoint x: 722, startPoint y: 438, endPoint x: 728, endPoint y: 471, distance: 33.4
click at [728, 471] on textarea "Hi {{first_name}}, thanks for reaching out. I see you're having trouble with yo…" at bounding box center [572, 454] width 476 height 45
click at [407, 451] on textarea "Hi {{first_name}}, thanks for reaching out. I see you're having trouble with yo…" at bounding box center [572, 454] width 476 height 45
click at [392, 468] on textarea "Hi {{first_name}}, thanks for reaching out. I see you're having trouble with yo…" at bounding box center [572, 454] width 476 height 45
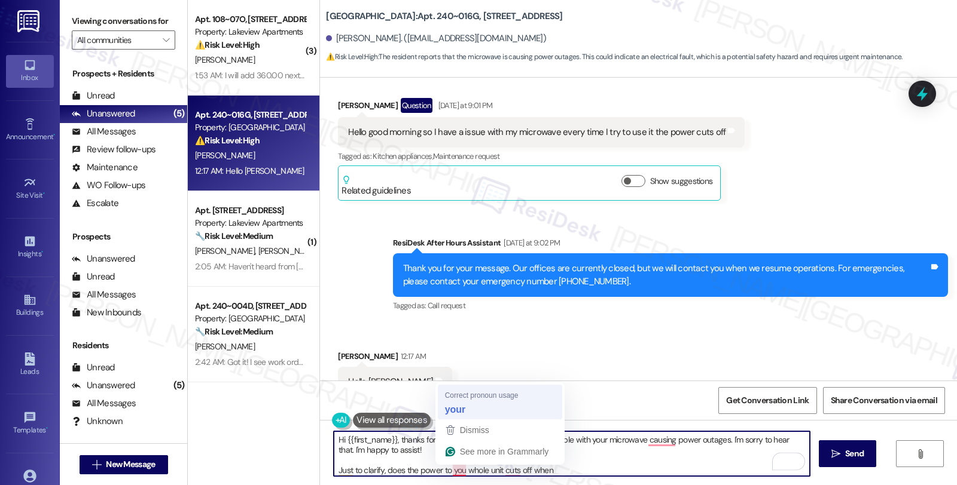
type textarea "Hi {{first_name}}, thanks for reaching out. I see you're having trouble with yo…"
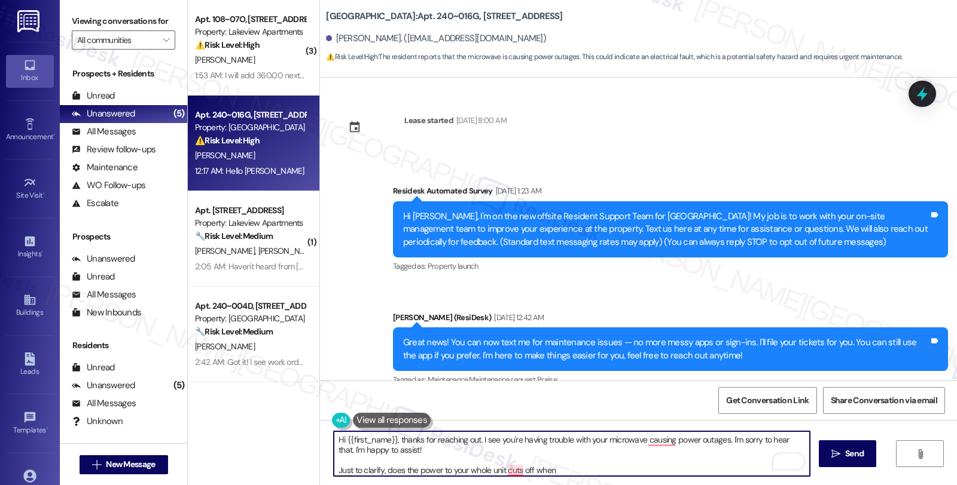
scroll to position [5963, 0]
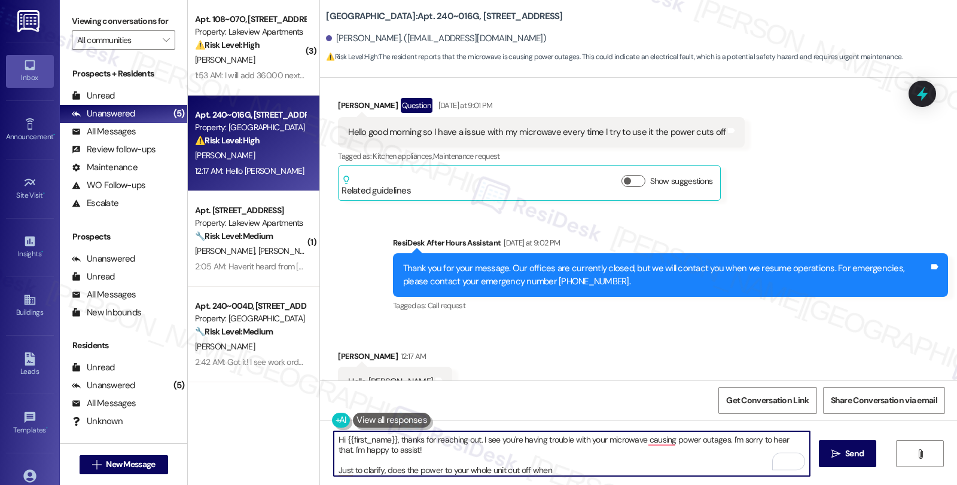
click at [554, 468] on textarea "Hi {{first_name}}, thanks for reaching out. I see you're having trouble with yo…" at bounding box center [572, 454] width 476 height 45
type textarea "Hi {{first_name}}, thanks for reaching out. I see you're having trouble with yo…"
click at [849, 457] on span "Send" at bounding box center [854, 454] width 19 height 13
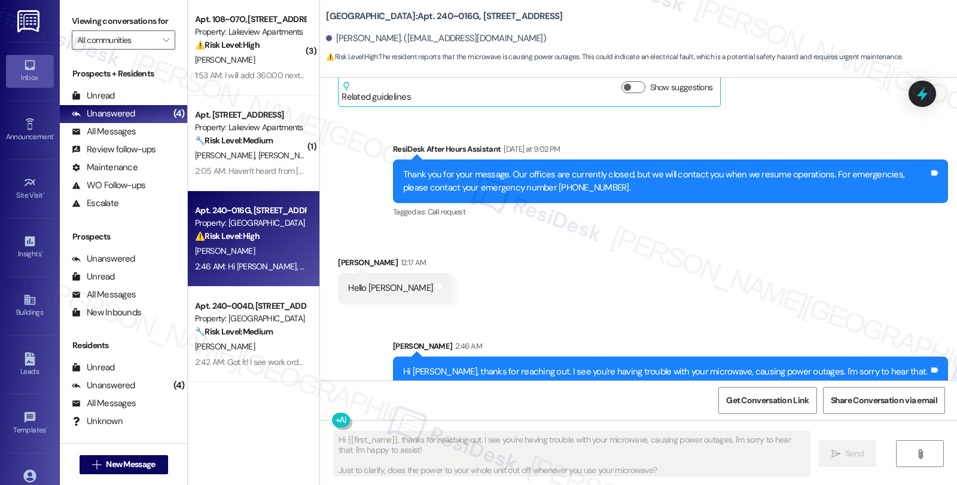
scroll to position [6084, 0]
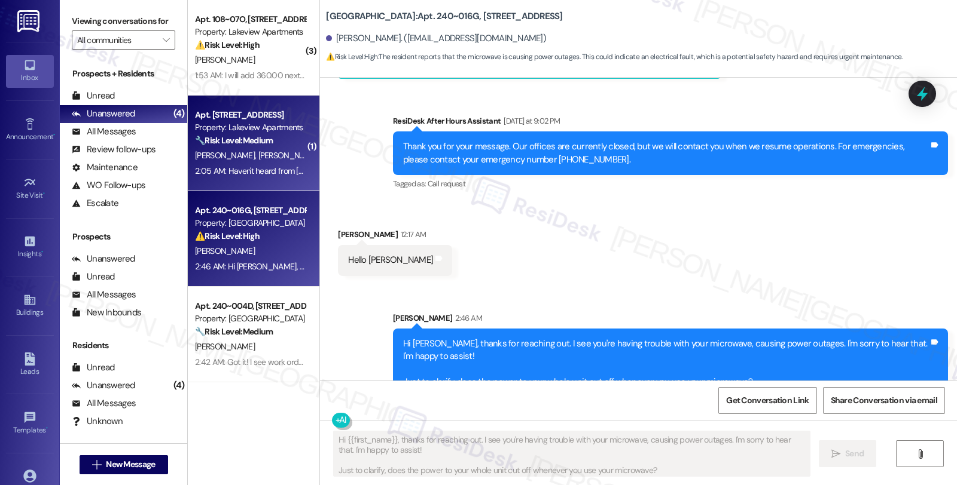
click at [258, 151] on span "[PERSON_NAME]" at bounding box center [288, 155] width 60 height 11
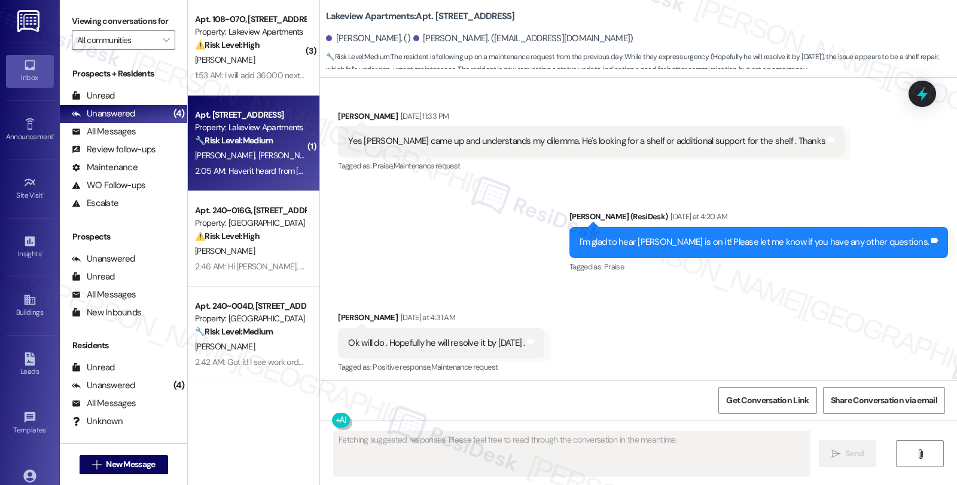
scroll to position [3523, 0]
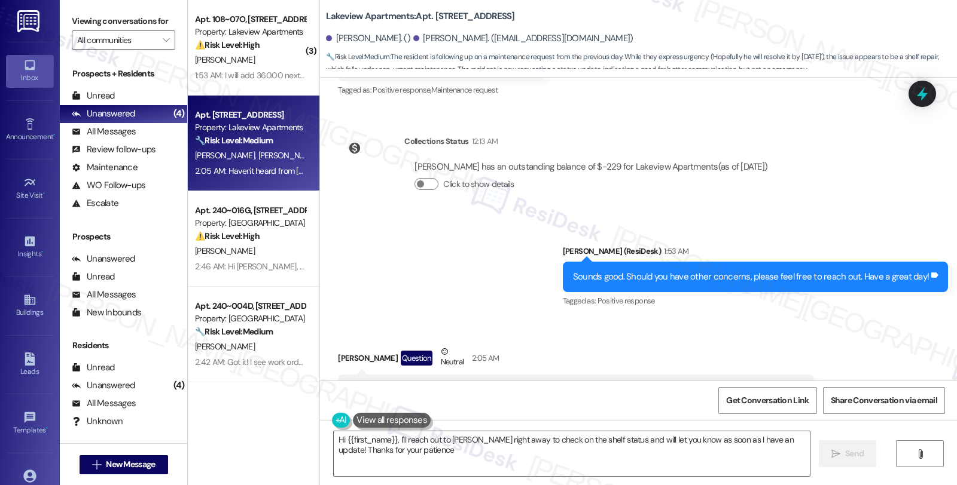
type textarea "Hi {{first_name}}, I'll reach out to Jeff right away to check on the shelf stat…"
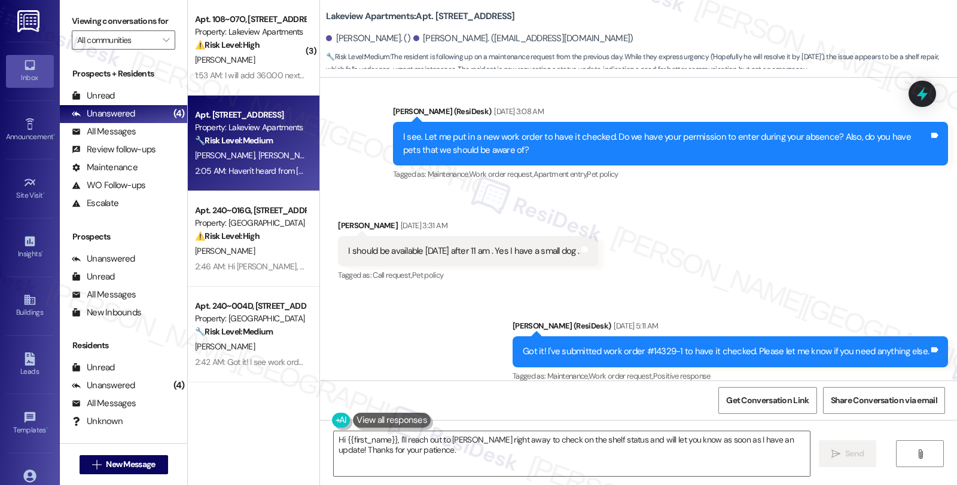
scroll to position [2526, 0]
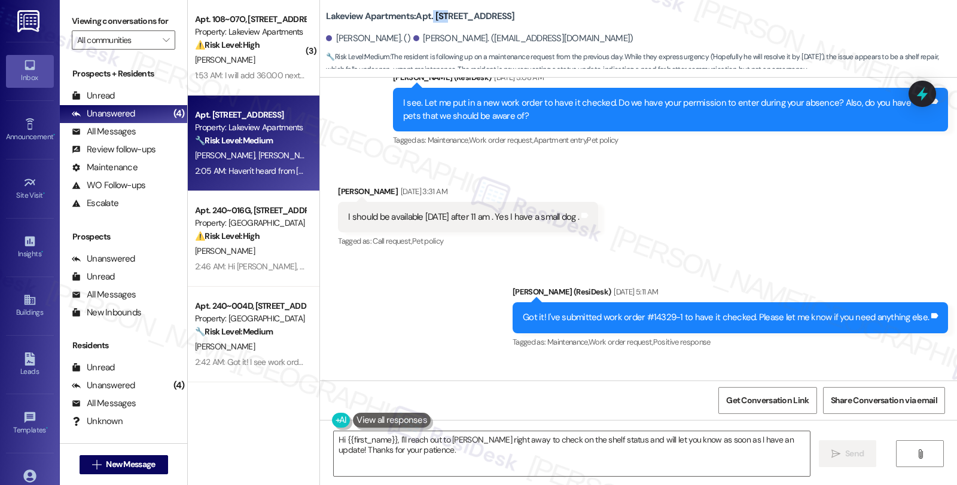
drag, startPoint x: 424, startPoint y: 14, endPoint x: 441, endPoint y: 14, distance: 16.7
click at [441, 14] on b "Lakeview Apartments: Apt. 104~16C, 4 East 107th Street" at bounding box center [420, 16] width 188 height 13
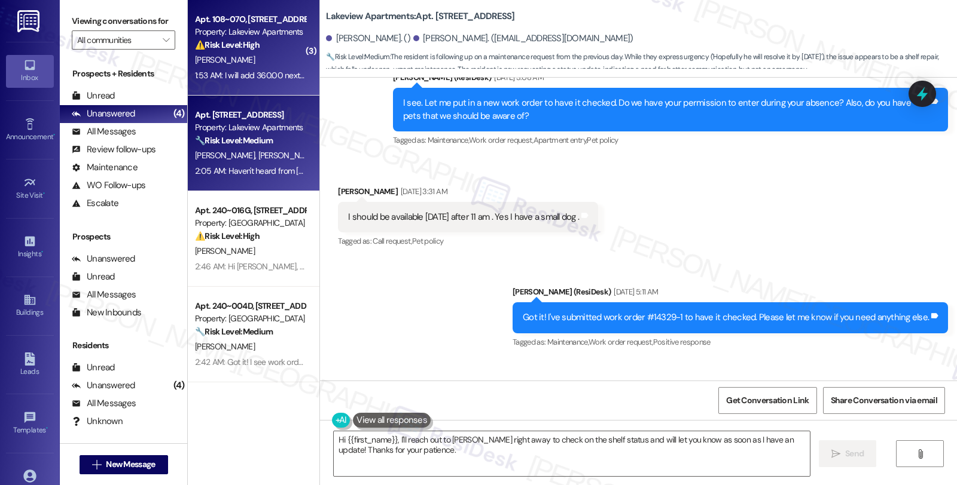
click at [264, 56] on div "[PERSON_NAME]" at bounding box center [250, 60] width 113 height 15
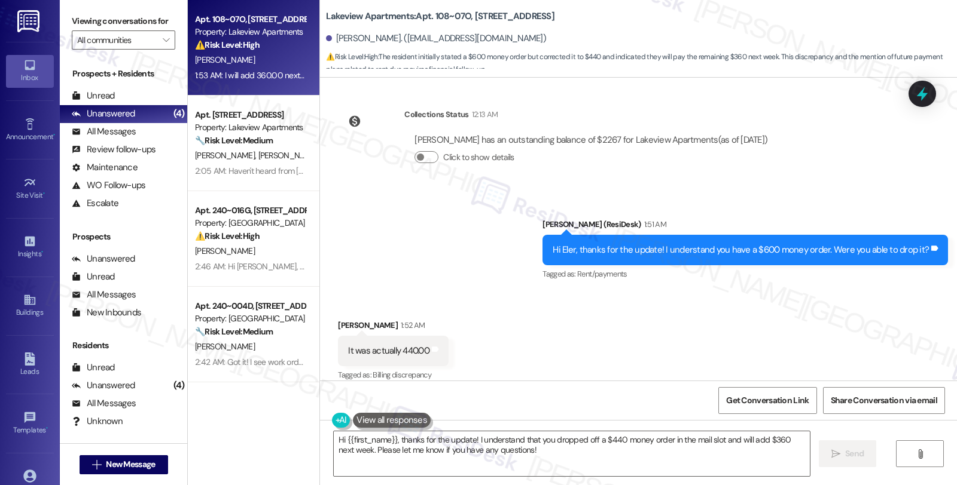
scroll to position [2296, 0]
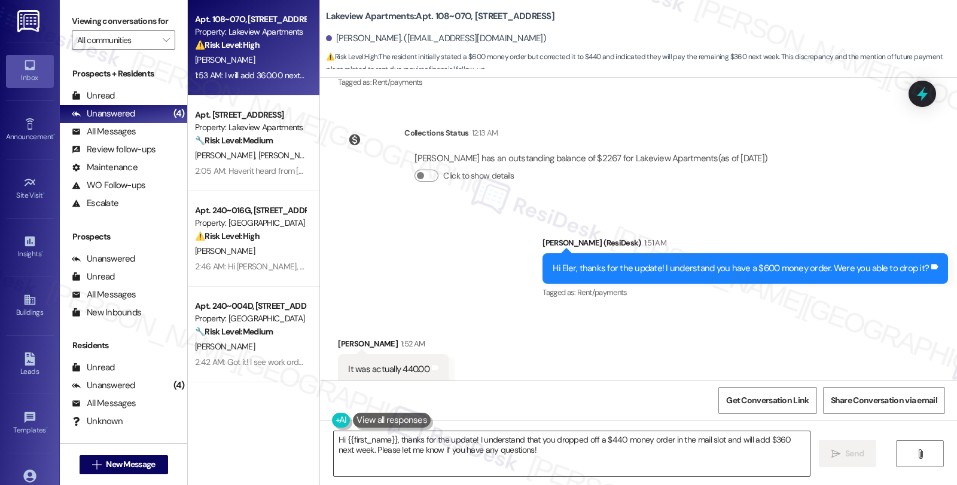
click at [334, 435] on textarea "Hi {{first_name}}, thanks for the update! I understand that you dropped off a $…" at bounding box center [572, 454] width 476 height 45
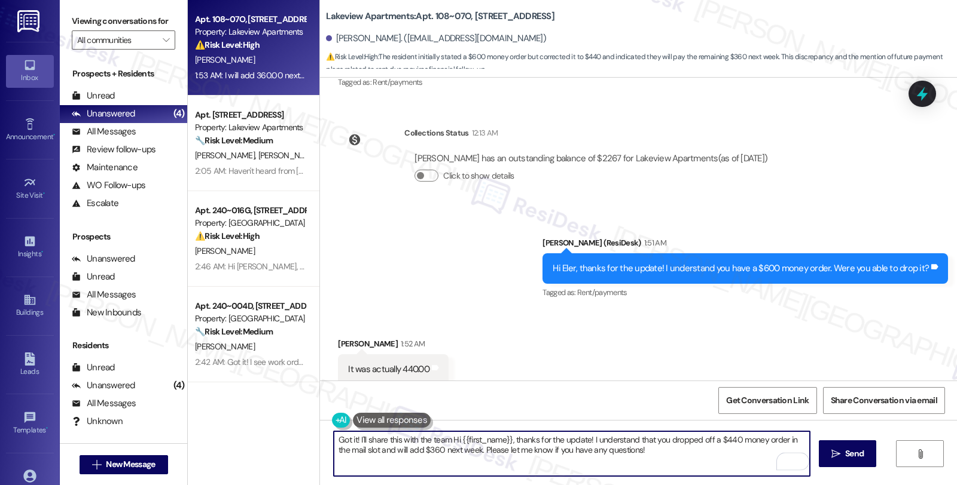
click at [640, 450] on textarea "Got it! I'll share this with the team Hi {{first_name}}, thanks for the update!…" at bounding box center [572, 454] width 476 height 45
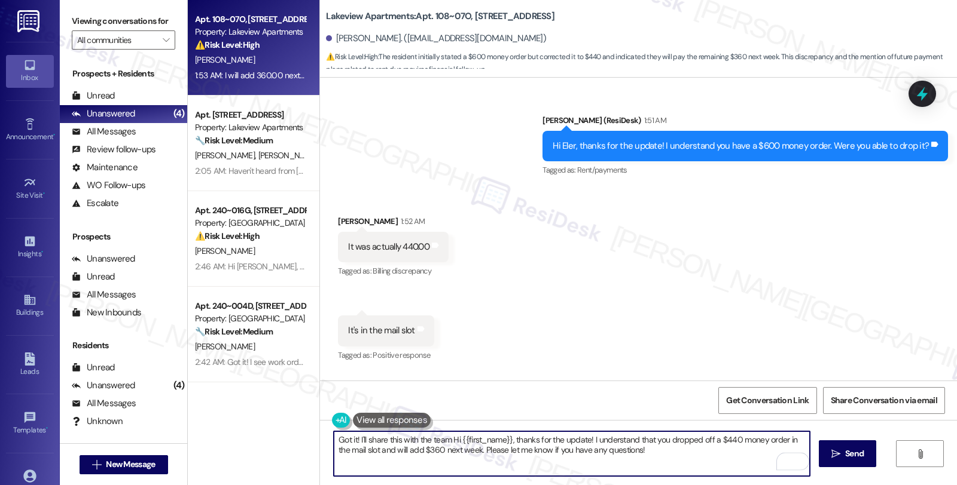
scroll to position [2495, 0]
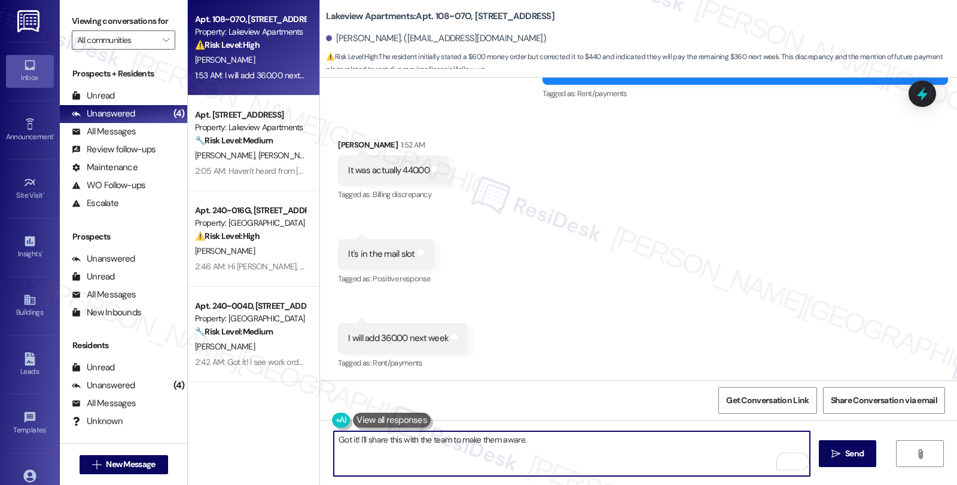
click at [556, 441] on textarea "Got it! I'll share this with the team to make them aware." at bounding box center [572, 454] width 476 height 45
type textarea "Got it! I'll share this with the team to make them aware. Please let me know if…"
click at [680, 441] on textarea "Got it! I'll share this with the team to make them aware. Please let me know if…" at bounding box center [572, 454] width 476 height 45
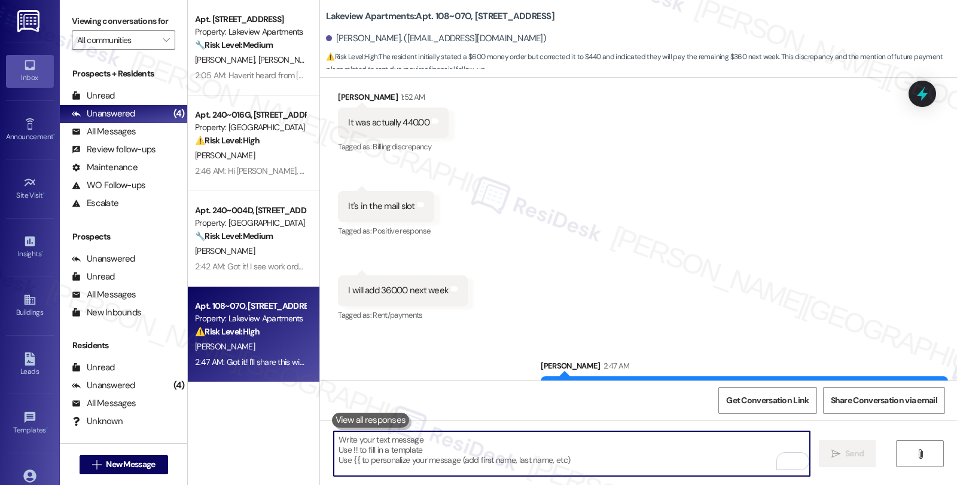
scroll to position [2578, 0]
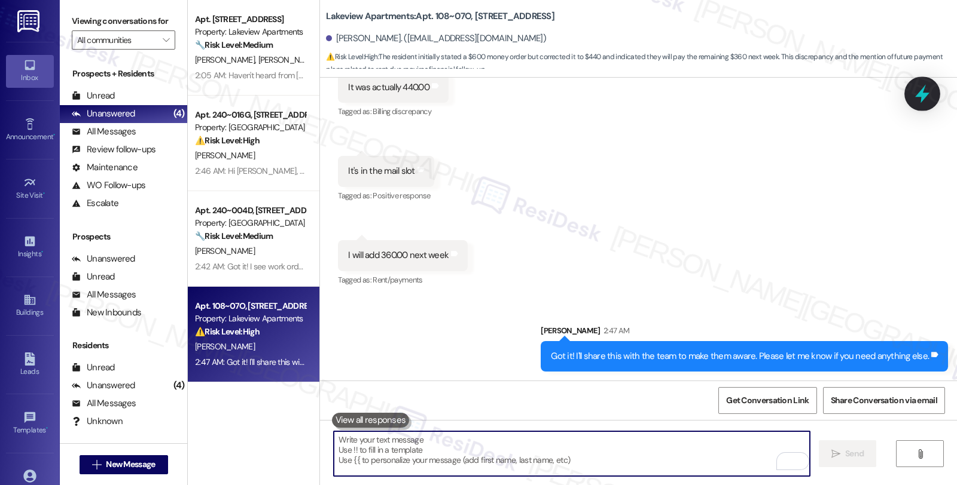
click at [919, 96] on icon at bounding box center [922, 94] width 14 height 19
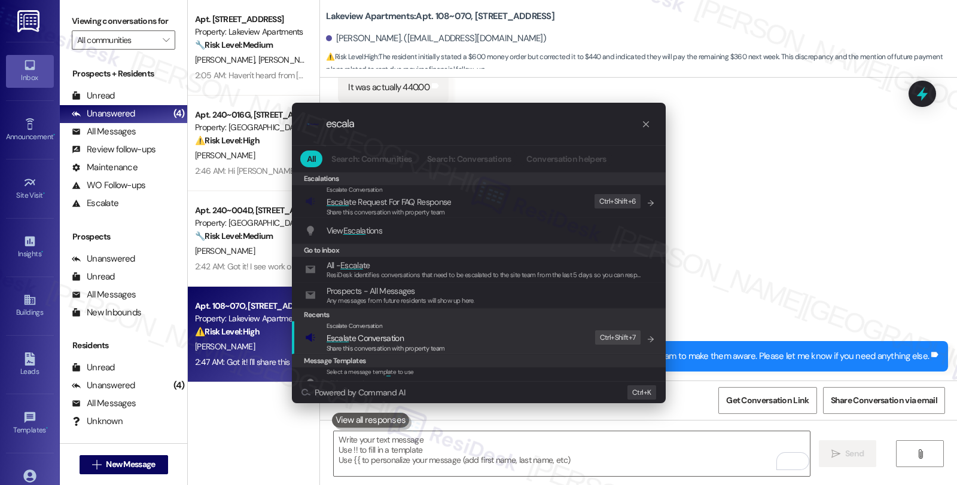
type input "escala"
click at [465, 330] on div "Escalate Conversation Escala te Conversation Share this conversation with prope…" at bounding box center [480, 338] width 350 height 32
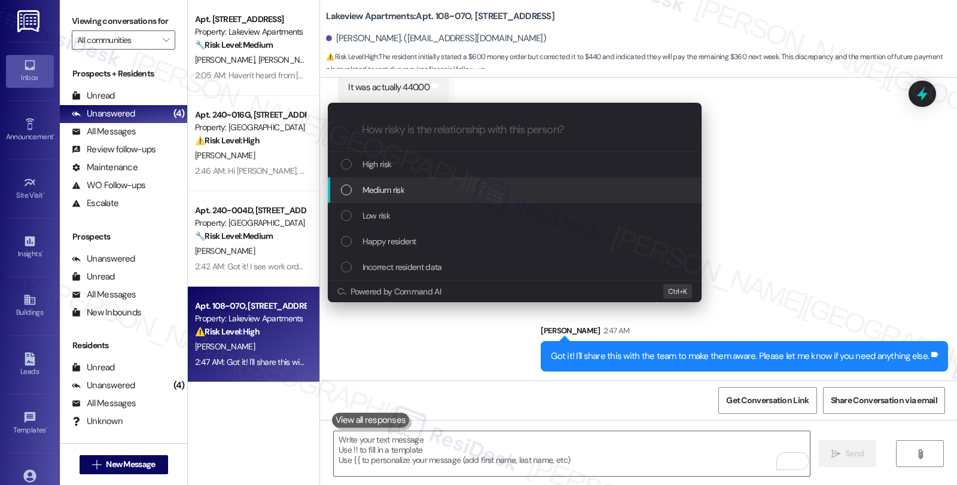
click at [395, 194] on span "Medium risk" at bounding box center [383, 190] width 42 height 13
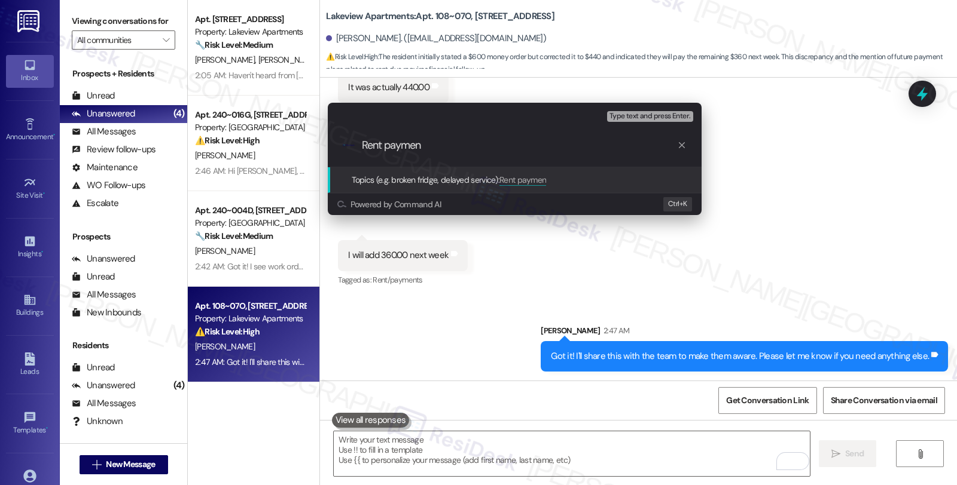
type input "Rent payment"
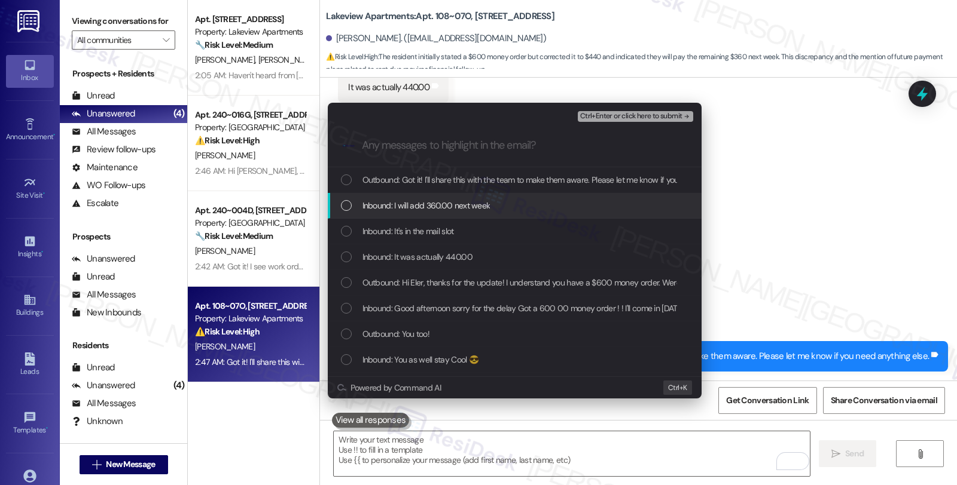
click at [396, 199] on span "Inbound: I will add 360.00 next week" at bounding box center [426, 205] width 128 height 13
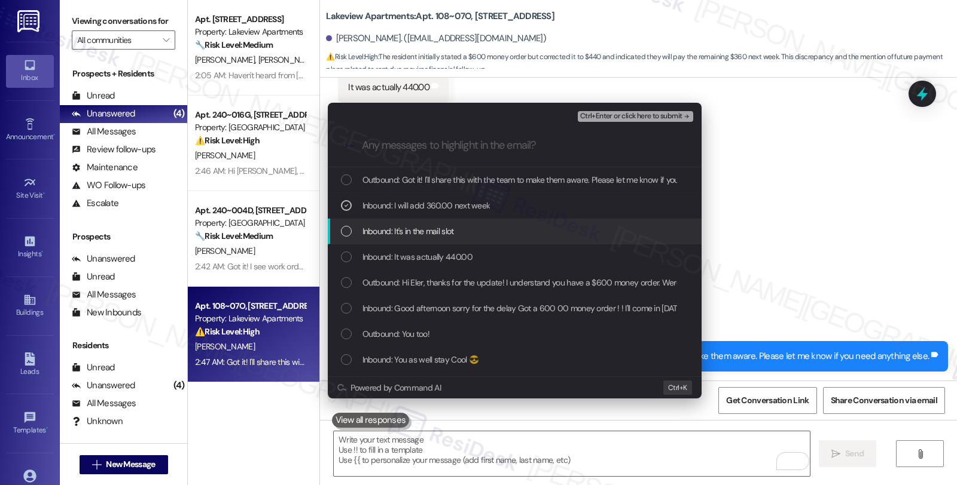
click at [396, 225] on span "Inbound: It's in the mail slot" at bounding box center [407, 231] width 91 height 13
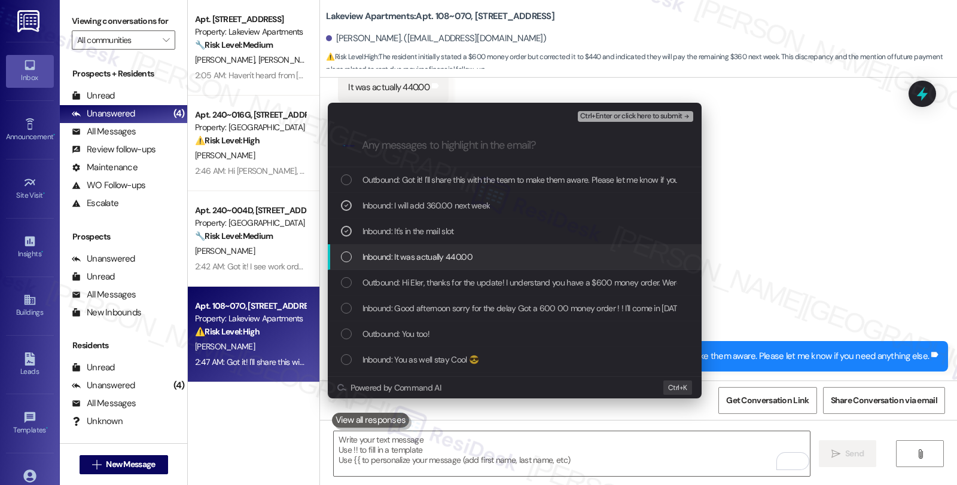
click at [399, 248] on div "Inbound: It was actually 440.00" at bounding box center [515, 258] width 374 height 26
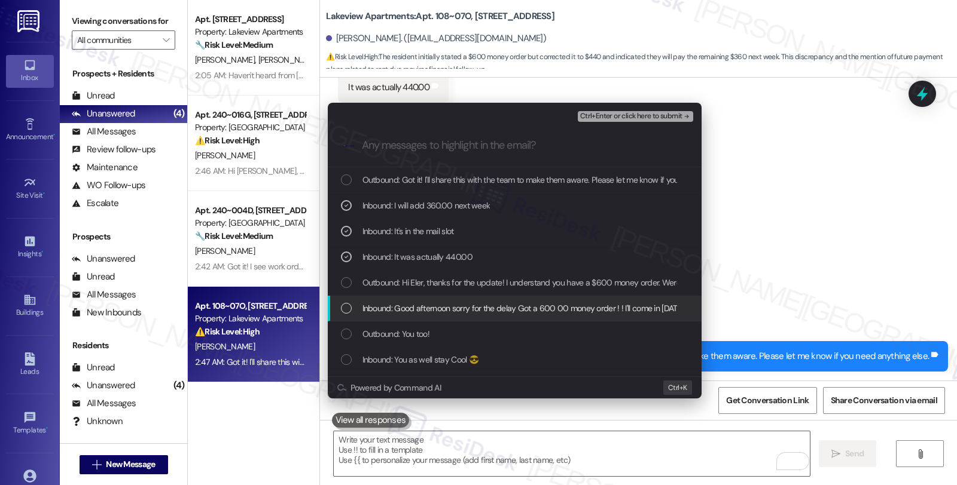
click at [414, 306] on span "Inbound: Good afternoon sorry for the delay Got a 600 00 money order ! ! I'll c…" at bounding box center [585, 308] width 446 height 13
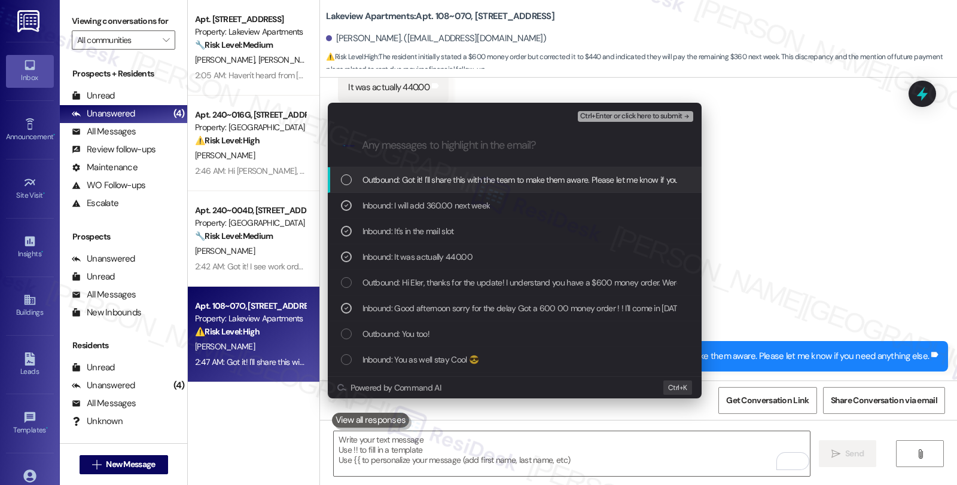
click at [625, 118] on span "Ctrl+Enter or click here to submit" at bounding box center [631, 116] width 102 height 8
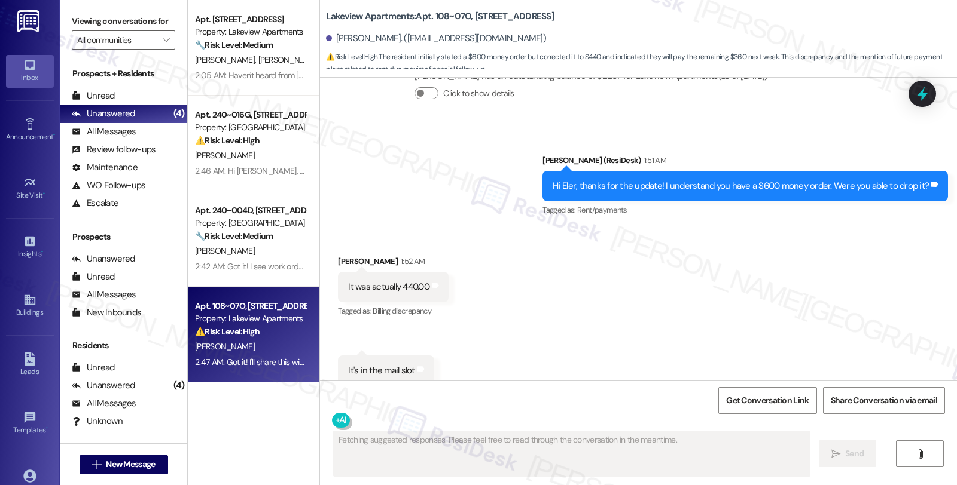
scroll to position [2494, 0]
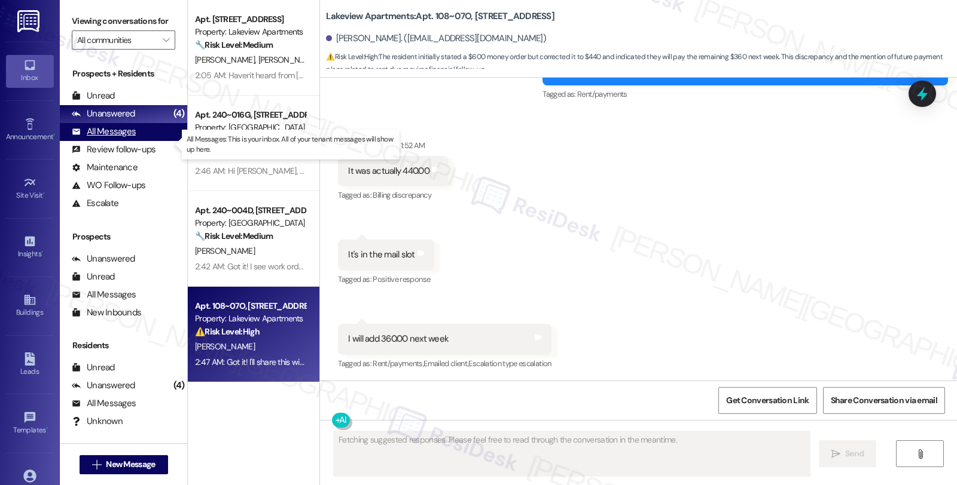
click at [139, 141] on div "All Messages (undefined)" at bounding box center [123, 132] width 127 height 18
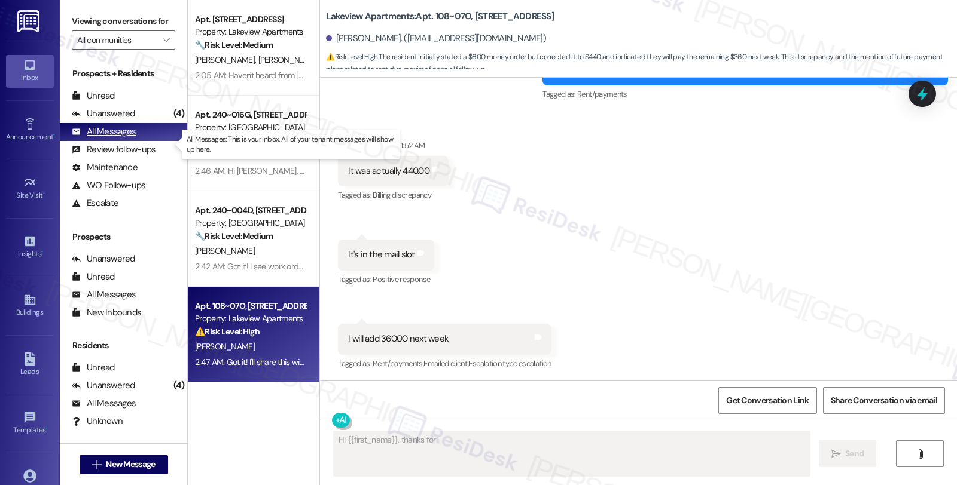
type textarea "Hi {{first_name}}, thanks for the"
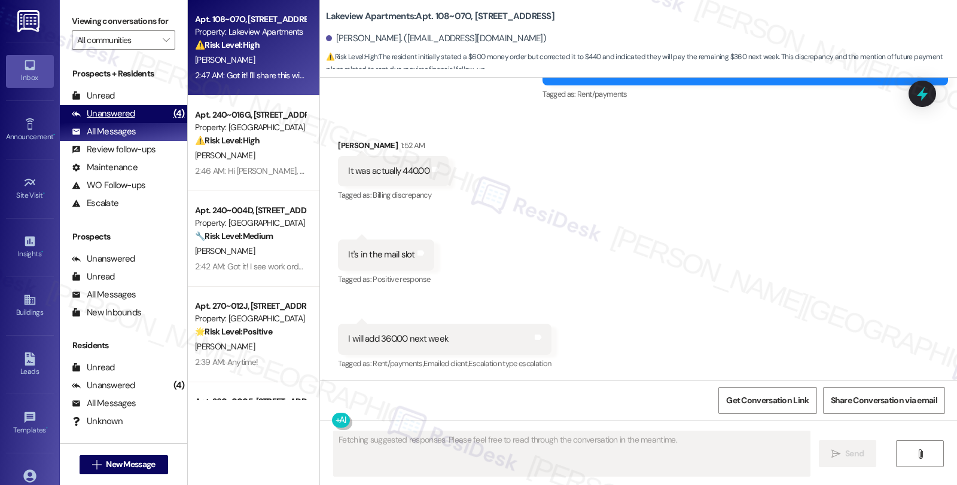
click at [133, 120] on div "Unanswered" at bounding box center [103, 114] width 63 height 13
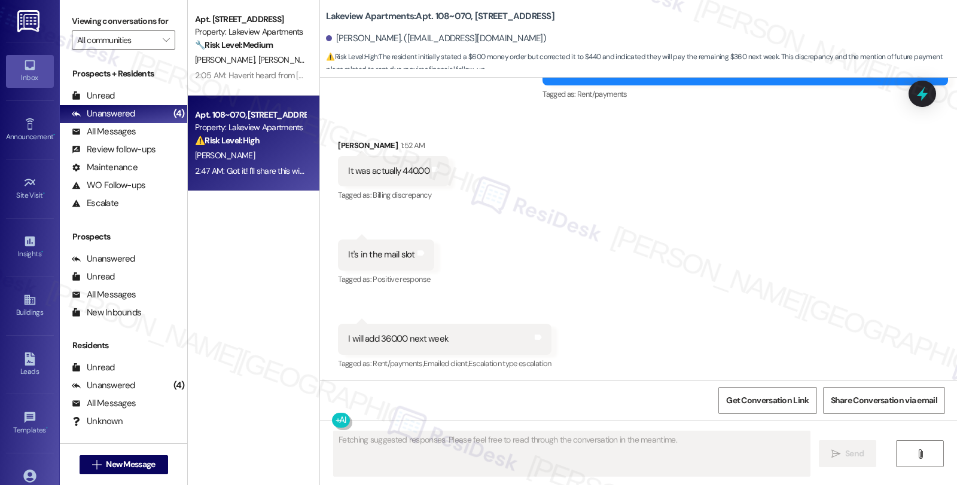
scroll to position [2826, 0]
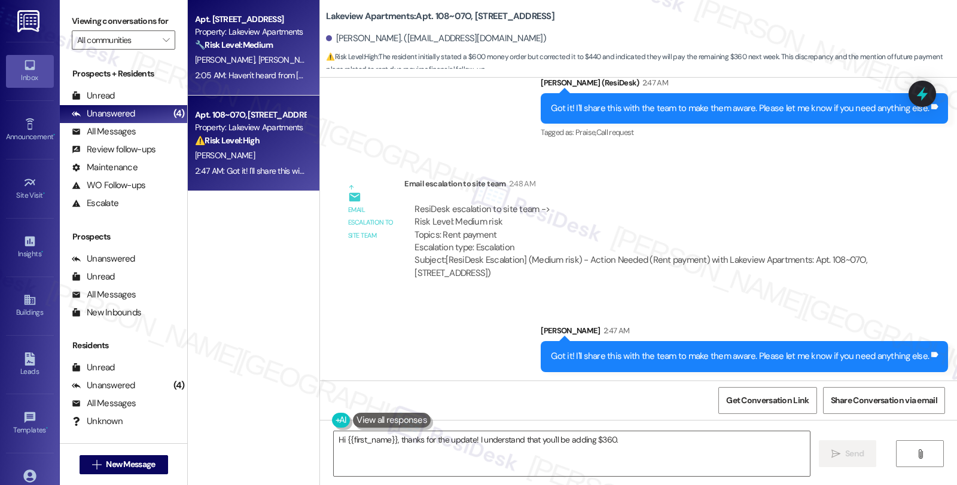
type textarea "Hi {{first_name}}, thanks for the update! I understand that you'll be adding $3…"
click at [258, 56] on span "[PERSON_NAME]" at bounding box center [288, 59] width 60 height 11
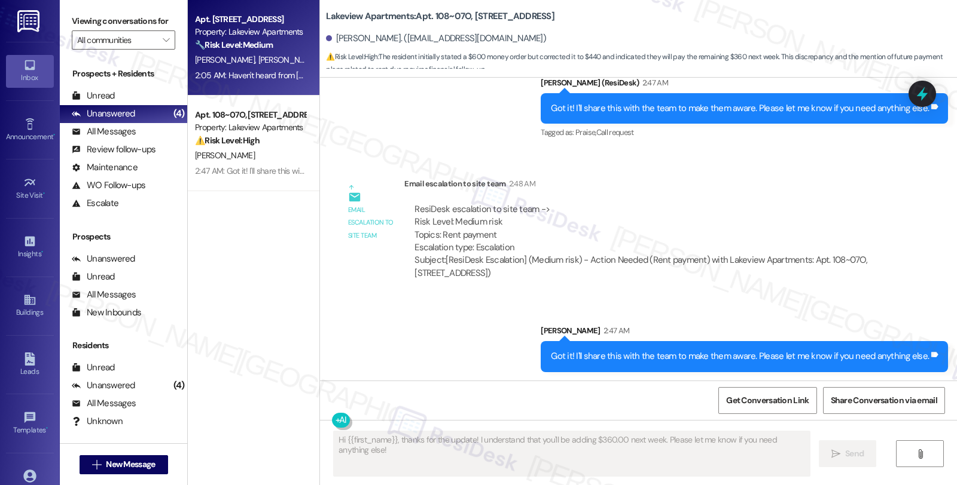
type textarea "Fetching suggested responses. Please feel free to read through the conversation…"
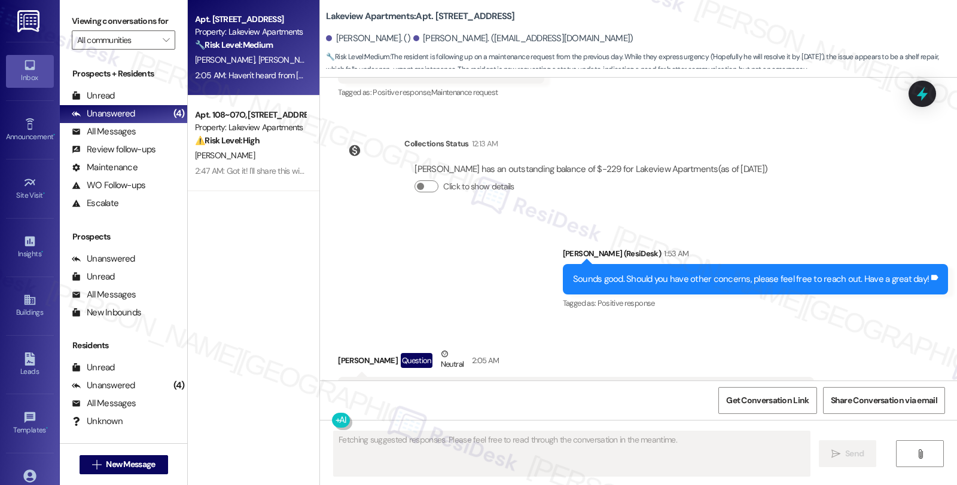
scroll to position [3523, 0]
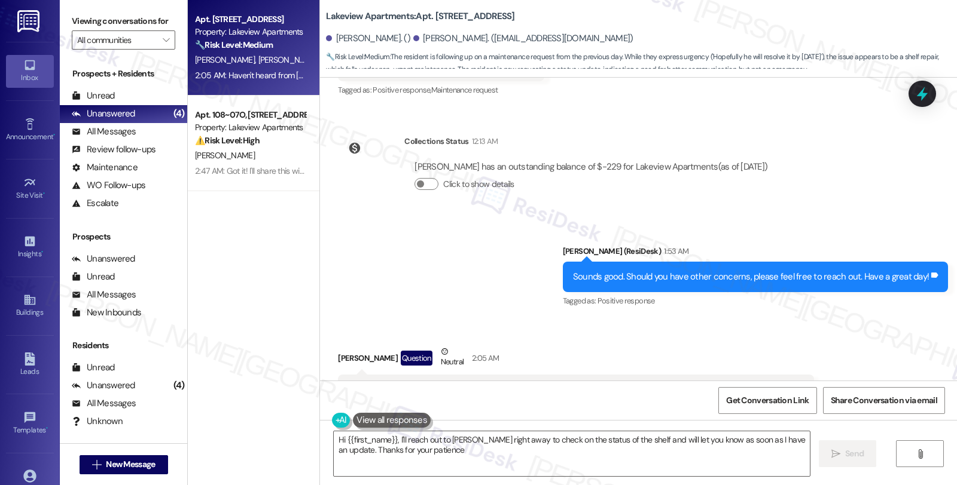
type textarea "Hi {{first_name}}, I'll reach out to Jeff right away to check on the status of …"
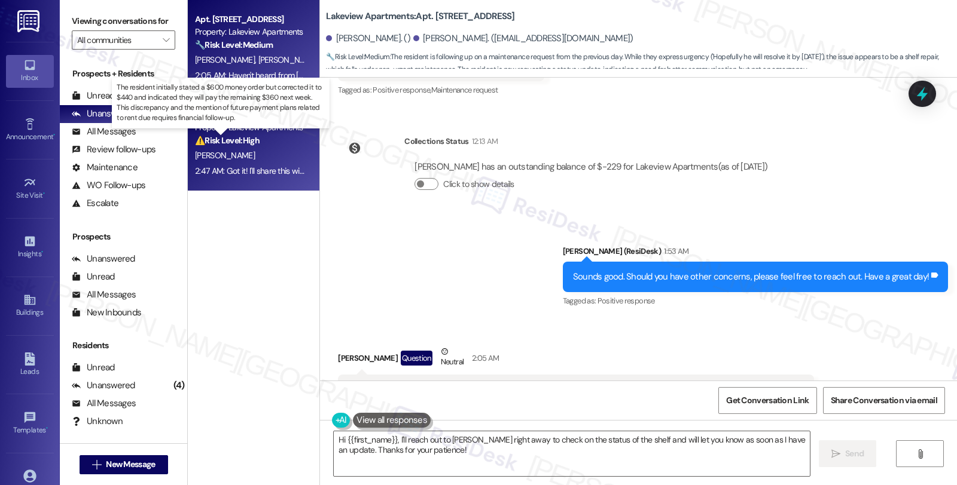
click at [236, 138] on strong "⚠️ Risk Level: High" at bounding box center [227, 140] width 65 height 11
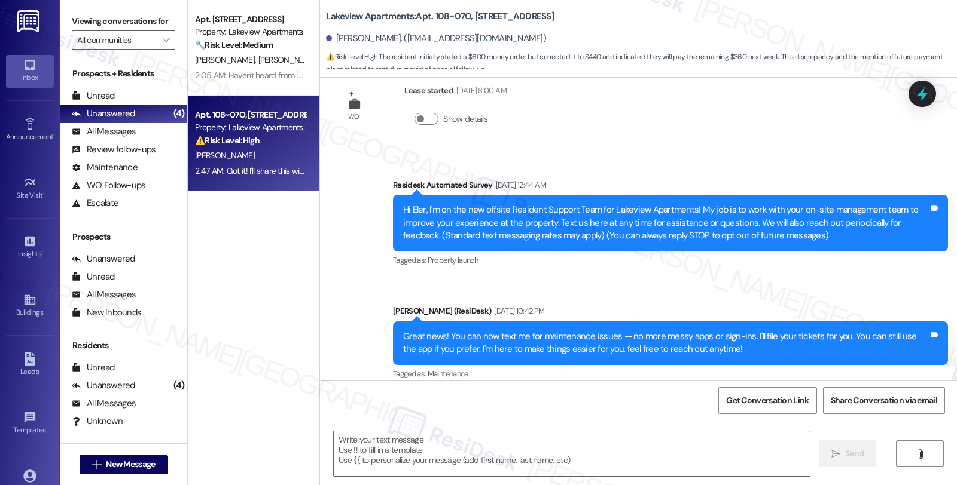
type textarea "Fetching suggested responses. Please feel free to read through the conversation…"
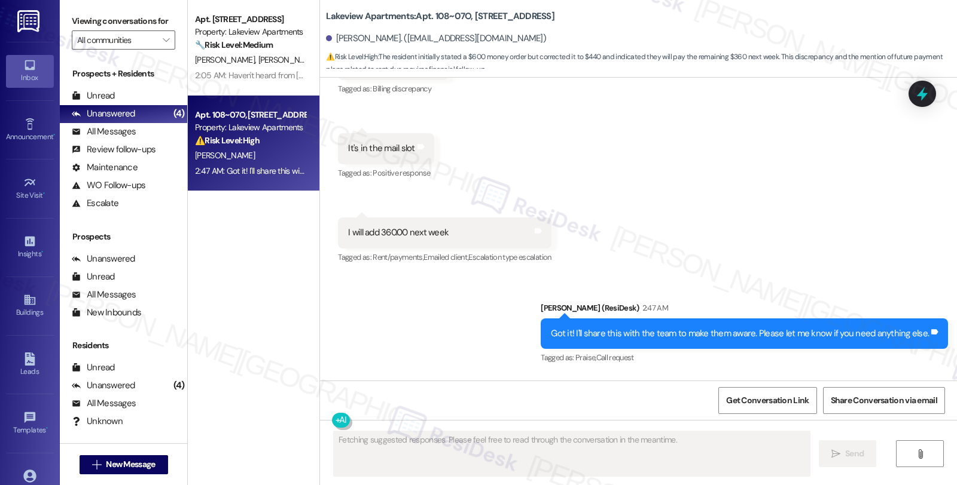
scroll to position [2742, 0]
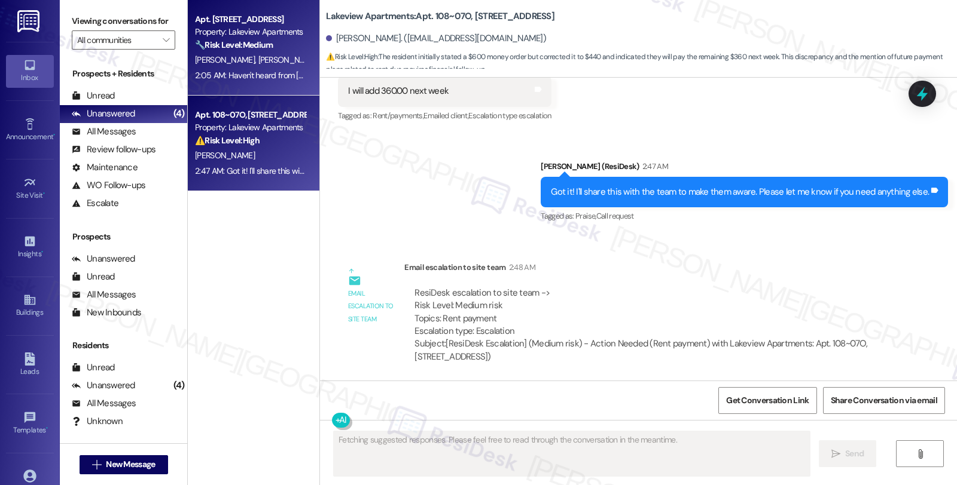
click at [248, 40] on strong "🔧 Risk Level: Medium" at bounding box center [234, 44] width 78 height 11
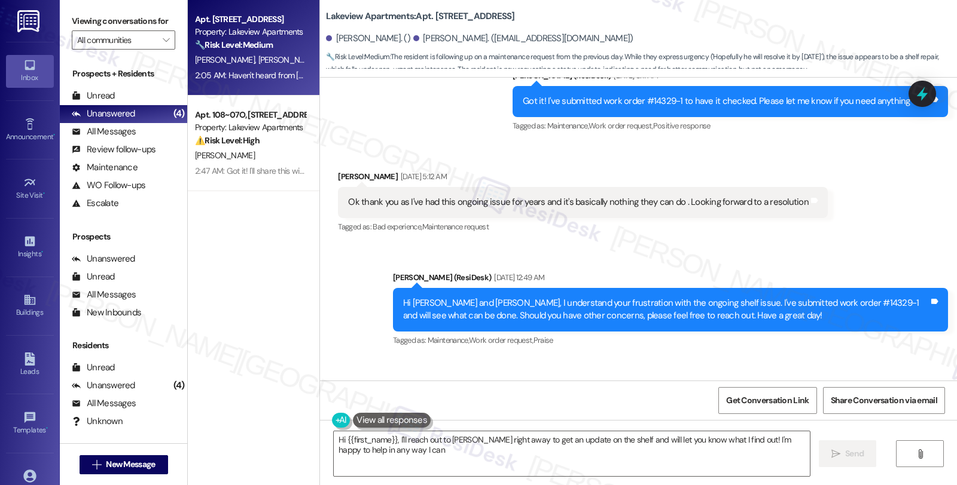
type textarea "Hi {{first_name}}, I'll reach out to Jeff right away to get an update on the sh…"
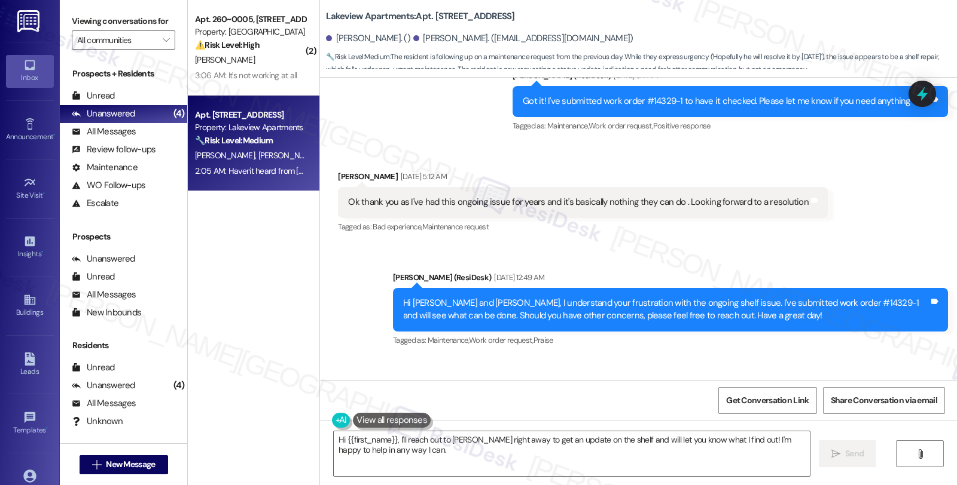
scroll to position [3523, 0]
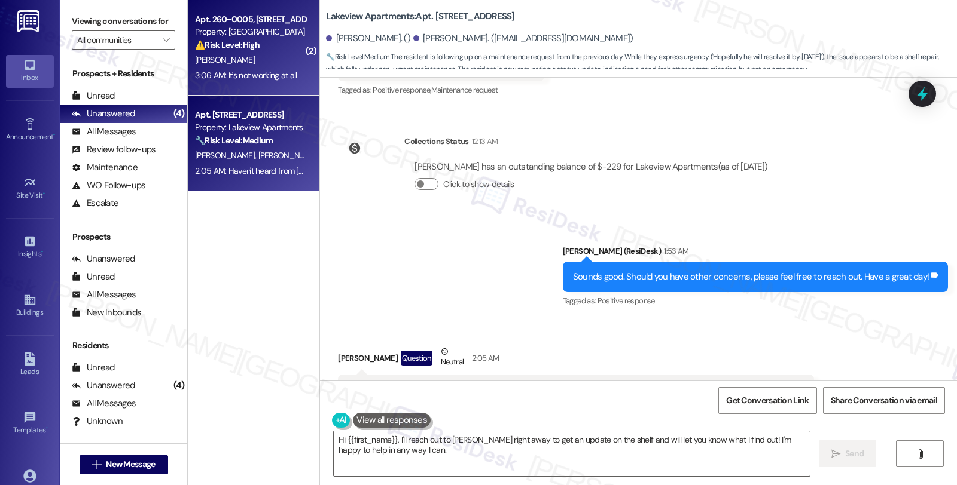
click at [282, 77] on div "3:06 AM: It's not working at all 3:06 AM: It's not working at all" at bounding box center [246, 75] width 102 height 11
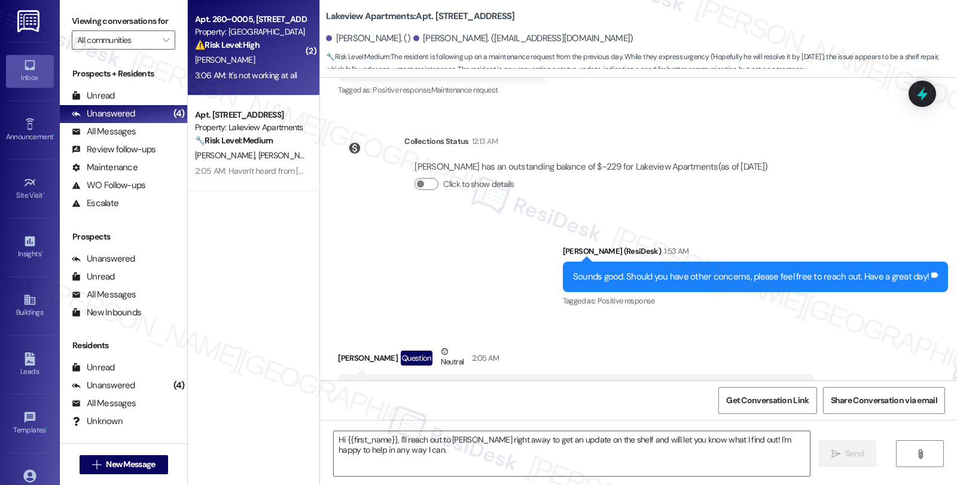
type textarea "Fetching suggested responses. Please feel free to read through the conversation…"
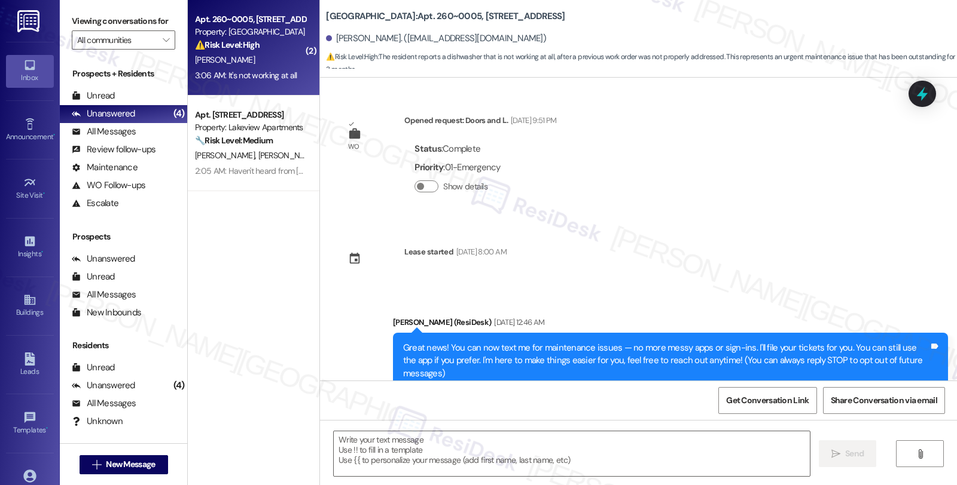
scroll to position [2947, 0]
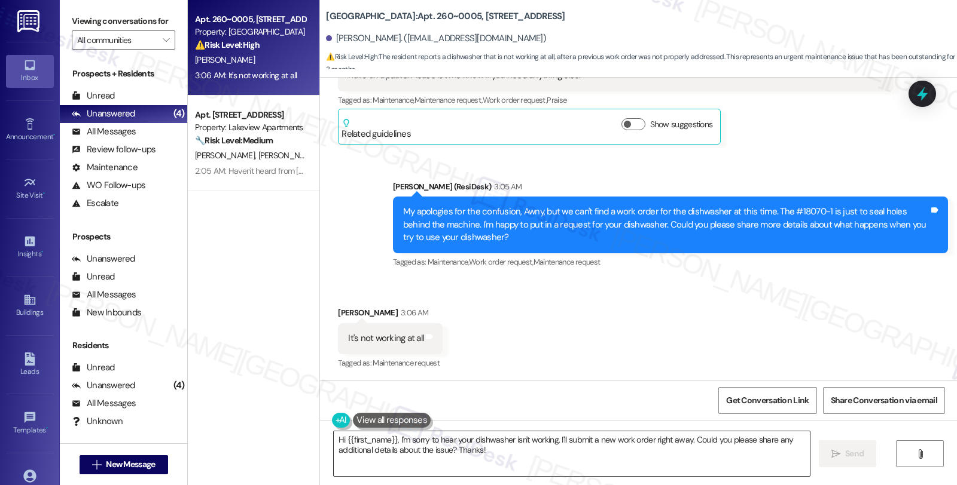
click at [465, 447] on textarea "Hi {{first_name}}, I'm sorry to hear your dishwasher isn't working. I'll submit…" at bounding box center [572, 454] width 476 height 45
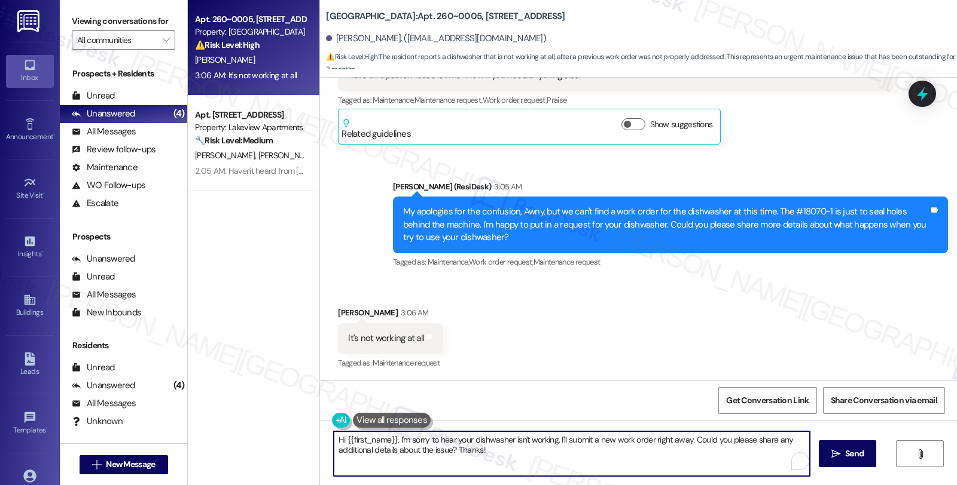
paste textarea "When you say the dishwasher isn’t working at all—does it have no power (no ligh…"
type textarea "When you say the dishwasher isn’t working at all—does it have no power (no ligh…"
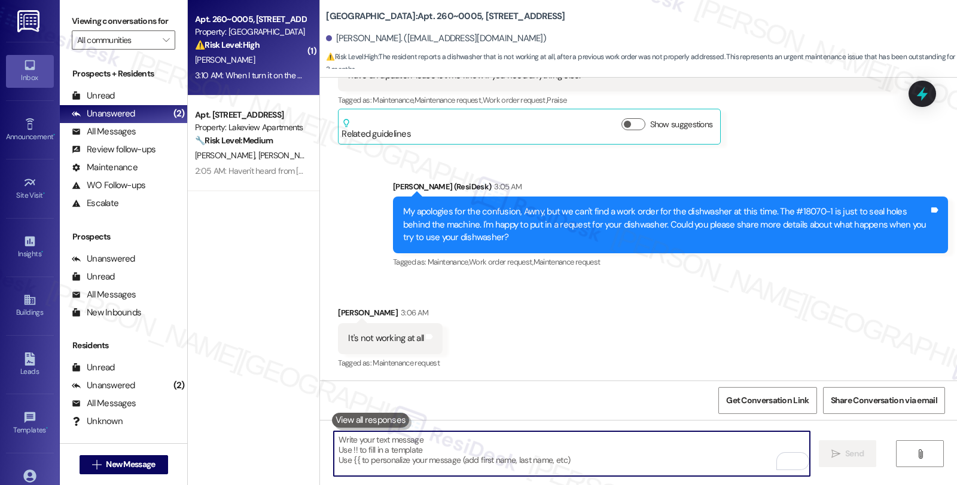
scroll to position [3114, 0]
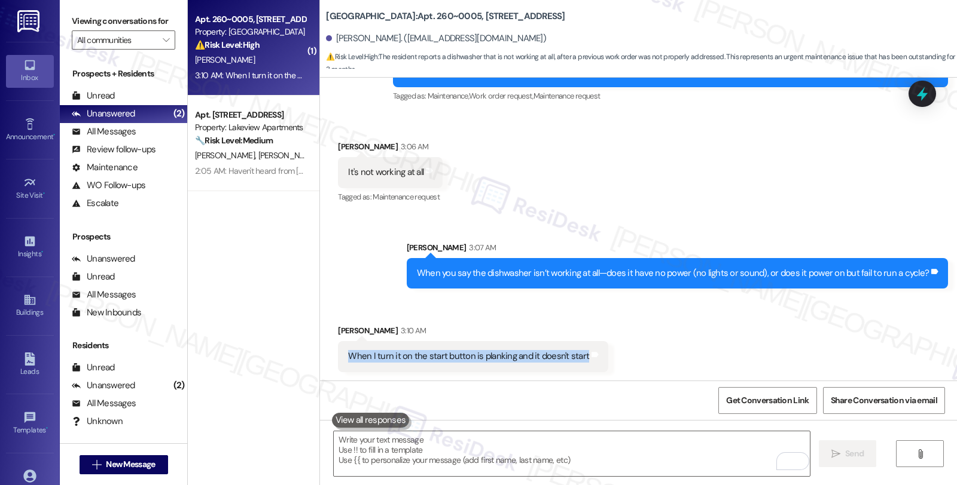
drag, startPoint x: 342, startPoint y: 350, endPoint x: 574, endPoint y: 358, distance: 232.1
click at [574, 358] on div "When I turn it on the start button is planking and it doesn't start" at bounding box center [468, 356] width 243 height 13
copy div "When I turn it on the start button is planking and it doesn't start"
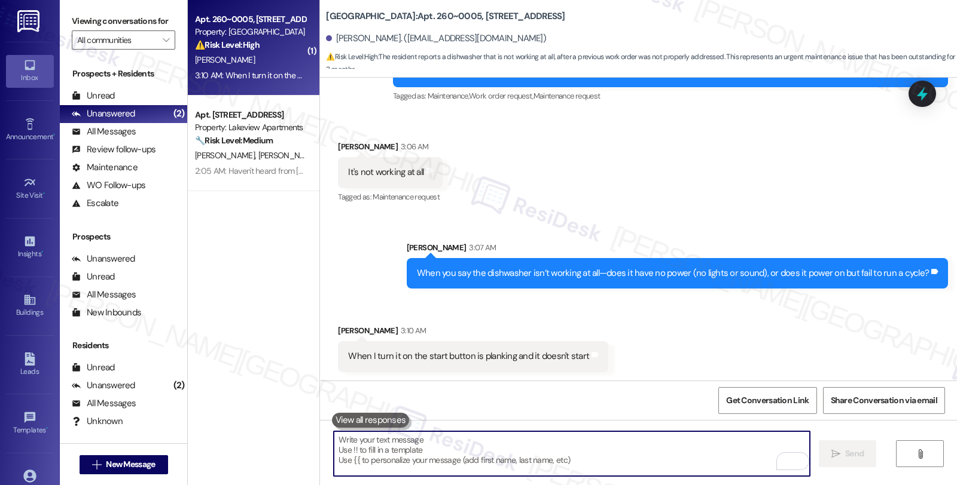
click at [565, 449] on textarea "To enrich screen reader interactions, please activate Accessibility in Grammarl…" at bounding box center [572, 454] width 476 height 45
paste textarea "Does the dishwasher make any sounds (like humming or clicking) when the start b…"
type textarea "Does the dishwasher make any sounds (like humming or clicking) when the start b…"
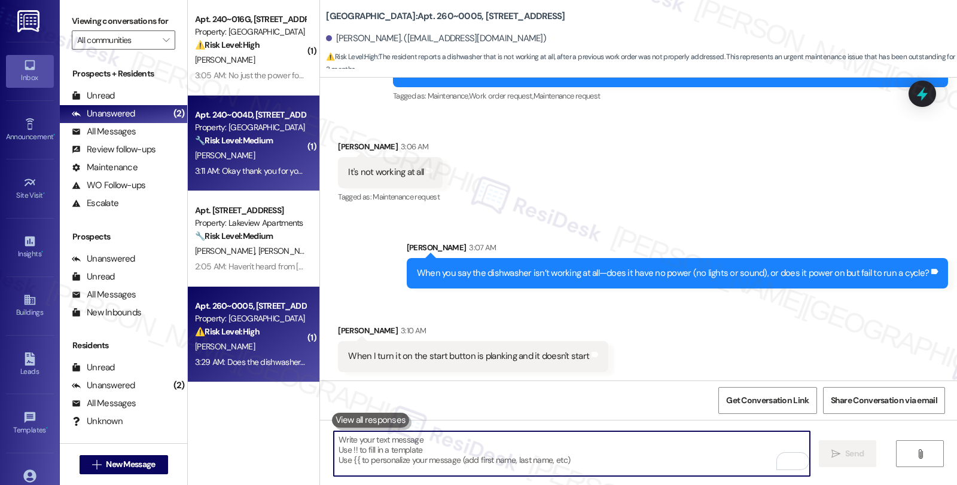
click at [279, 141] on div "🔧 Risk Level: Medium The resident is following up on a closet door repair. The …" at bounding box center [250, 141] width 111 height 13
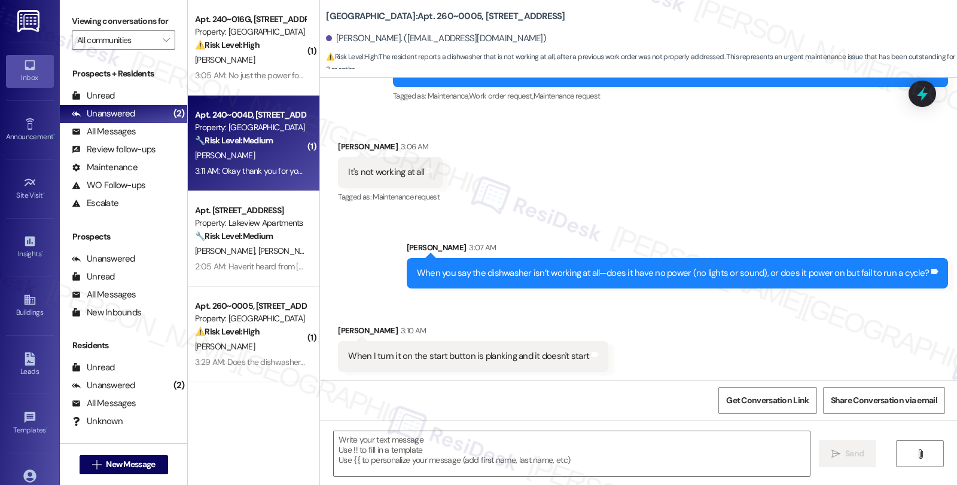
type textarea "Fetching suggested responses. Please feel free to read through the conversation…"
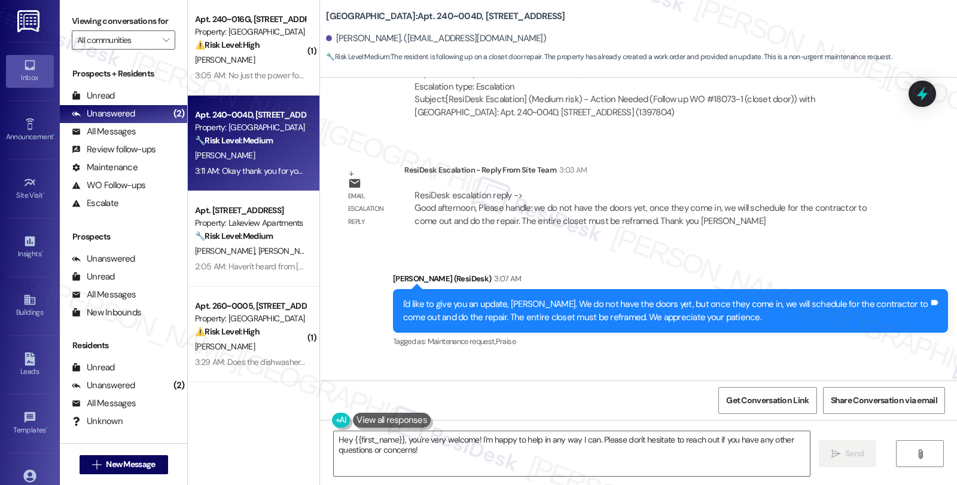
scroll to position [2336, 0]
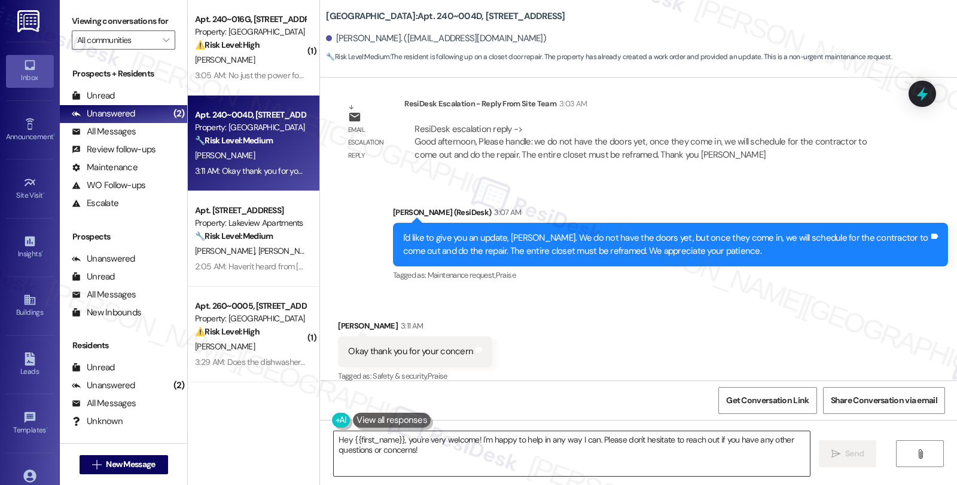
click at [464, 451] on textarea "Hey {{first_name}}, you're very welcome! I'm happy to help in any way I can. Pl…" at bounding box center [572, 454] width 476 height 45
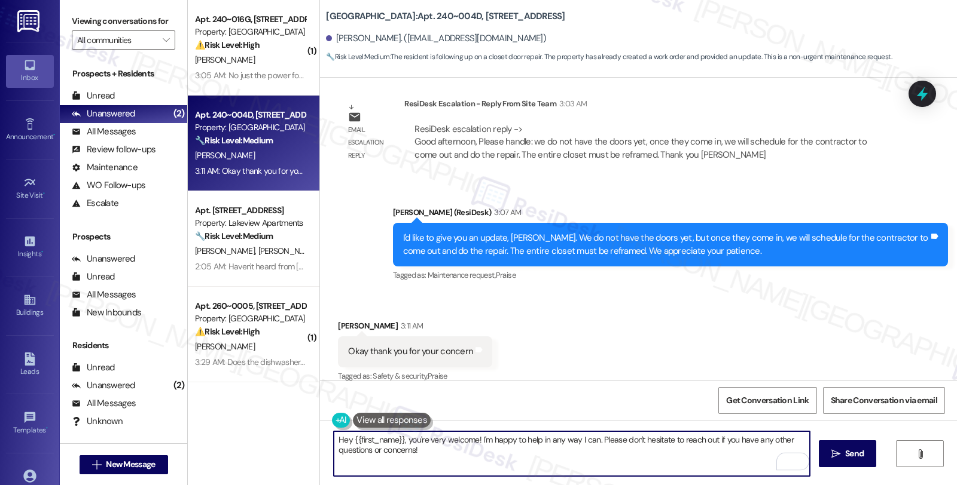
drag, startPoint x: 399, startPoint y: 440, endPoint x: 282, endPoint y: 440, distance: 117.8
click at [282, 440] on div "( 1 ) Apt. 240~016G, 730 Newark Avenue Property: Summit Plaza ⚠️ Risk Level: Hi…" at bounding box center [572, 242] width 769 height 485
type textarea "You're very welcome! I'm happy to help in any way I can. Please don't hesitate …"
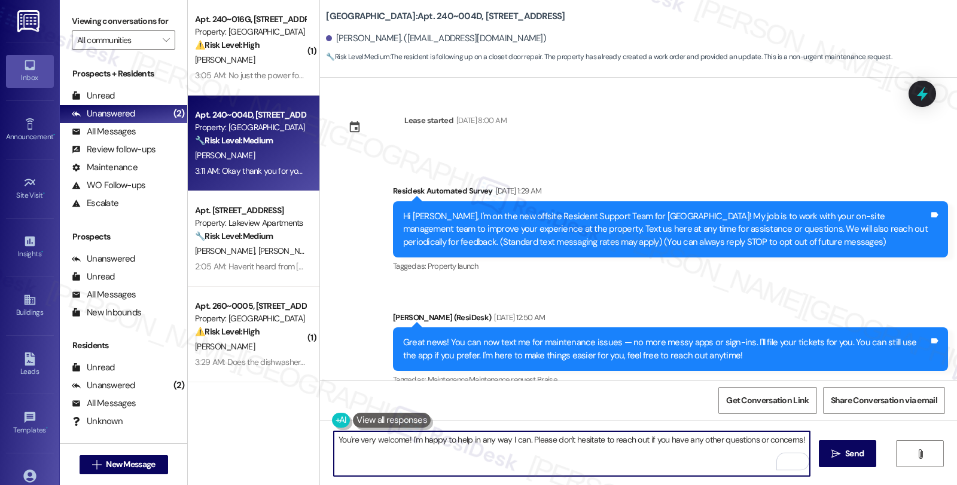
scroll to position [2336, 0]
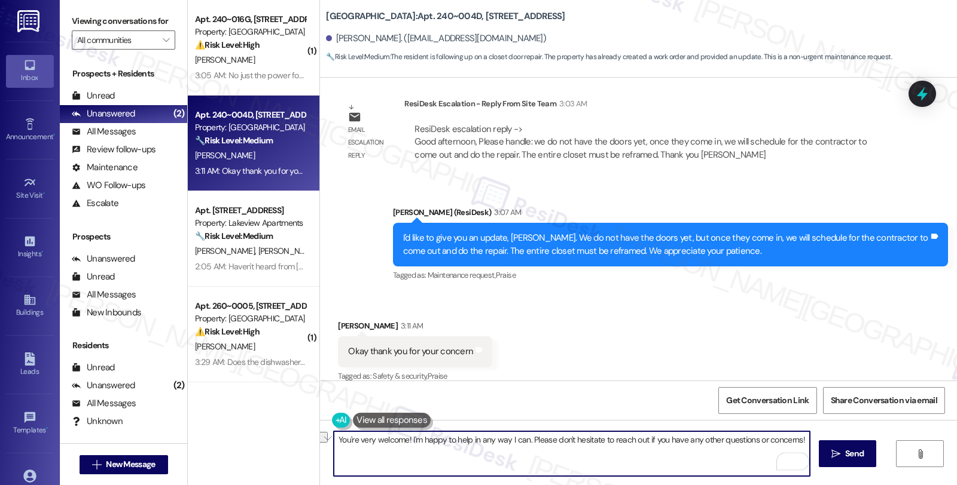
drag, startPoint x: 404, startPoint y: 441, endPoint x: 930, endPoint y: 427, distance: 526.9
click at [930, 427] on div "You're very welcome! I'm happy to help in any way I can. Please don't hesitate …" at bounding box center [638, 465] width 637 height 90
type textarea "You're very welcome! Should you have other concerns, please feel free to reach …"
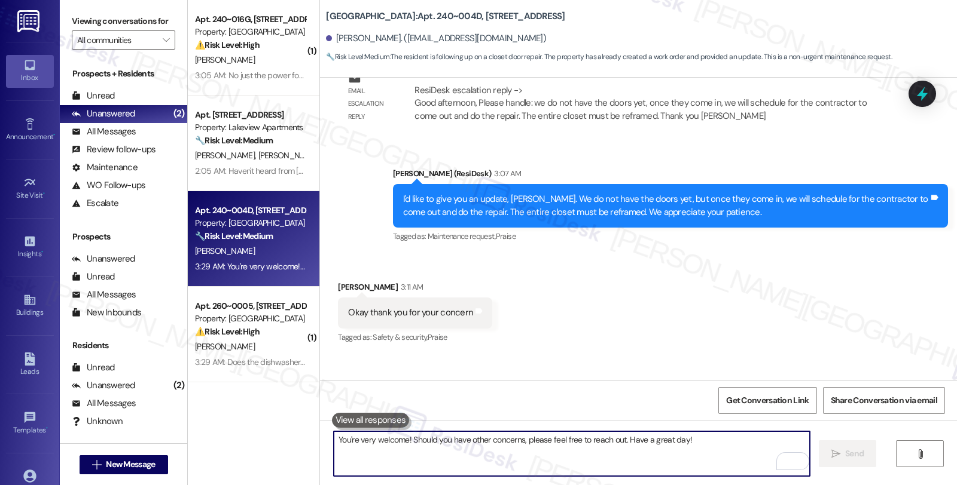
scroll to position [2420, 0]
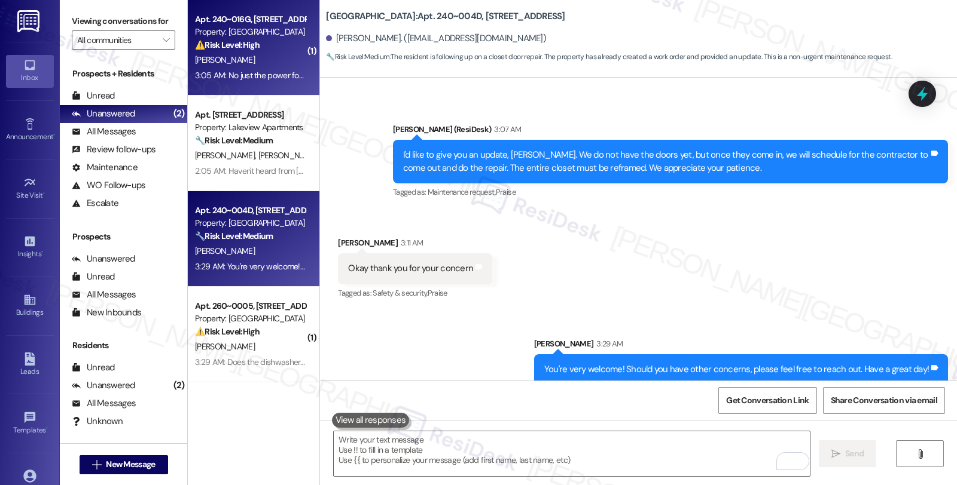
click at [277, 51] on div "⚠️ Risk Level: High The resident reports that using the microwave causes a powe…" at bounding box center [250, 45] width 111 height 13
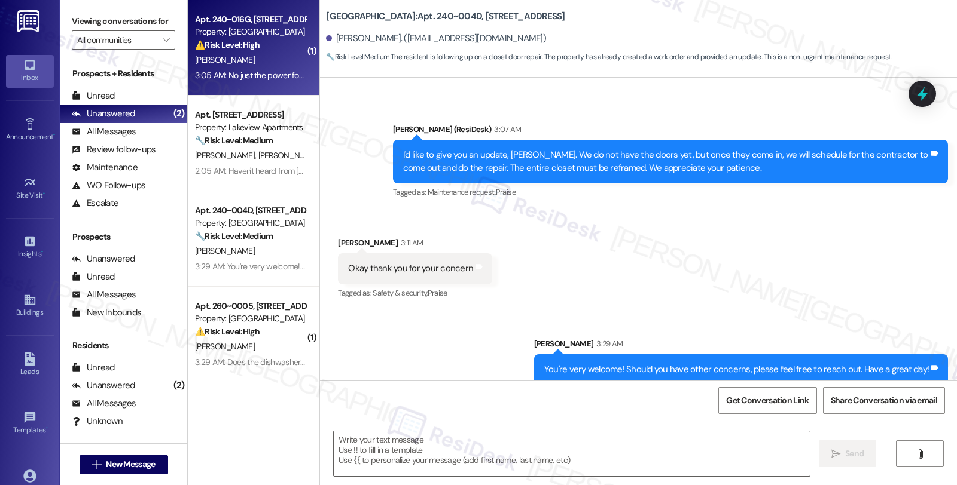
type textarea "Fetching suggested responses. Please feel free to read through the conversation…"
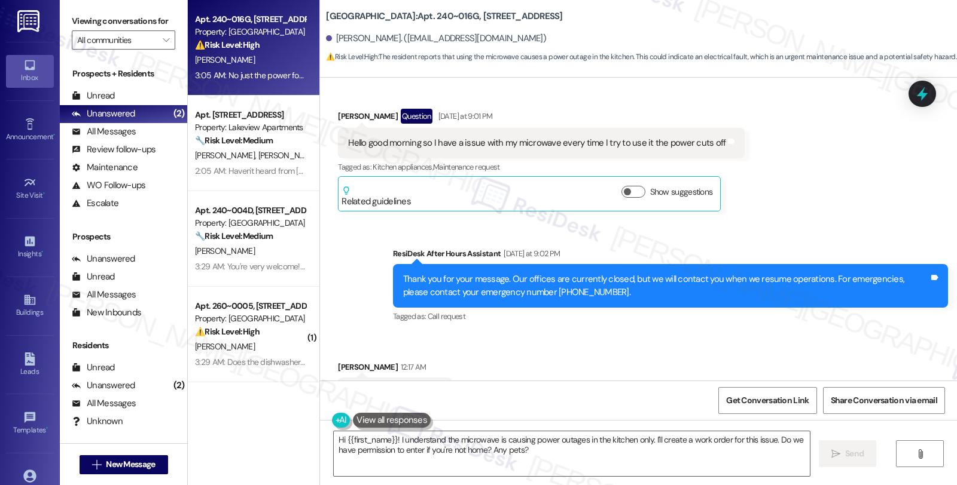
scroll to position [5949, 0]
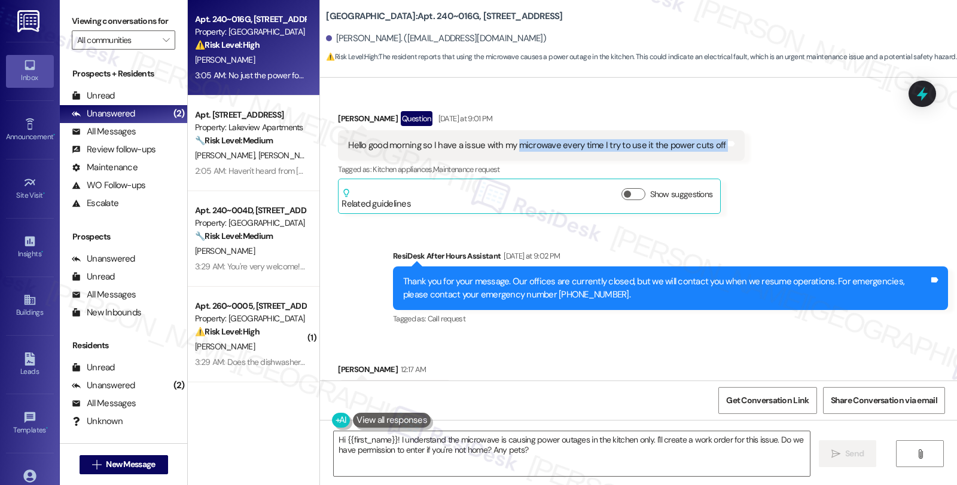
drag, startPoint x: 506, startPoint y: 117, endPoint x: 726, endPoint y: 124, distance: 220.2
click at [726, 124] on div "Received via SMS [PERSON_NAME] Question [DATE] at 9:01 PM Hello good morning so…" at bounding box center [541, 162] width 424 height 121
drag, startPoint x: 453, startPoint y: 118, endPoint x: 737, endPoint y: 118, distance: 284.0
click at [737, 118] on div "Received via SMS [PERSON_NAME] Question [DATE] at 9:01 PM Hello good morning so…" at bounding box center [638, 153] width 637 height 139
copy div "issue with my microwave every time I try to use it the power cuts off Tags and …"
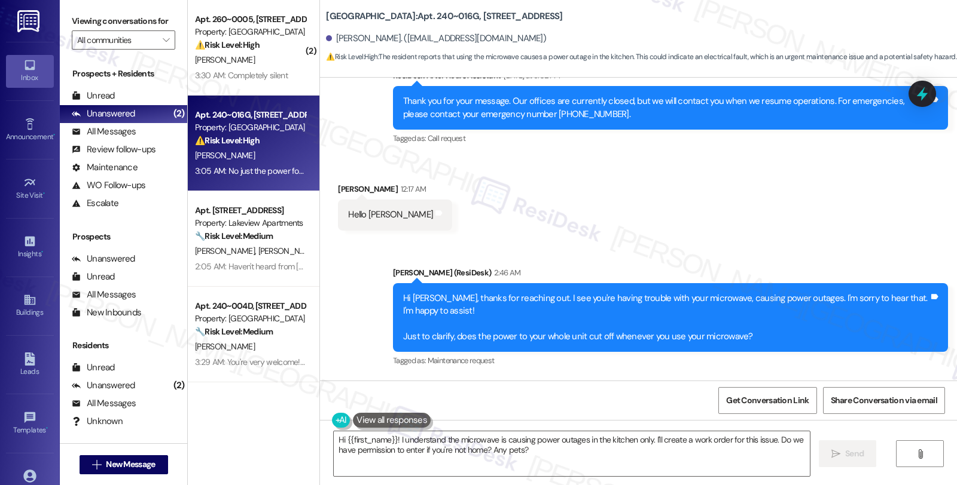
scroll to position [6215, 0]
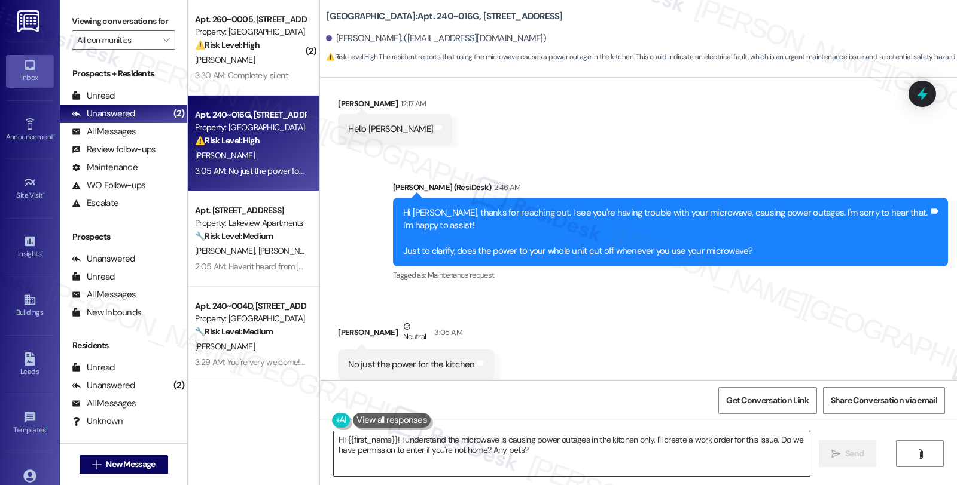
click at [549, 456] on textarea "Hi {{first_name}}! I understand the microwave is causing power outages in the k…" at bounding box center [572, 454] width 476 height 45
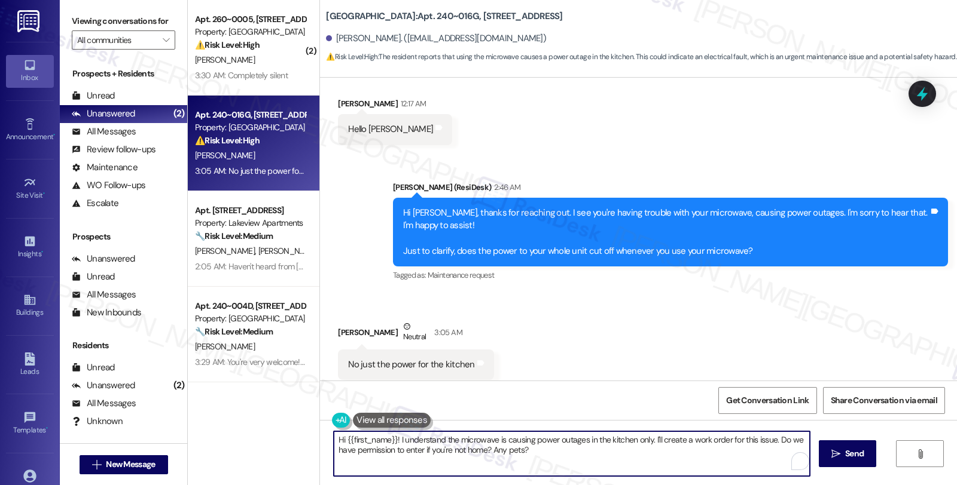
paste textarea "Does the power cut off immediately when the microwave starts, or after it's bee…"
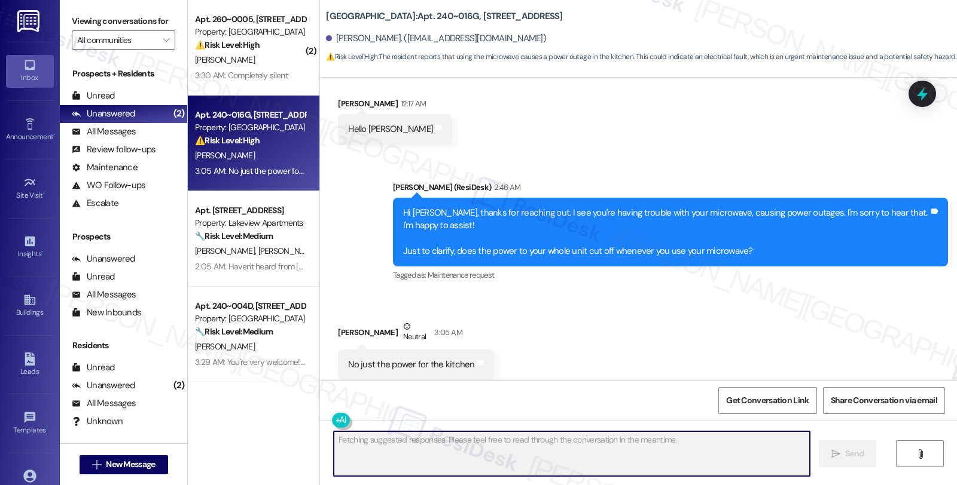
scroll to position [6215, 0]
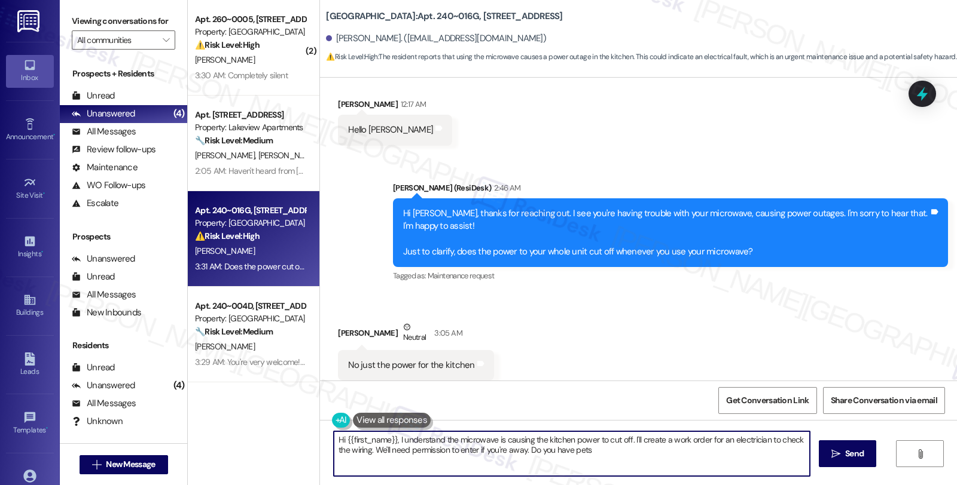
type textarea "Hi {{first_name}}, I understand the microwave is causing the kitchen power to c…"
